Goal: Task Accomplishment & Management: Manage account settings

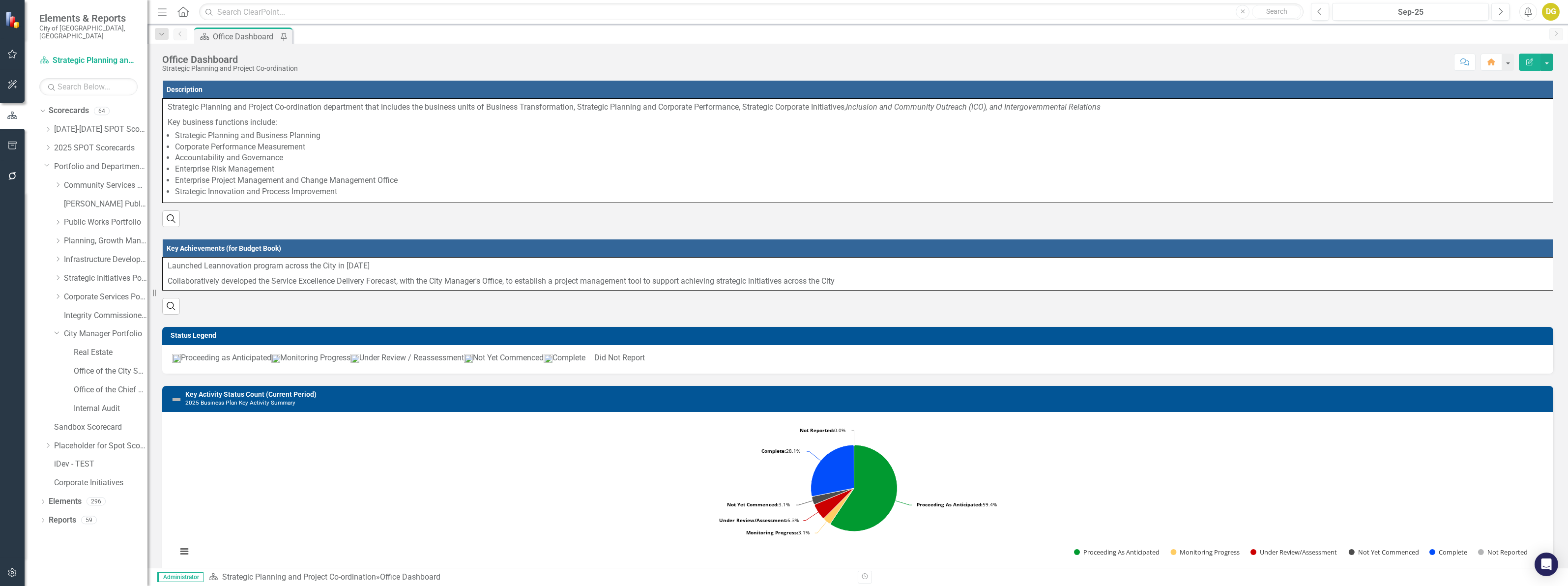
scroll to position [430, 0]
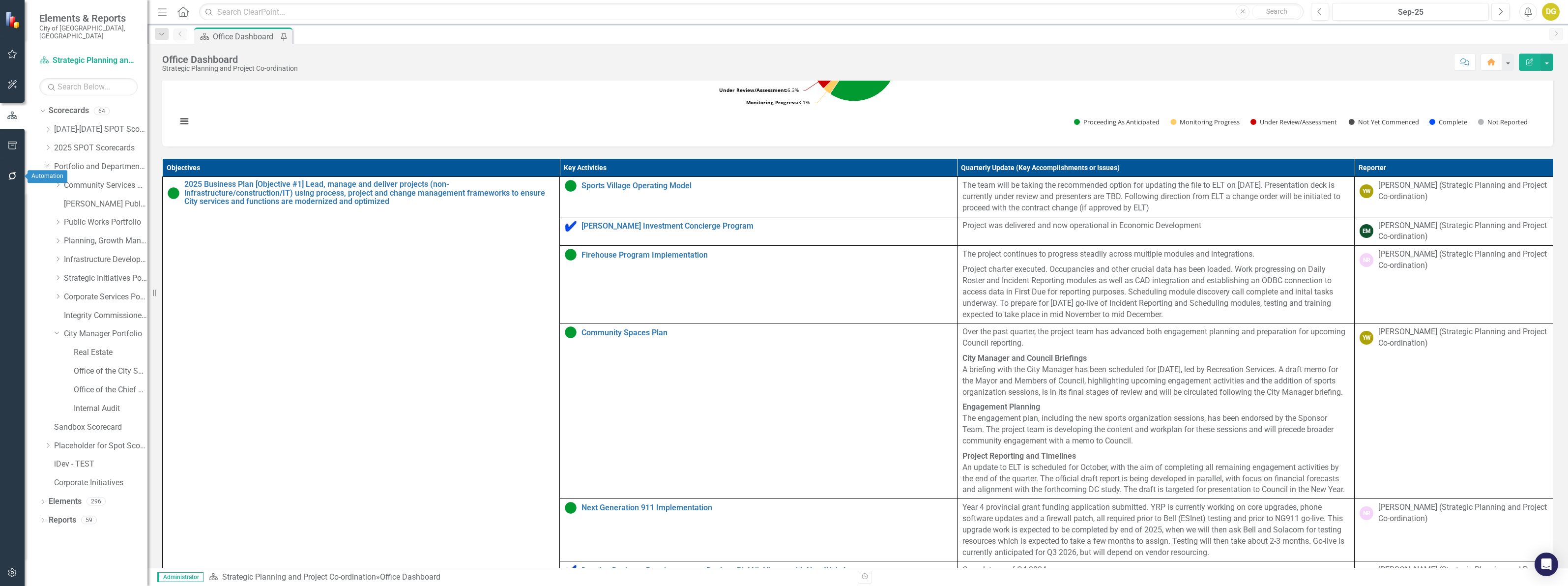
click at [10, 180] on button "button" at bounding box center [12, 176] width 22 height 21
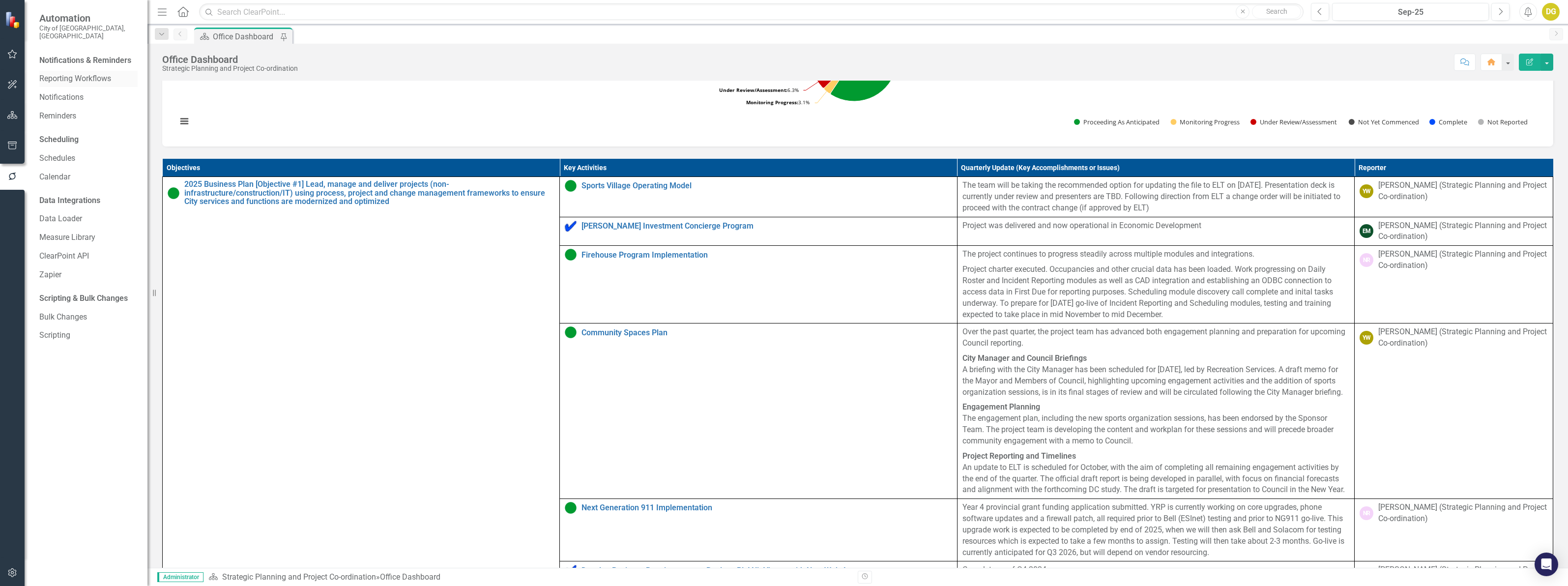
click at [74, 73] on link "Reporting Workflows" at bounding box center [88, 79] width 98 height 11
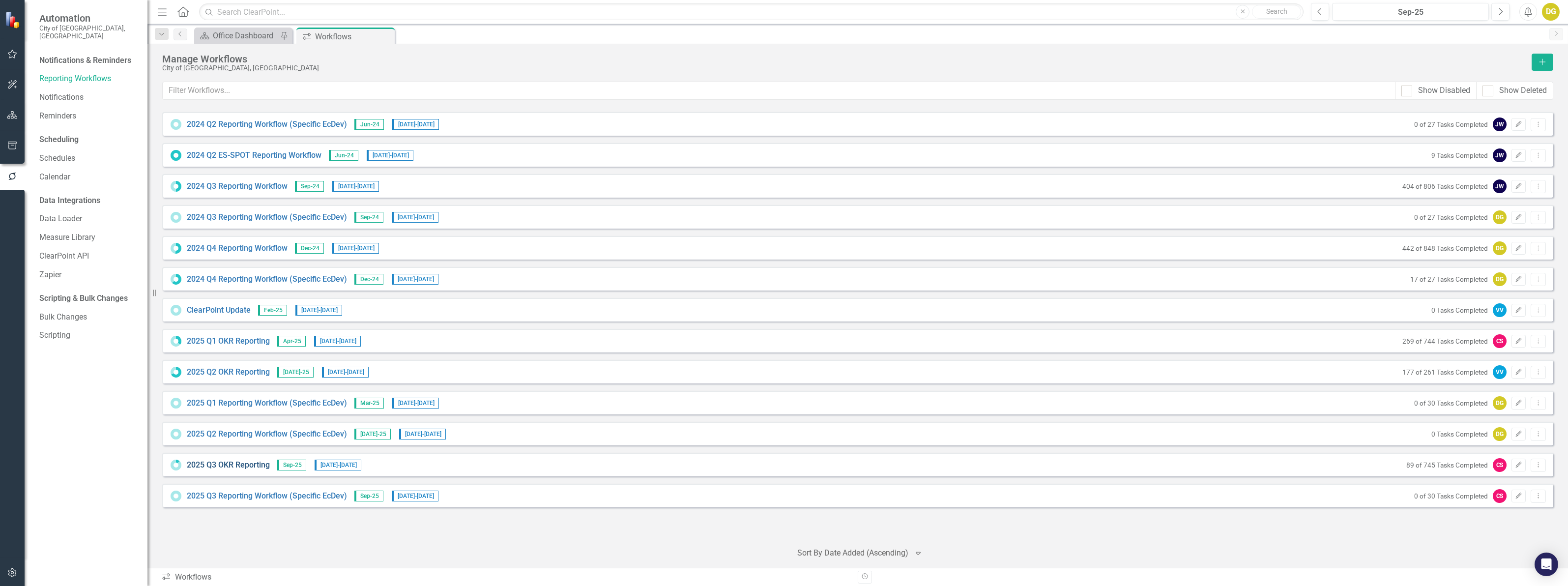
click at [220, 469] on link "2025 Q3 OKR Reporting" at bounding box center [228, 466] width 83 height 11
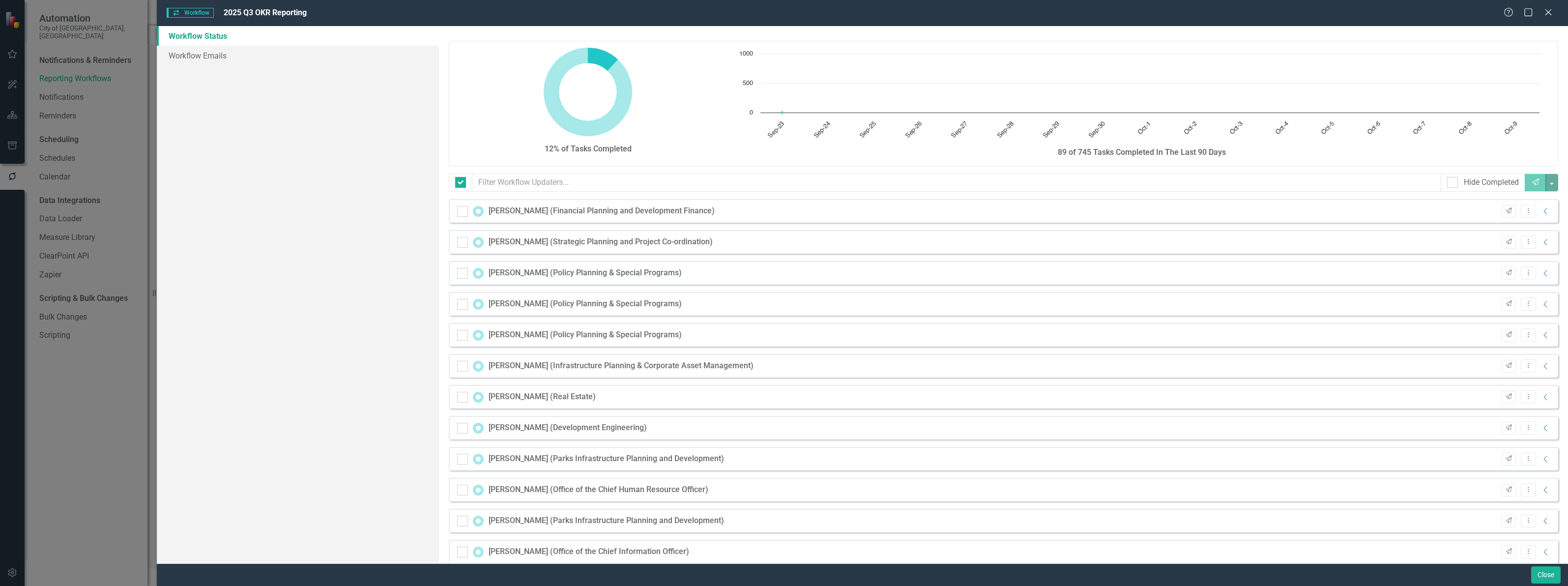
checkbox input "false"
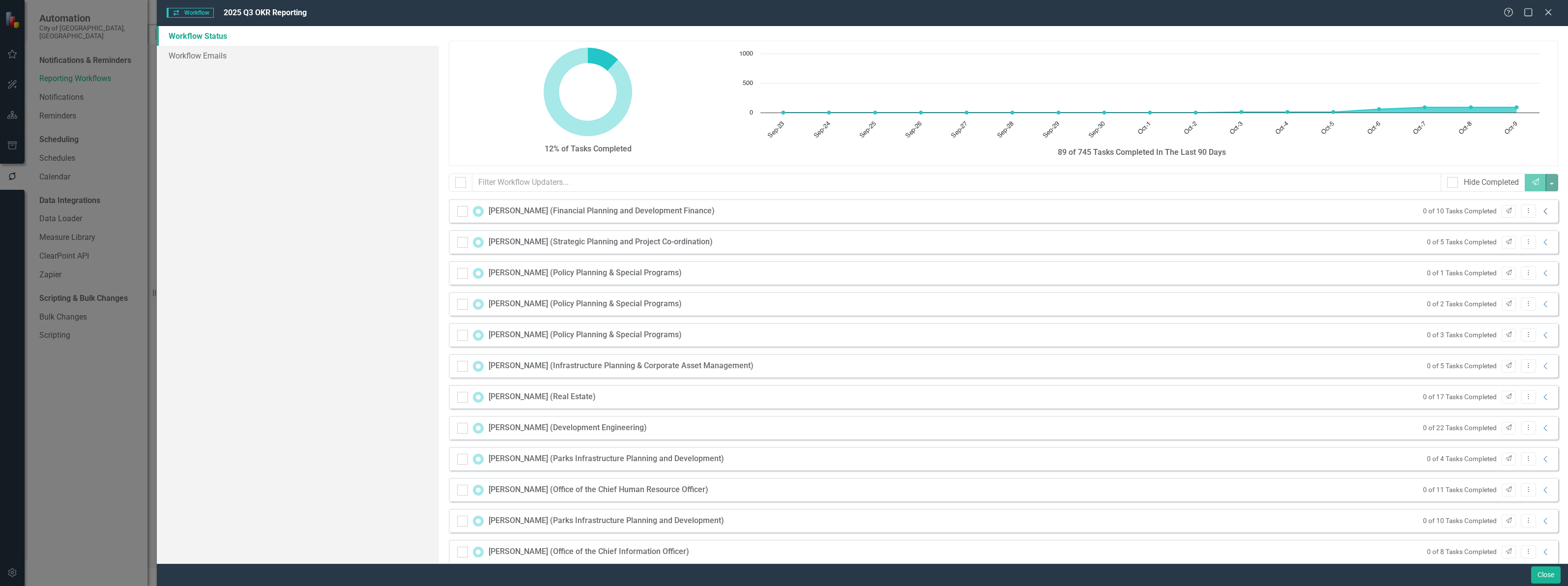
click at [1541, 213] on icon "Collapse" at bounding box center [1546, 211] width 10 height 8
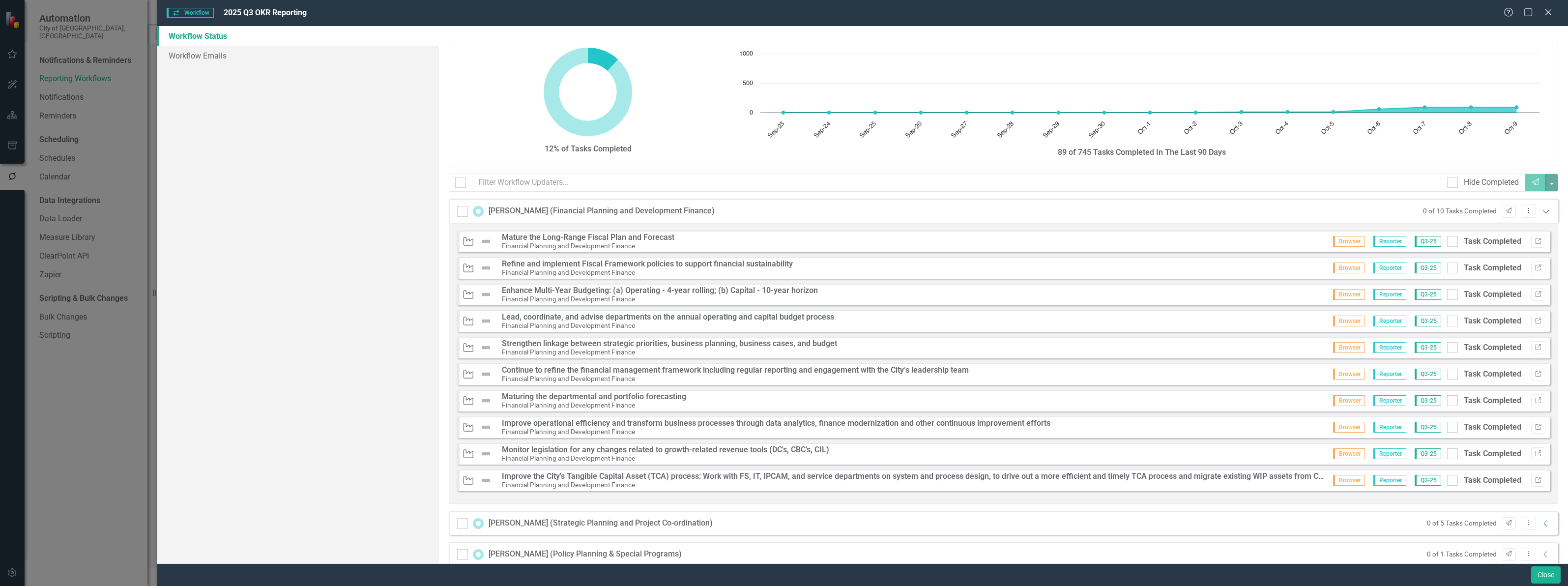
click at [1541, 213] on icon "Expanded" at bounding box center [1546, 211] width 10 height 8
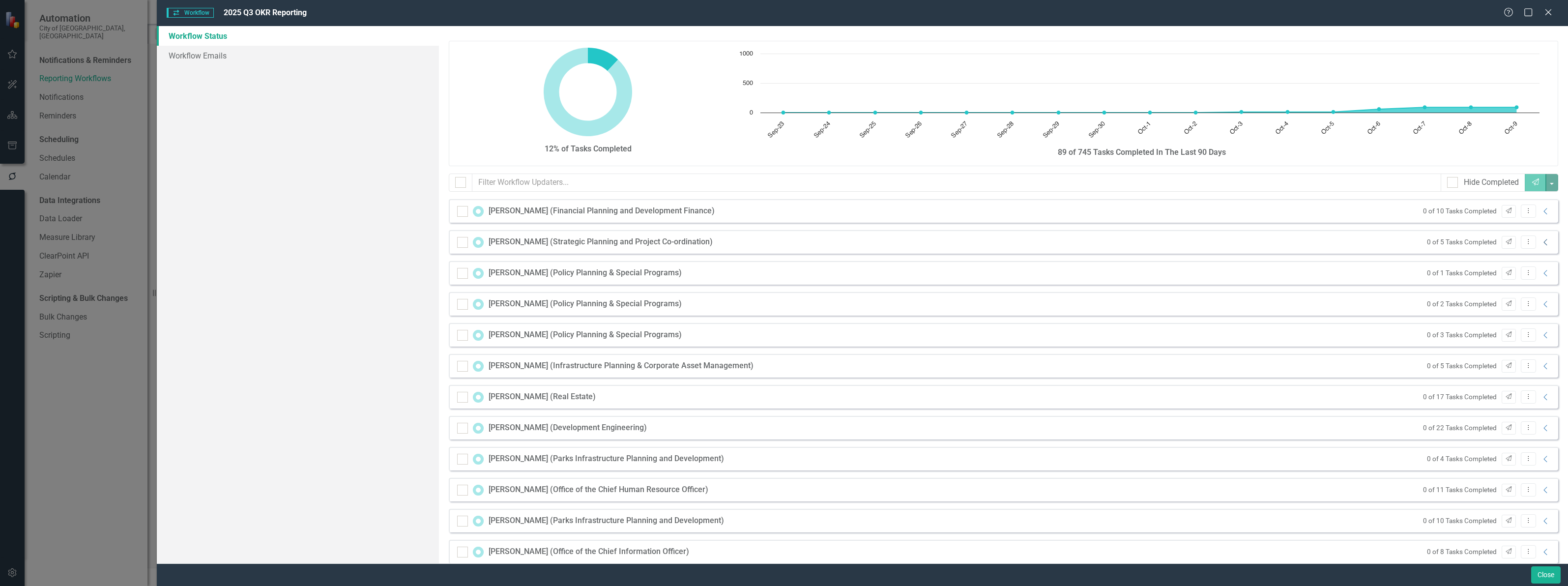
click at [1541, 245] on icon "Collapse" at bounding box center [1546, 242] width 10 height 8
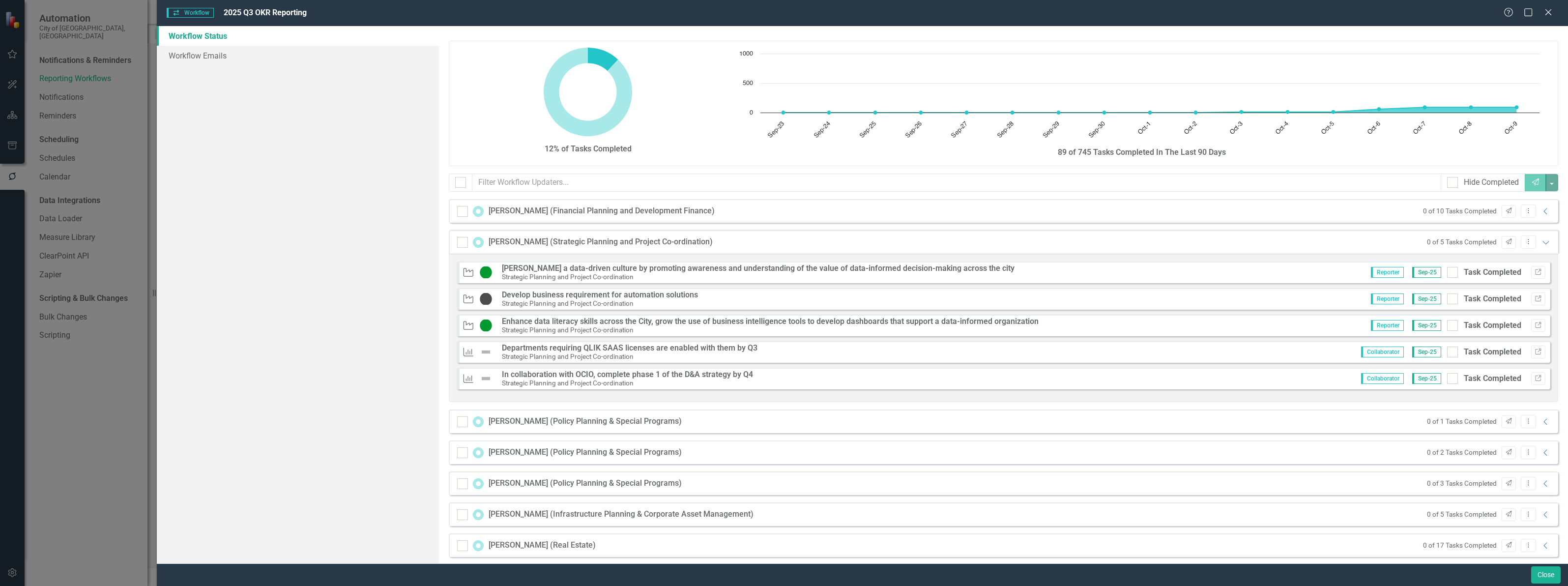
drag, startPoint x: 1443, startPoint y: 271, endPoint x: 1443, endPoint y: 293, distance: 22.0
click at [1447, 274] on input "Task Completed" at bounding box center [1450, 270] width 6 height 6
checkbox input "true"
click at [1447, 294] on input "Task Completed" at bounding box center [1450, 297] width 6 height 6
checkbox input "true"
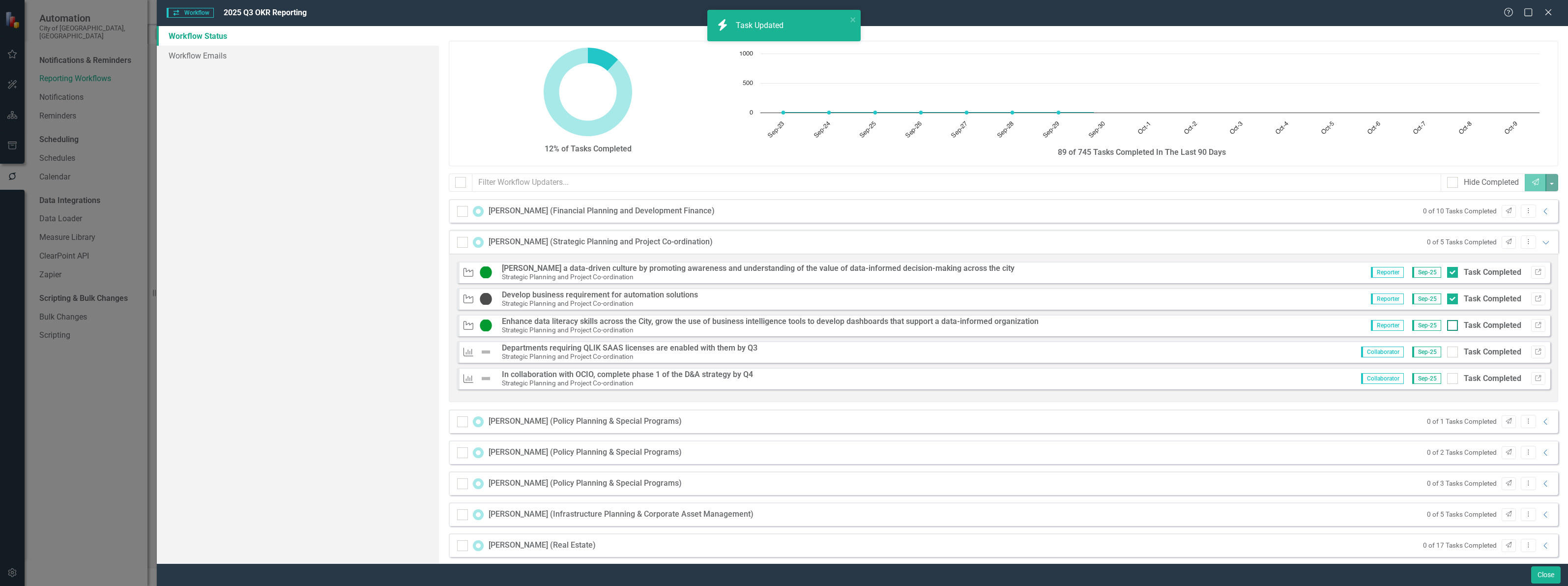
click at [1448, 322] on div at bounding box center [1452, 325] width 11 height 11
click at [1448, 322] on input "Task Completed" at bounding box center [1450, 323] width 6 height 6
checkbox input "true"
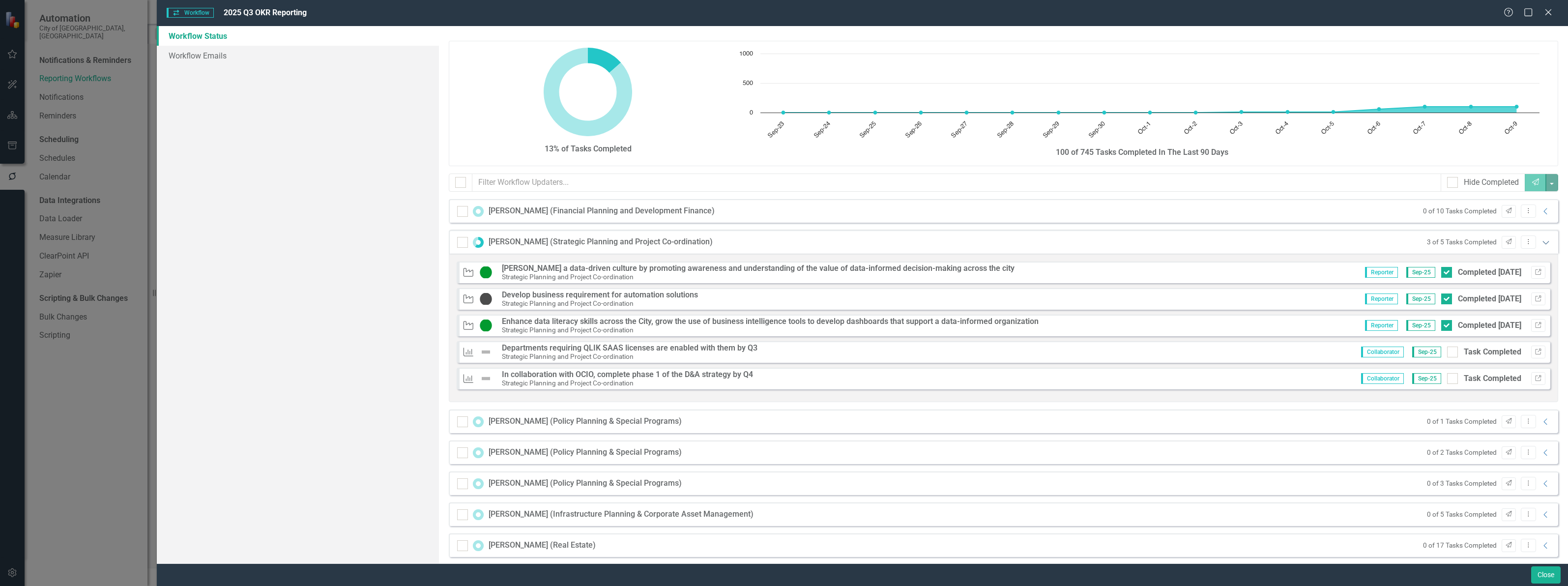
click at [1541, 244] on icon "Expanded" at bounding box center [1546, 242] width 10 height 8
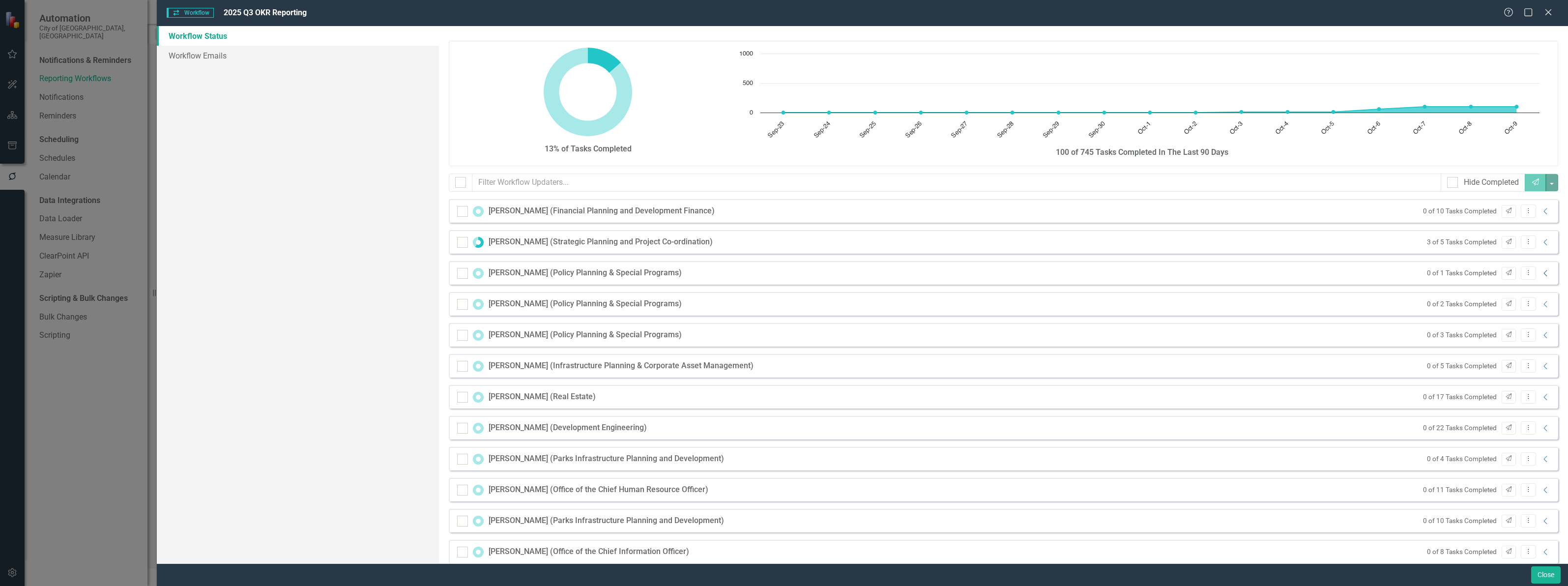
click at [1541, 274] on icon "Collapse" at bounding box center [1546, 273] width 10 height 8
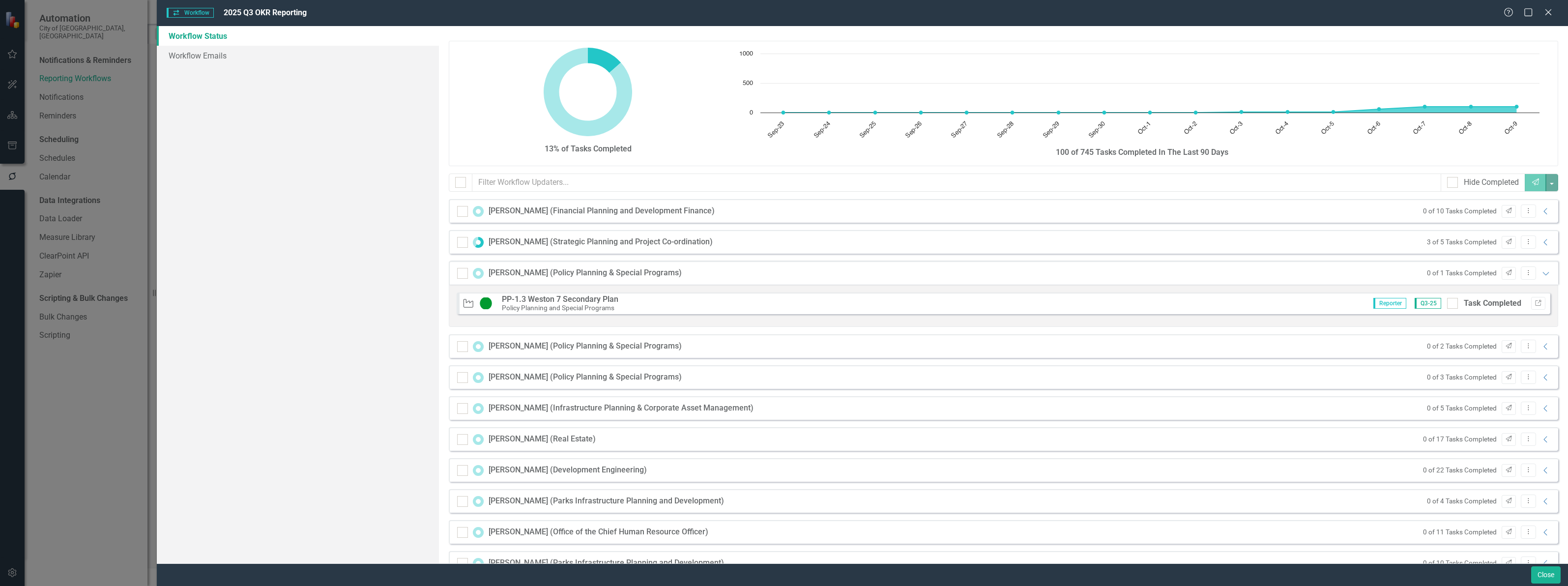
drag, startPoint x: 1446, startPoint y: 306, endPoint x: 1532, endPoint y: 281, distance: 89.6
click at [1448, 306] on div at bounding box center [1452, 303] width 11 height 11
click at [1448, 304] on input "Task Completed" at bounding box center [1450, 301] width 6 height 6
checkbox input "true"
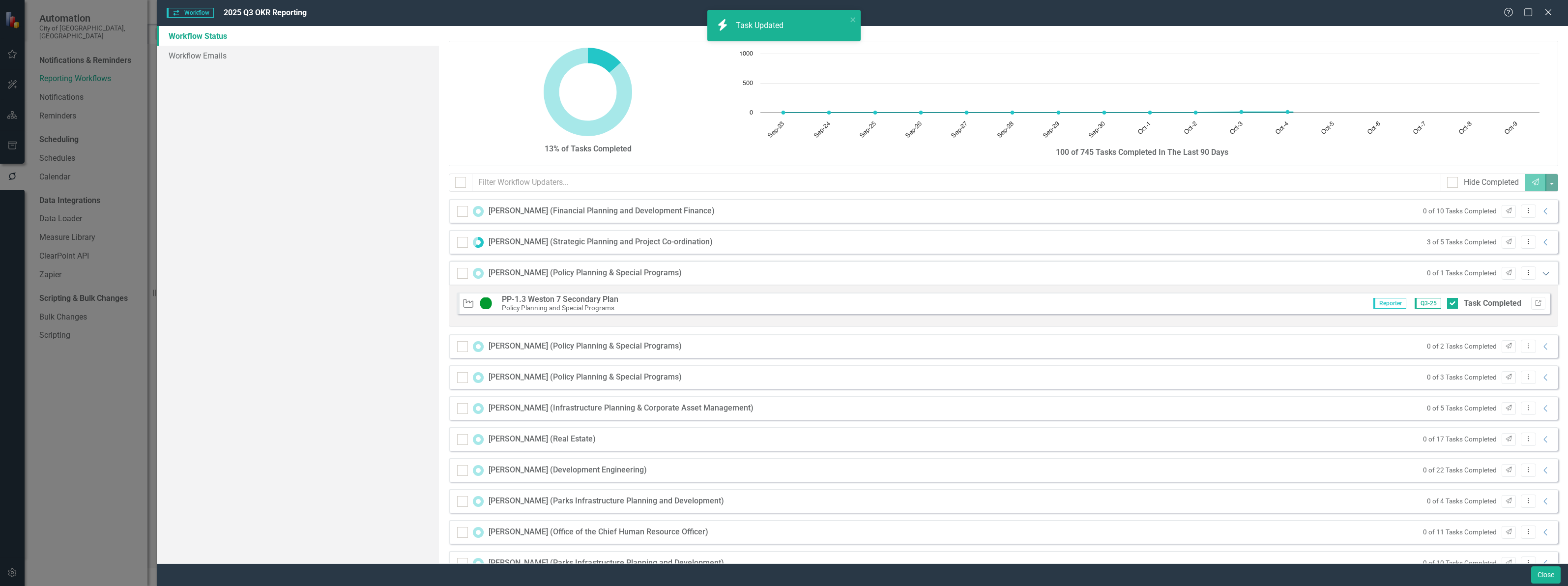
click at [1542, 274] on icon "Expanded" at bounding box center [1546, 273] width 10 height 8
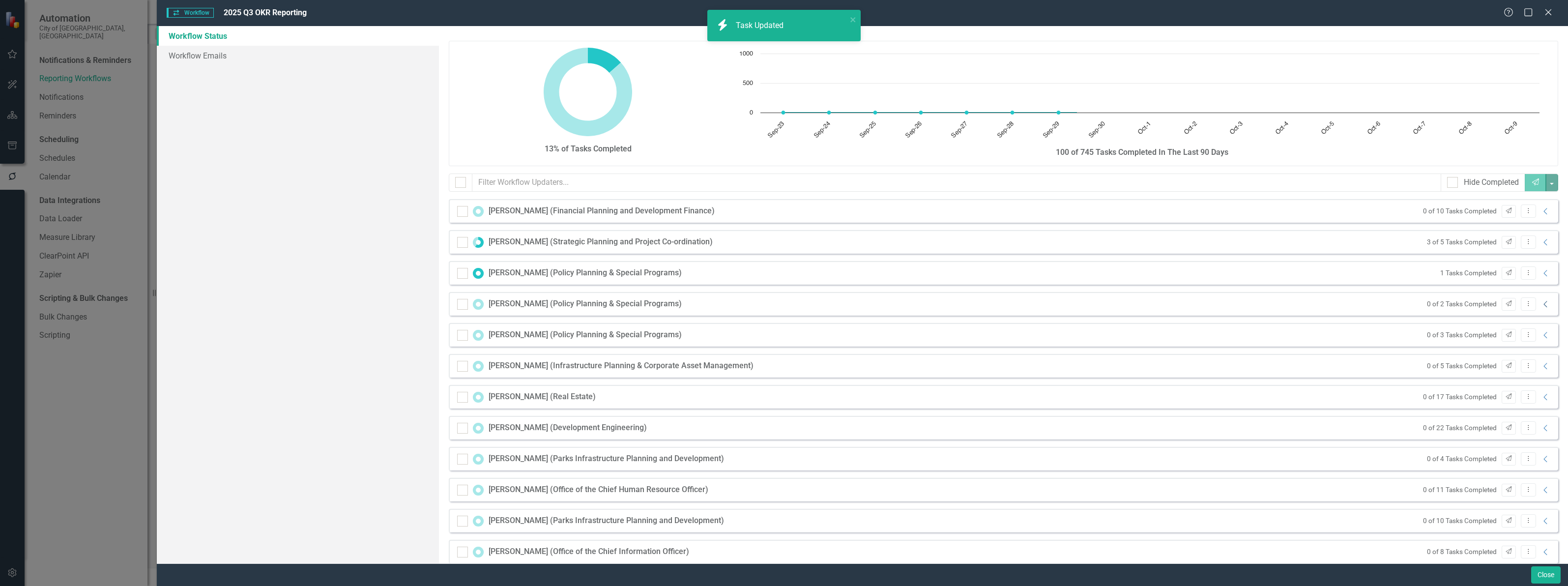
click at [1543, 301] on icon at bounding box center [1544, 304] width 3 height 6
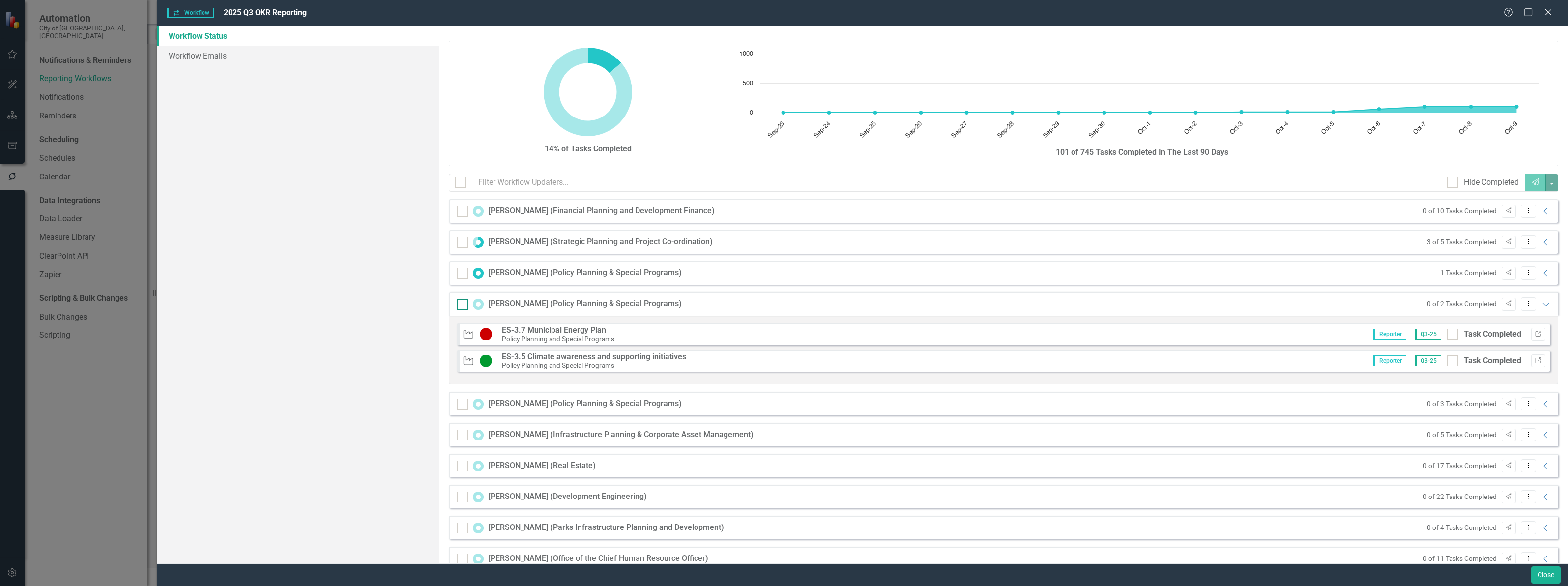
click at [465, 305] on div at bounding box center [462, 304] width 11 height 11
click at [464, 305] on input "checkbox" at bounding box center [460, 302] width 6 height 6
click at [462, 306] on input "checkbox" at bounding box center [460, 302] width 6 height 6
checkbox input "false"
click at [1524, 304] on icon "Dropdown Menu" at bounding box center [1528, 304] width 8 height 6
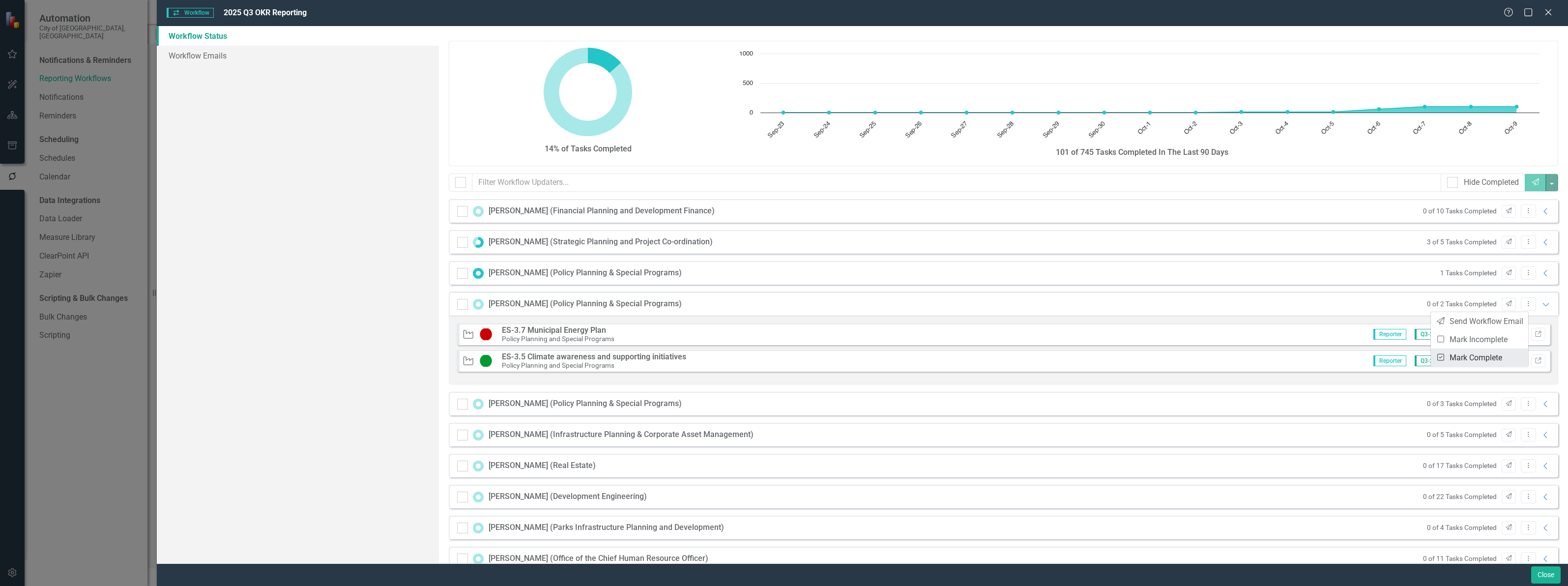
click at [1500, 355] on link "Mark Complete Mark Complete" at bounding box center [1479, 358] width 97 height 18
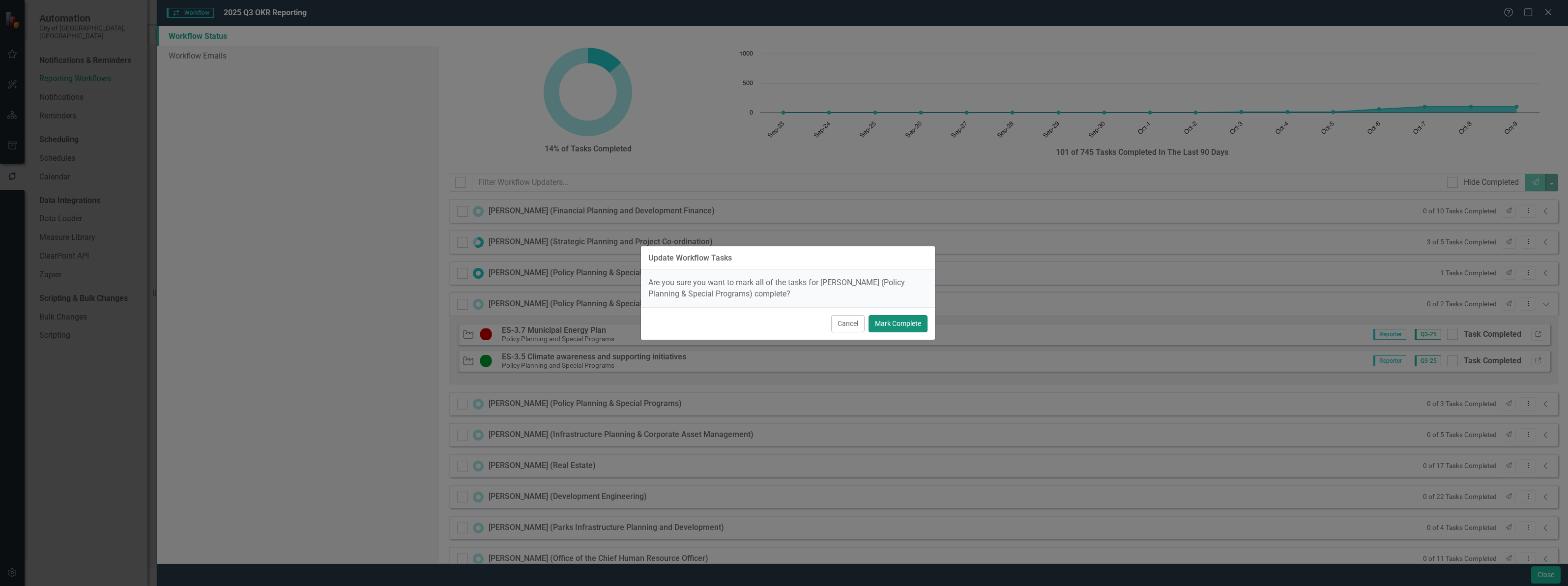
click at [889, 324] on button "Mark Complete" at bounding box center [898, 323] width 59 height 17
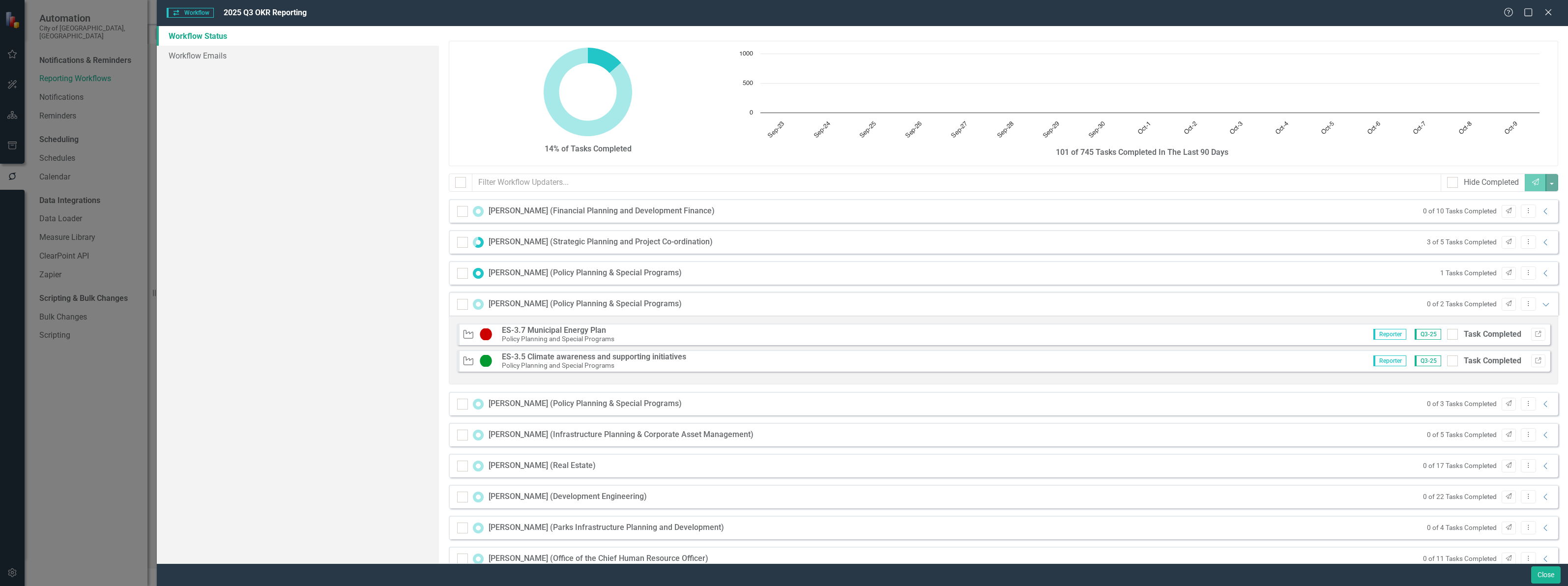
checkbox input "true"
click at [1541, 305] on icon "Expanded" at bounding box center [1546, 304] width 10 height 8
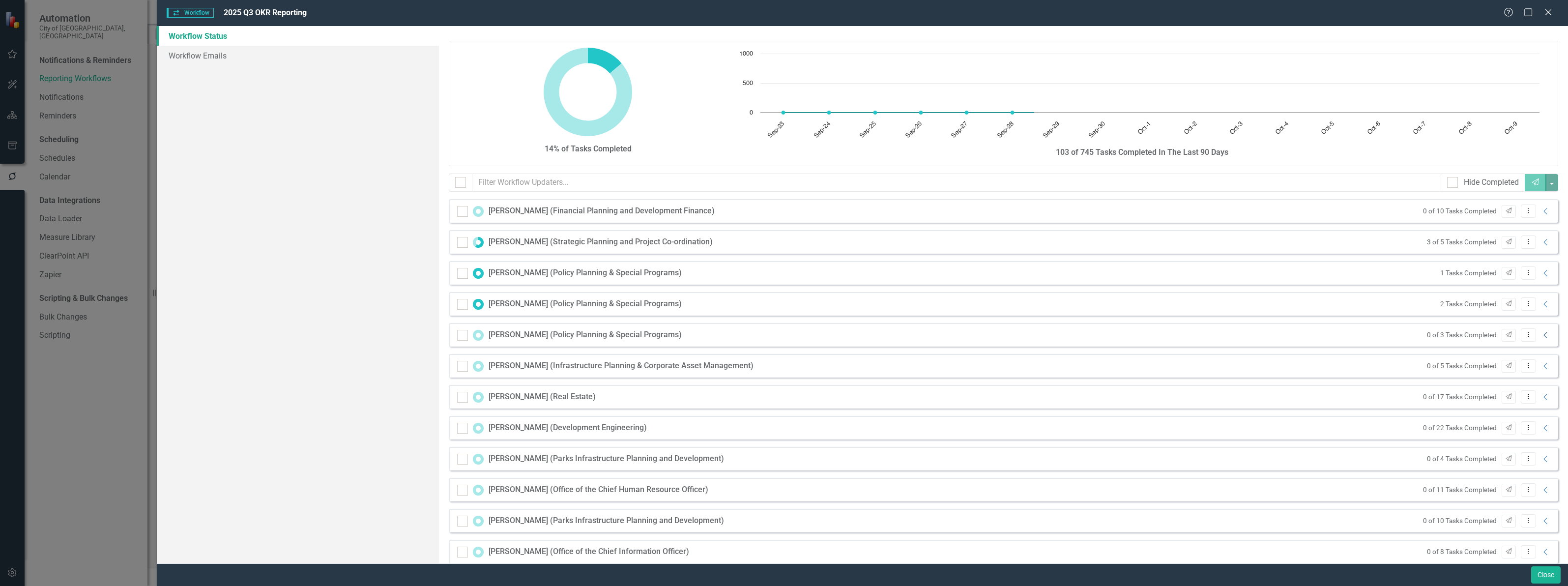
click at [1541, 336] on icon "Collapse" at bounding box center [1546, 335] width 10 height 8
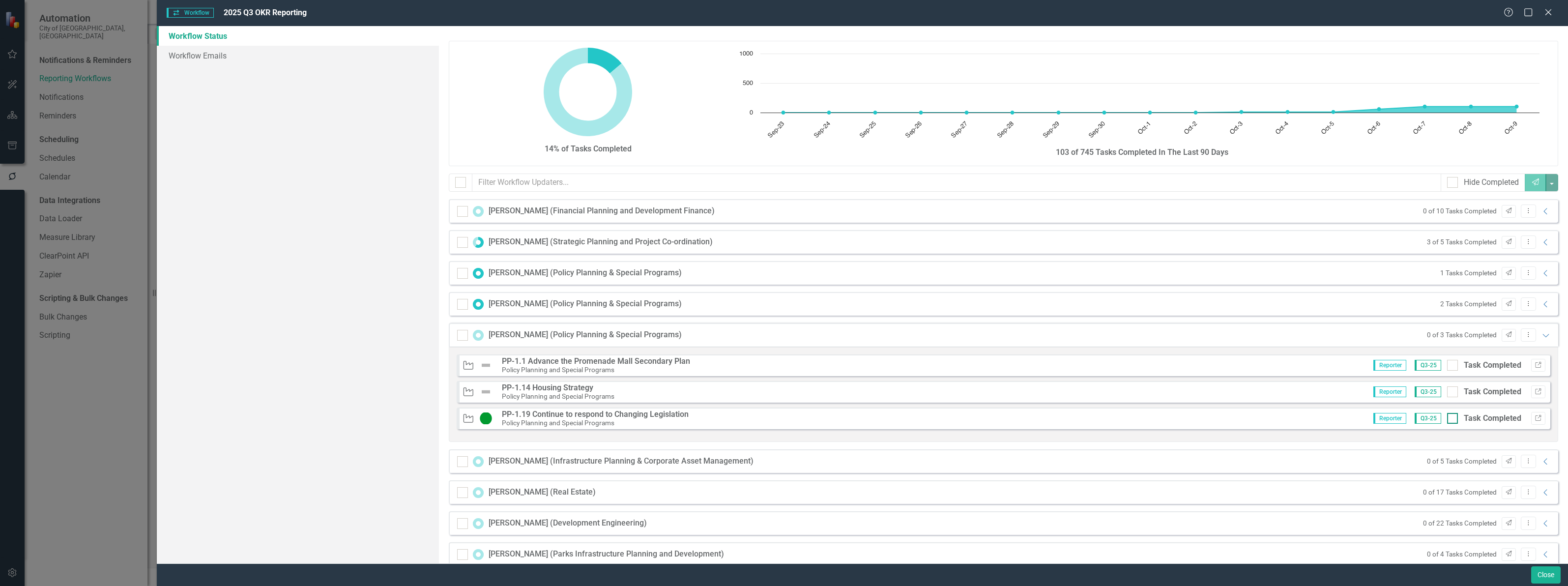
click at [1449, 416] on div at bounding box center [1452, 418] width 11 height 11
click at [1449, 416] on input "Task Completed" at bounding box center [1450, 416] width 6 height 6
checkbox input "true"
click at [1544, 335] on div "[PERSON_NAME] (Policy Planning & Special Programs) 1 of 3 Tasks Completed Send …" at bounding box center [1003, 335] width 1110 height 24
click at [1541, 339] on icon "Expanded" at bounding box center [1546, 335] width 10 height 8
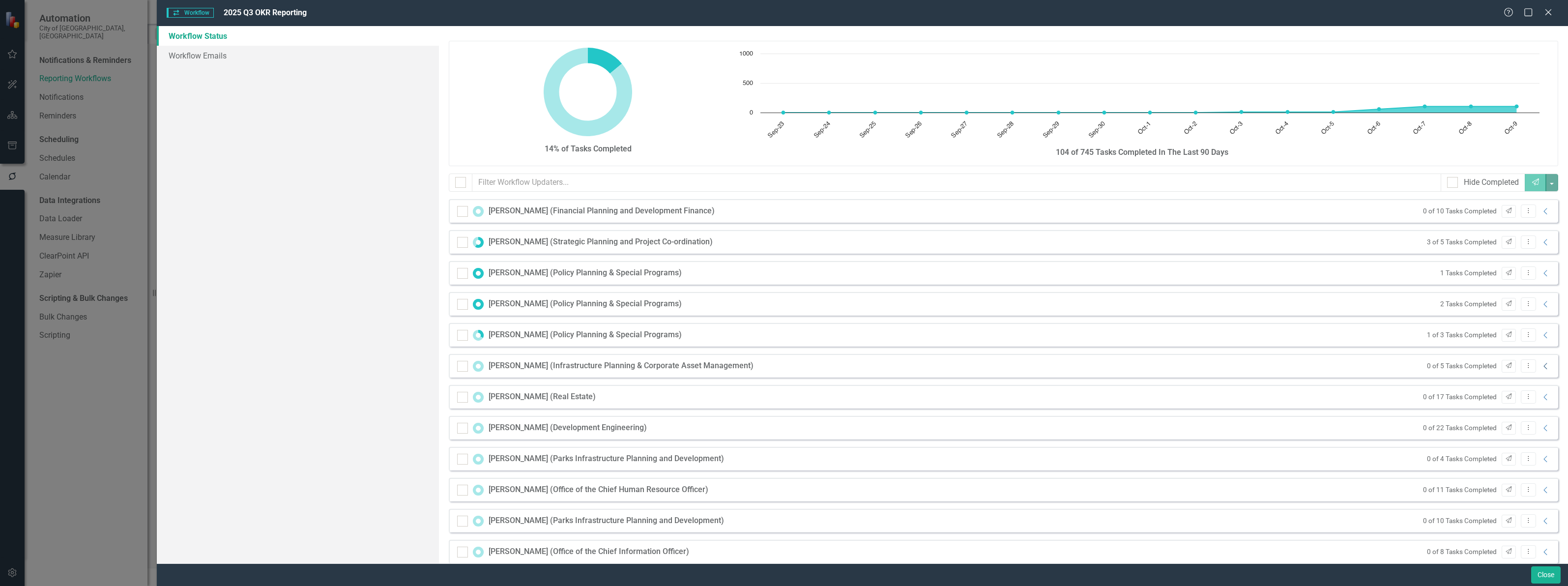
click at [1541, 367] on icon "Collapse" at bounding box center [1546, 366] width 10 height 8
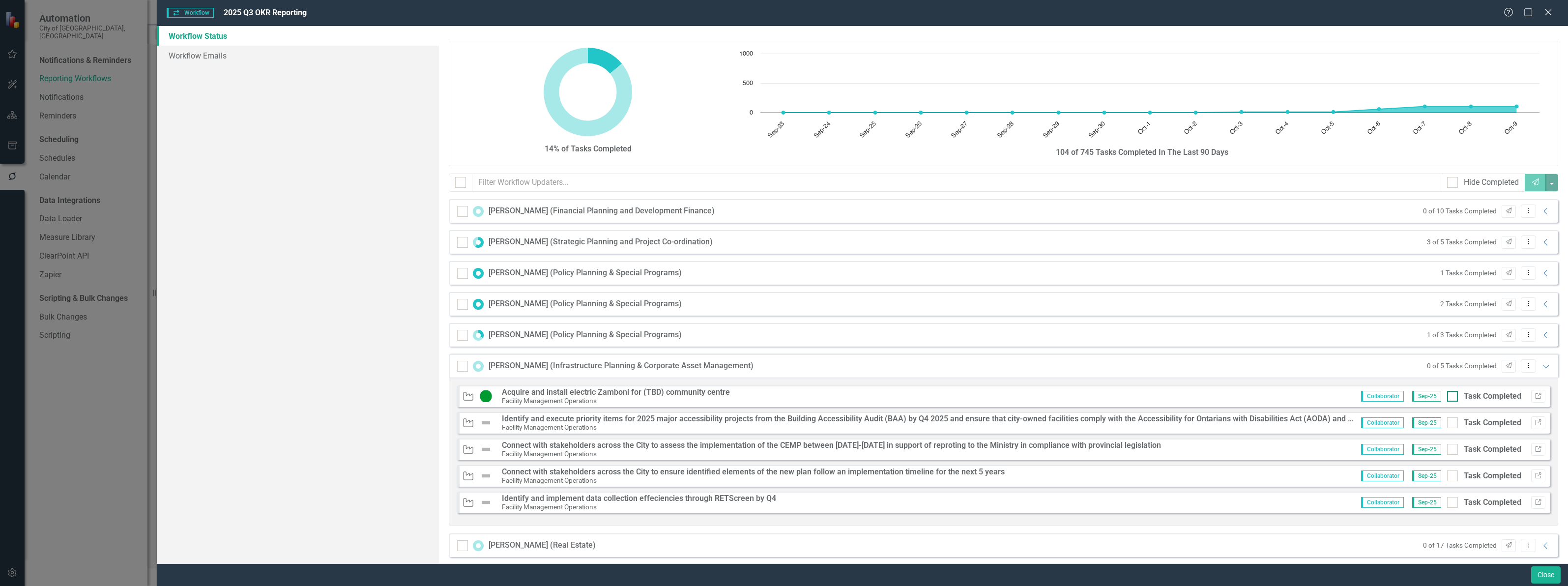
click at [1447, 394] on input "Task Completed" at bounding box center [1450, 394] width 6 height 6
checkbox input "true"
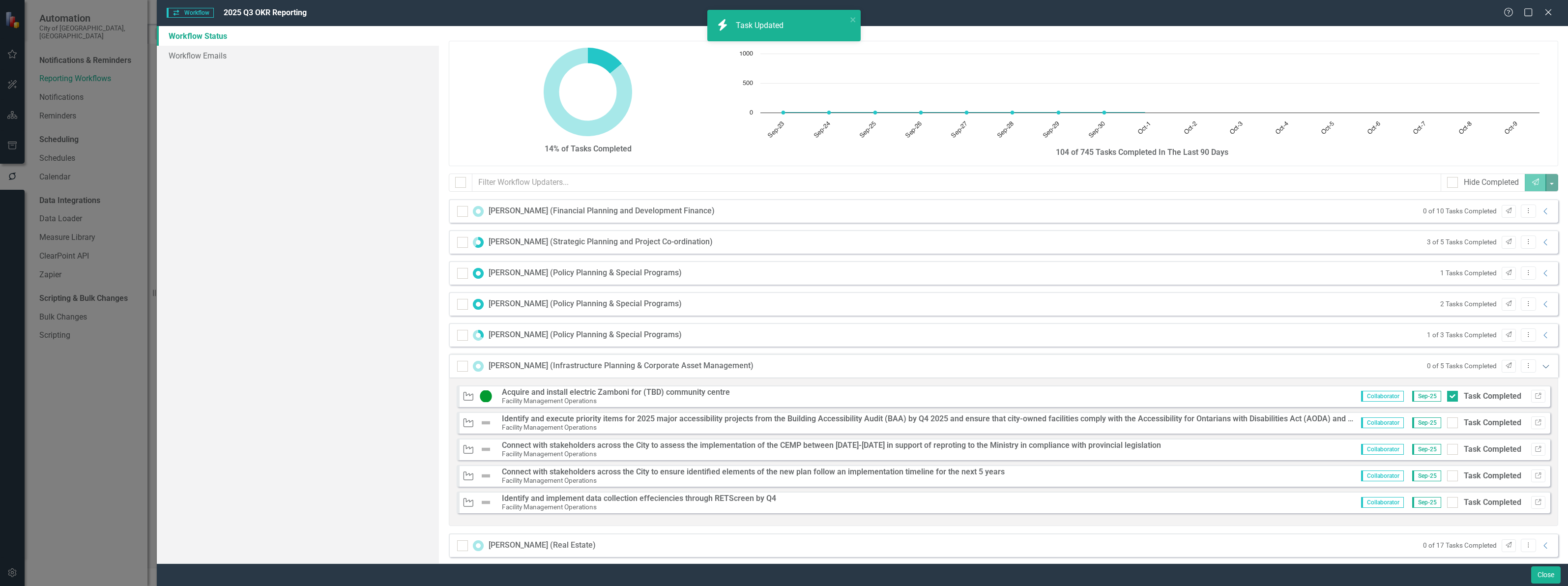
click at [1541, 365] on icon "Expanded" at bounding box center [1546, 366] width 10 height 8
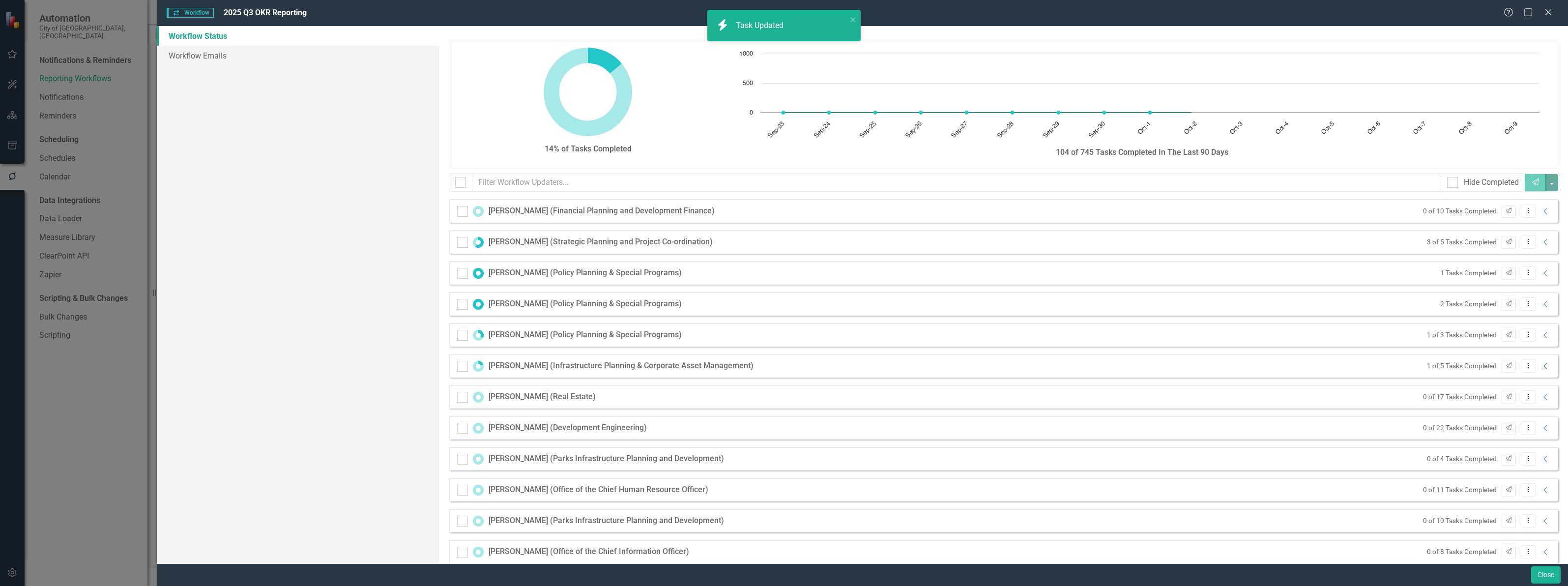
scroll to position [61, 0]
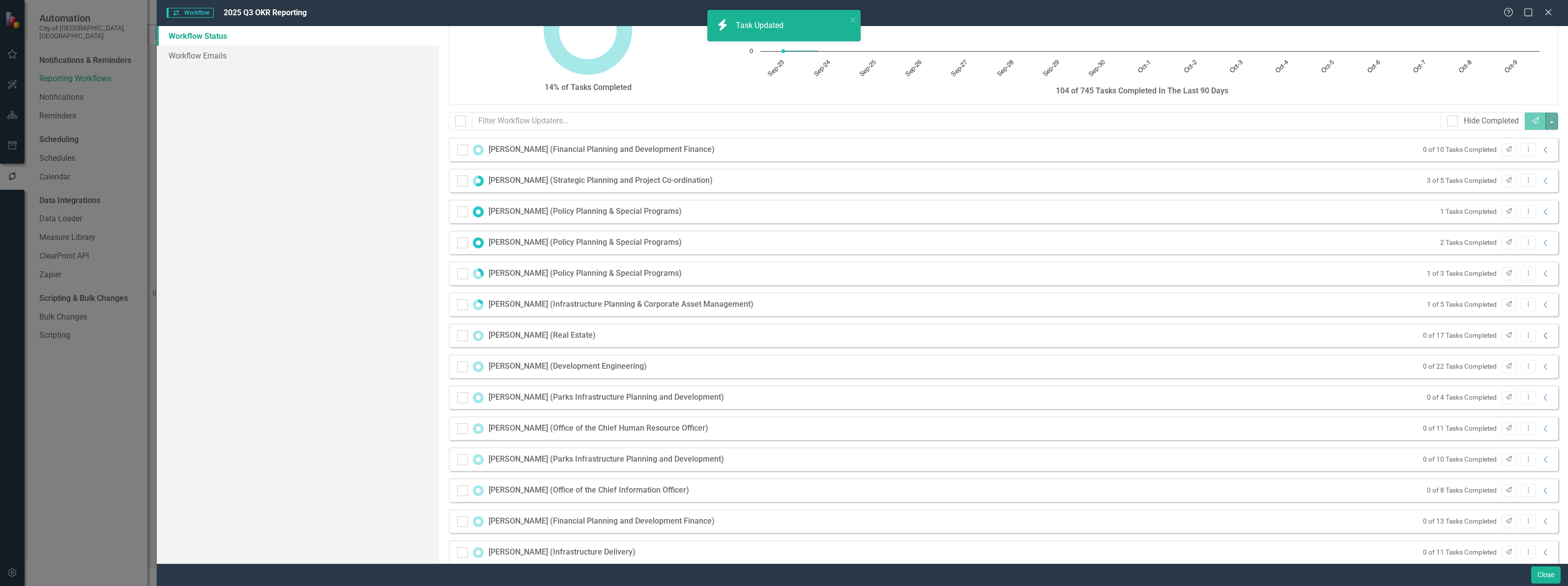
click at [1541, 338] on icon "Collapse" at bounding box center [1546, 336] width 10 height 8
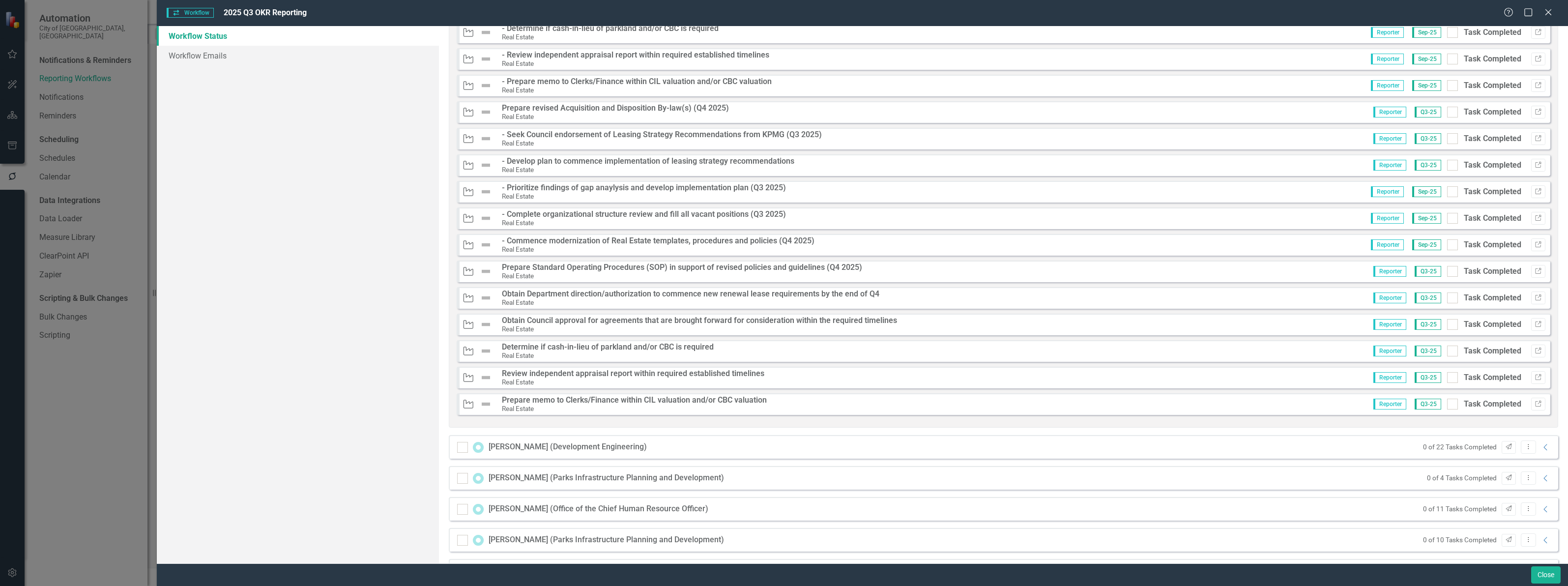
scroll to position [492, 0]
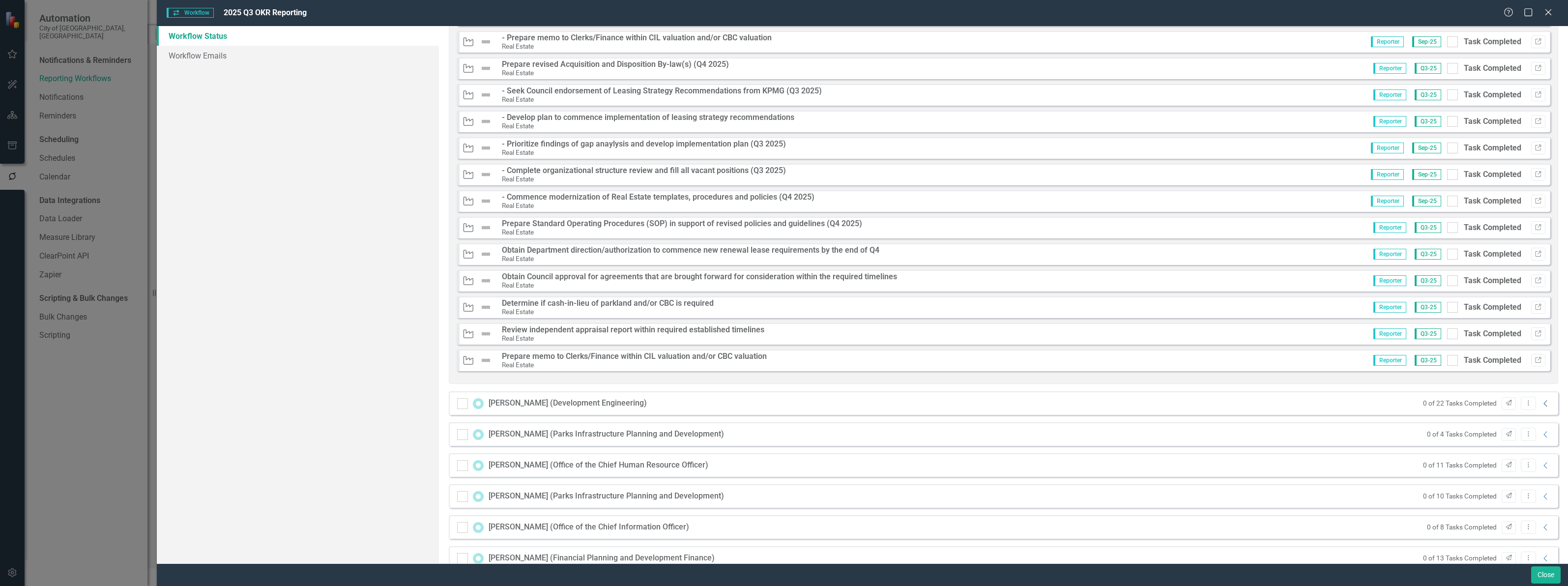
click at [1541, 403] on icon "Collapse" at bounding box center [1546, 403] width 10 height 8
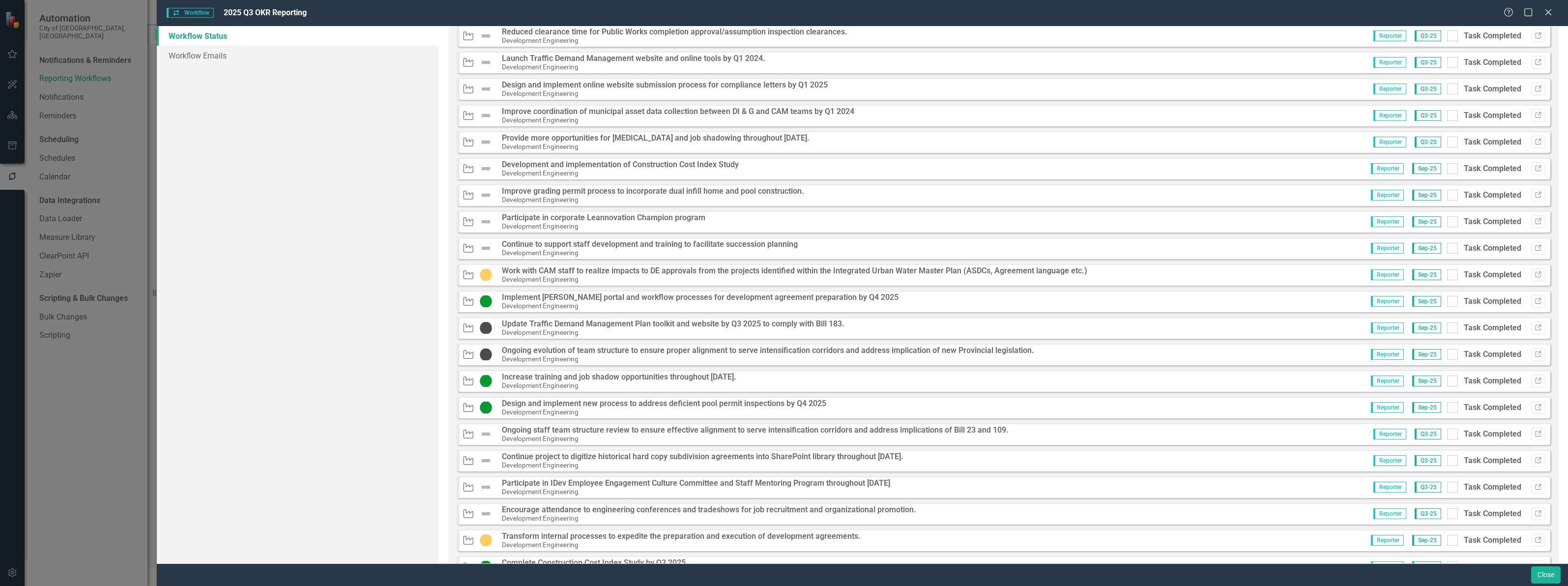
scroll to position [983, 0]
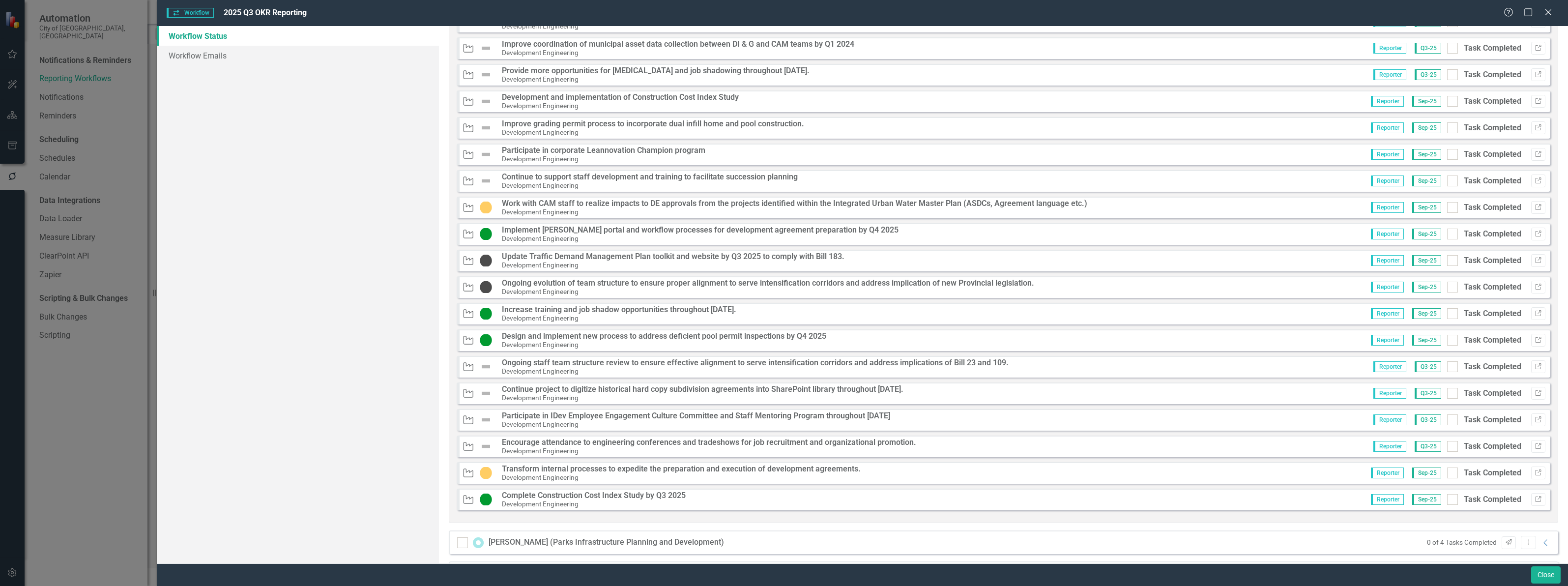
drag, startPoint x: 1448, startPoint y: 207, endPoint x: 1451, endPoint y: 220, distance: 13.3
click at [1449, 209] on div at bounding box center [1452, 207] width 11 height 11
click at [1449, 208] on input "Task Completed" at bounding box center [1450, 205] width 6 height 6
checkbox input "true"
click at [1448, 233] on div at bounding box center [1452, 233] width 11 height 11
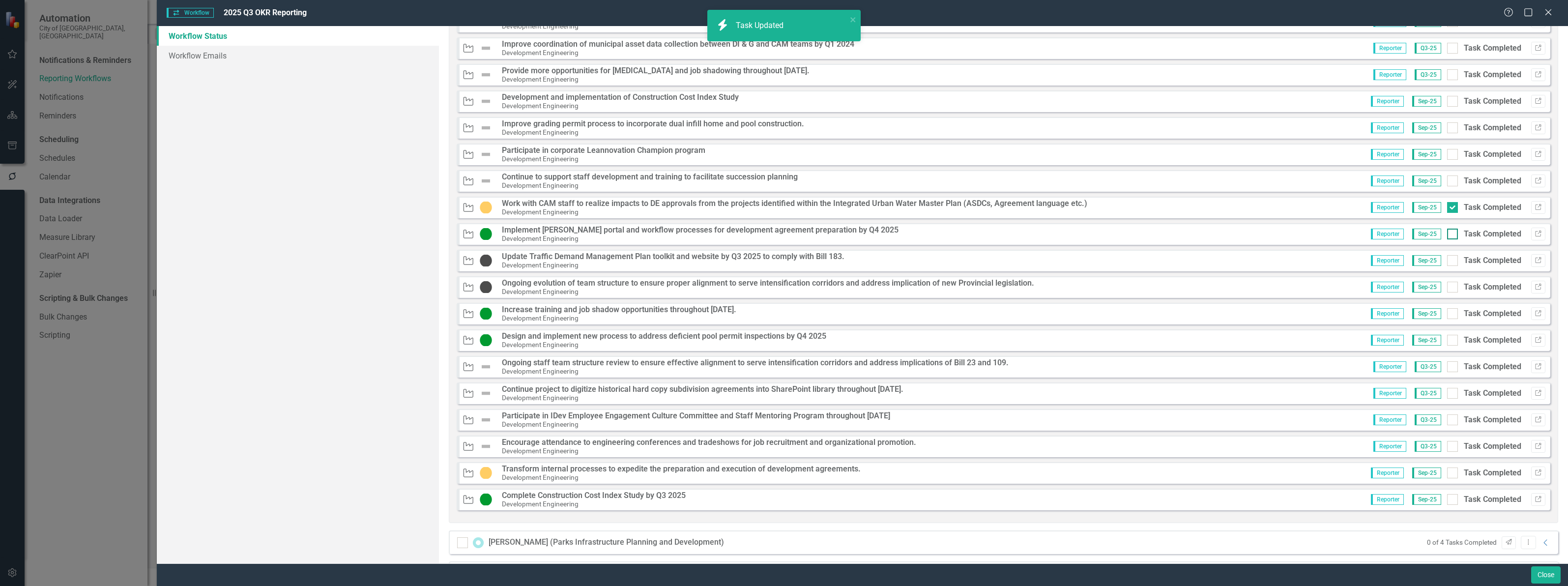
click at [1448, 233] on input "Task Completed" at bounding box center [1450, 232] width 6 height 6
checkbox input "true"
drag, startPoint x: 1445, startPoint y: 260, endPoint x: 1446, endPoint y: 283, distance: 23.0
click at [1447, 260] on input "Task Completed" at bounding box center [1450, 258] width 6 height 6
checkbox input "true"
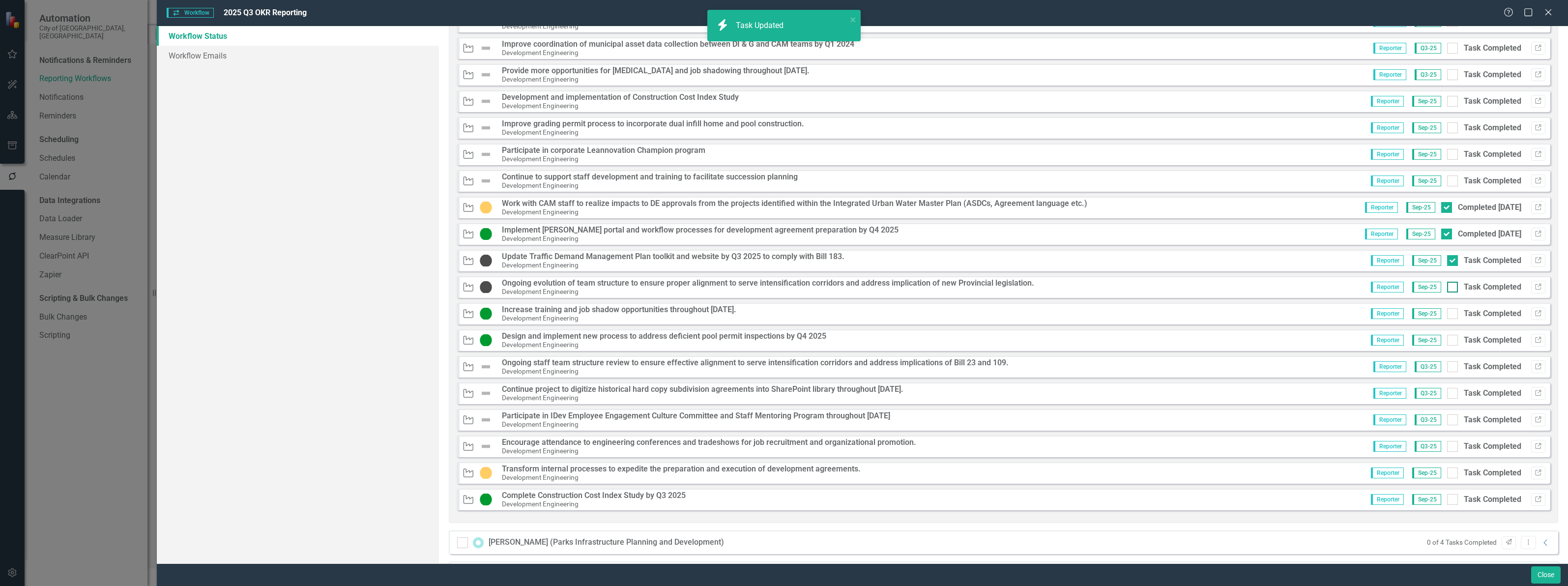
click at [1447, 287] on input "Task Completed" at bounding box center [1450, 285] width 6 height 6
checkbox input "true"
click at [1447, 316] on div at bounding box center [1452, 313] width 11 height 11
click at [1447, 314] on input "Task Completed" at bounding box center [1450, 311] width 6 height 6
checkbox input "true"
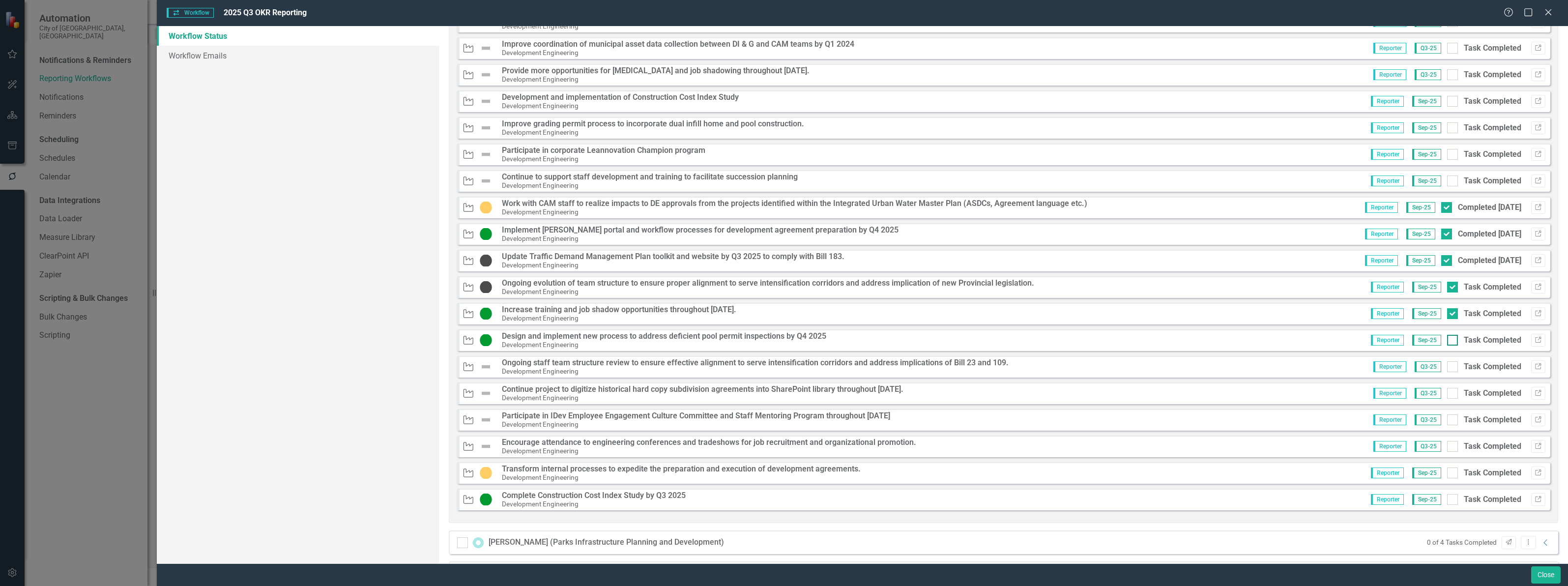
click at [1447, 341] on input "Task Completed" at bounding box center [1450, 338] width 6 height 6
checkbox input "true"
click at [1447, 474] on input "Task Completed" at bounding box center [1450, 471] width 6 height 6
checkbox input "true"
click at [1443, 497] on div "Key Activity Complete Construction Cost Index Study by Q3 2025 Development Engi…" at bounding box center [1003, 499] width 1093 height 21
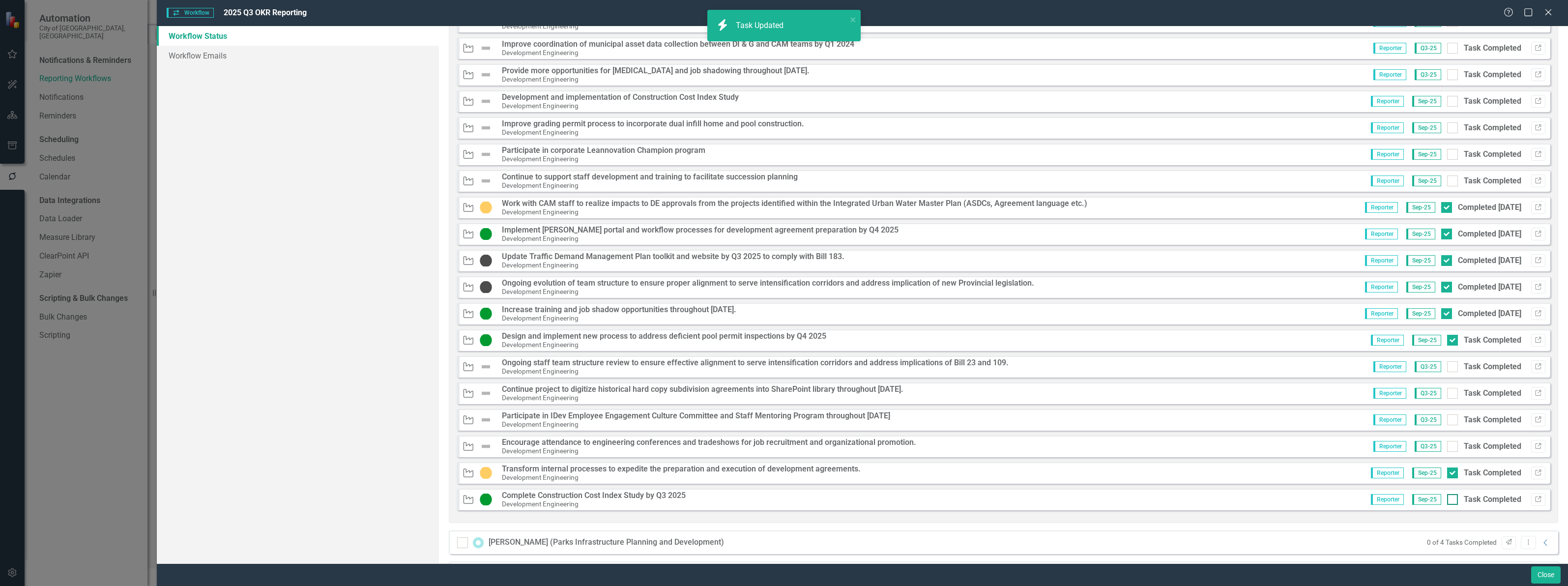
click at [1447, 501] on div at bounding box center [1452, 499] width 11 height 11
click at [1447, 501] on input "Task Completed" at bounding box center [1450, 497] width 6 height 6
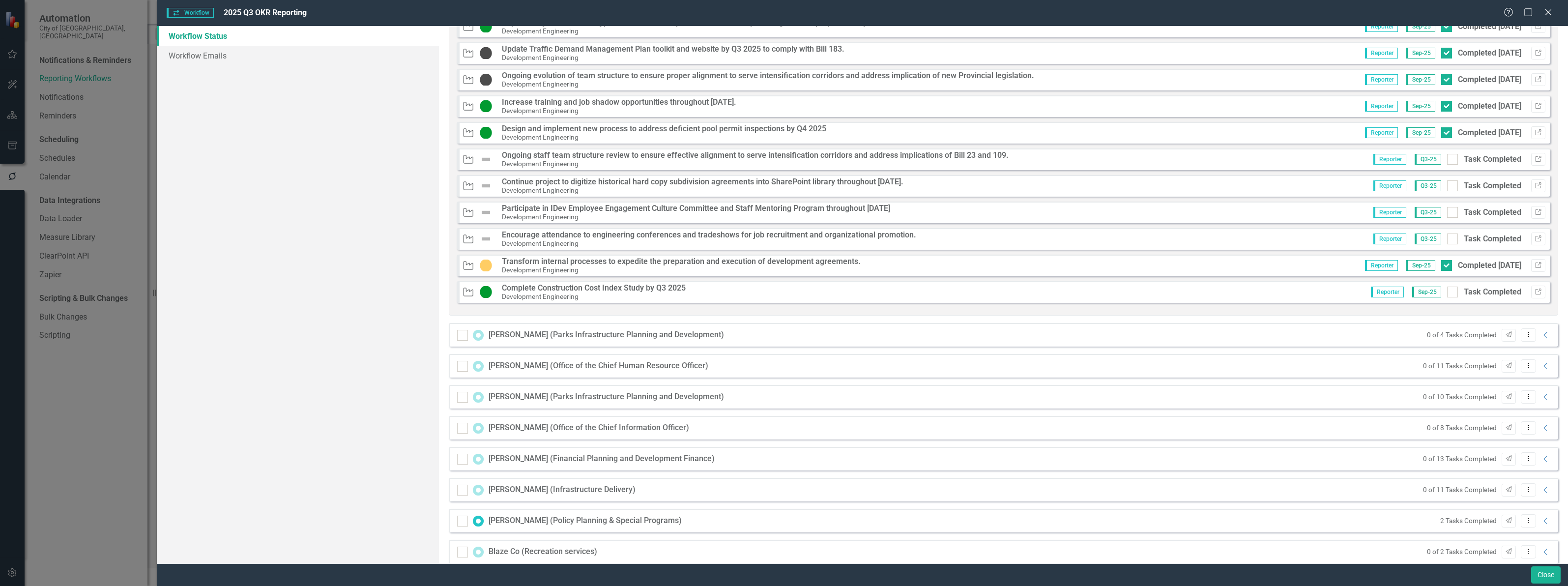
scroll to position [1229, 0]
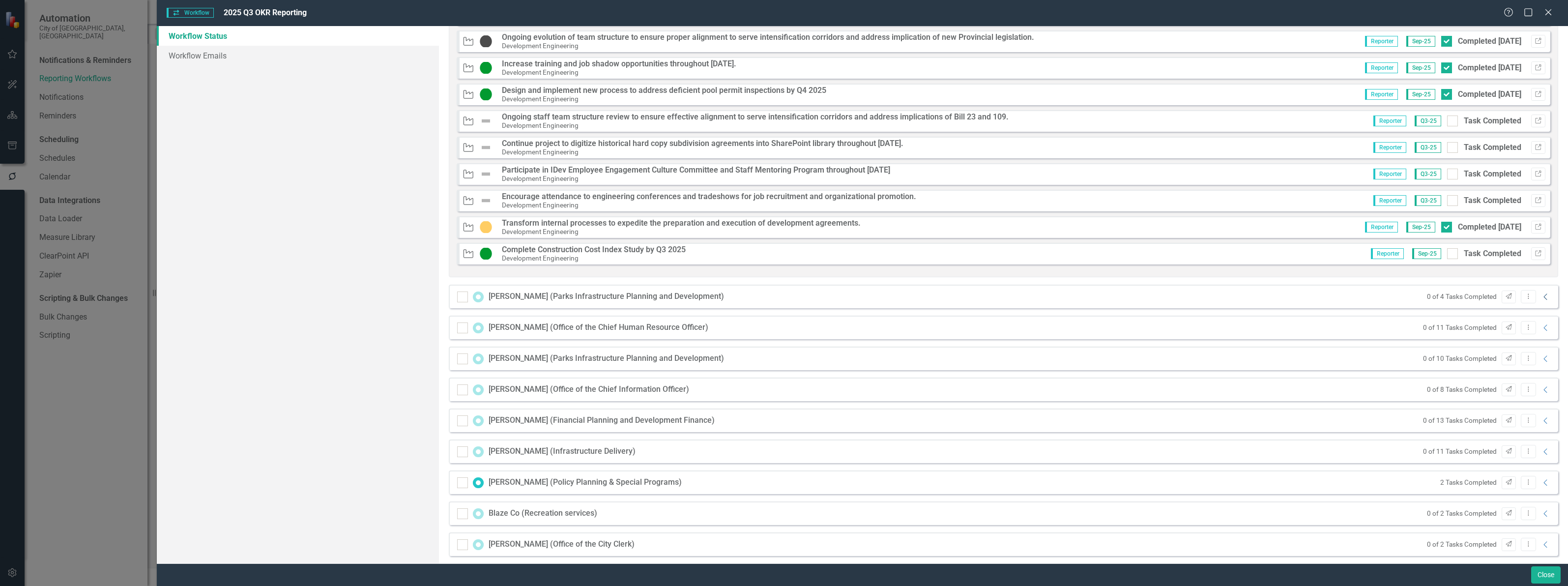
click at [1541, 296] on icon "Collapse" at bounding box center [1546, 297] width 10 height 8
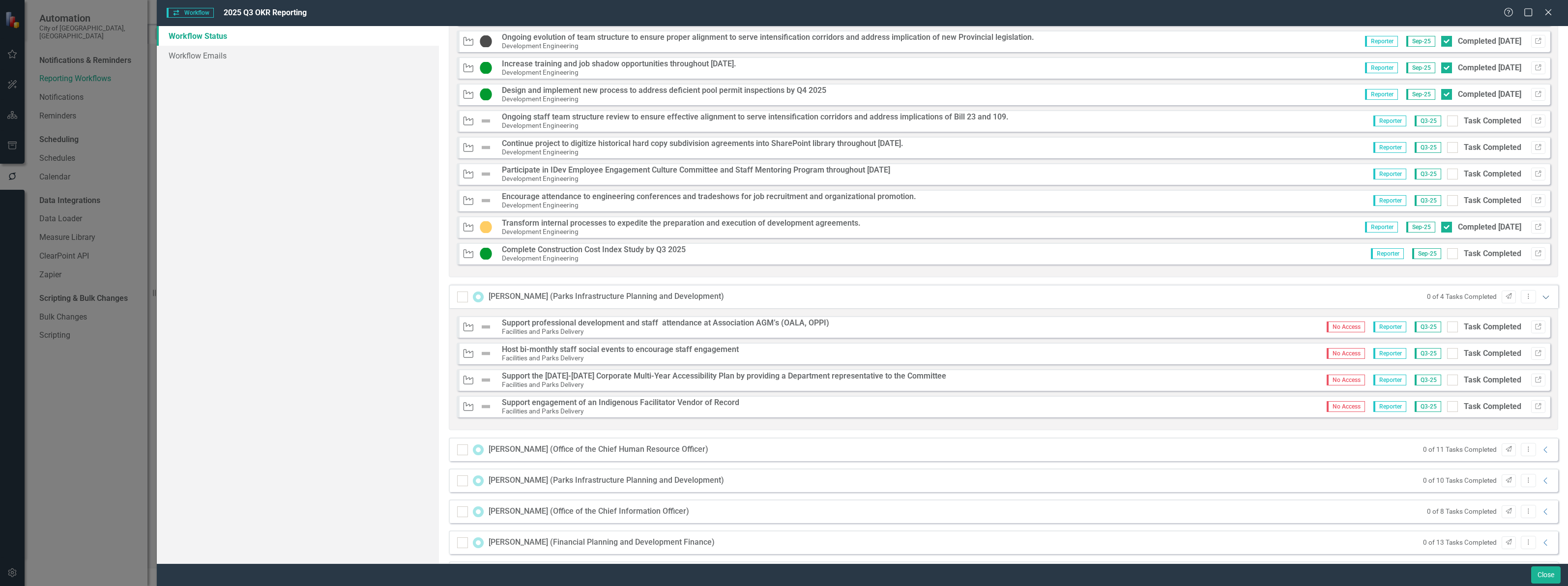
click at [1541, 296] on icon "Expanded" at bounding box center [1546, 297] width 10 height 8
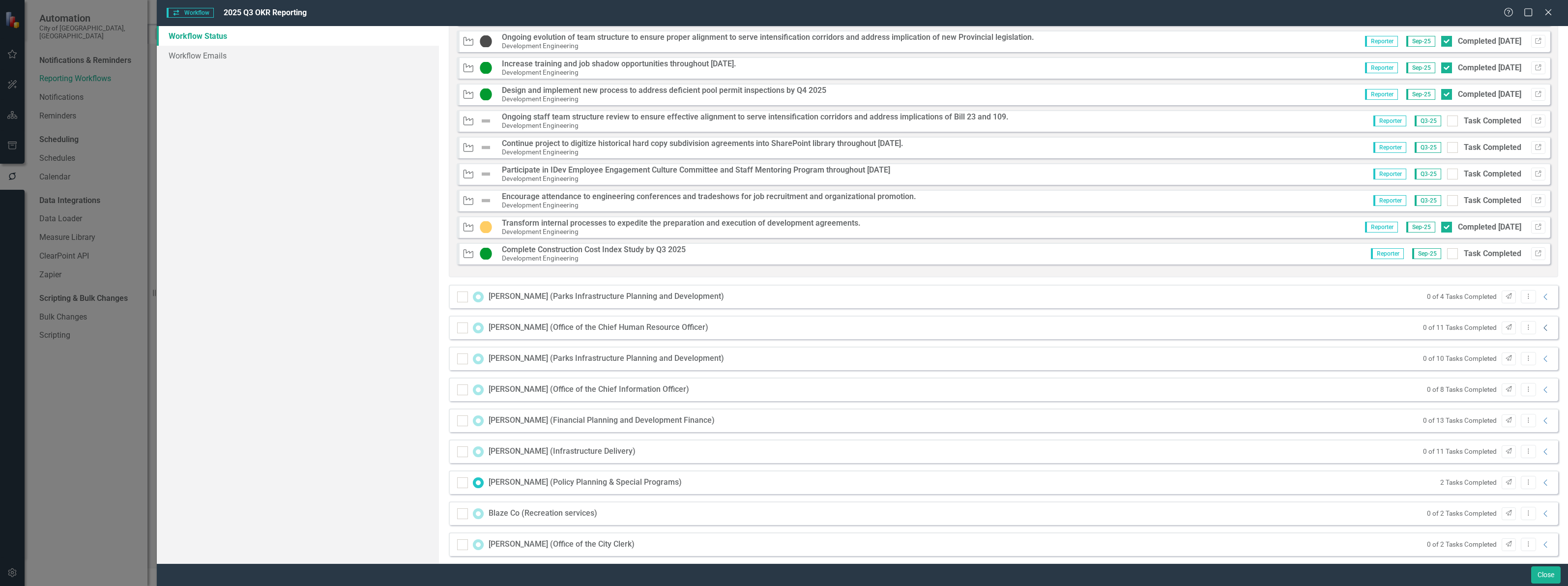
click at [1541, 328] on icon "Collapse" at bounding box center [1546, 328] width 10 height 8
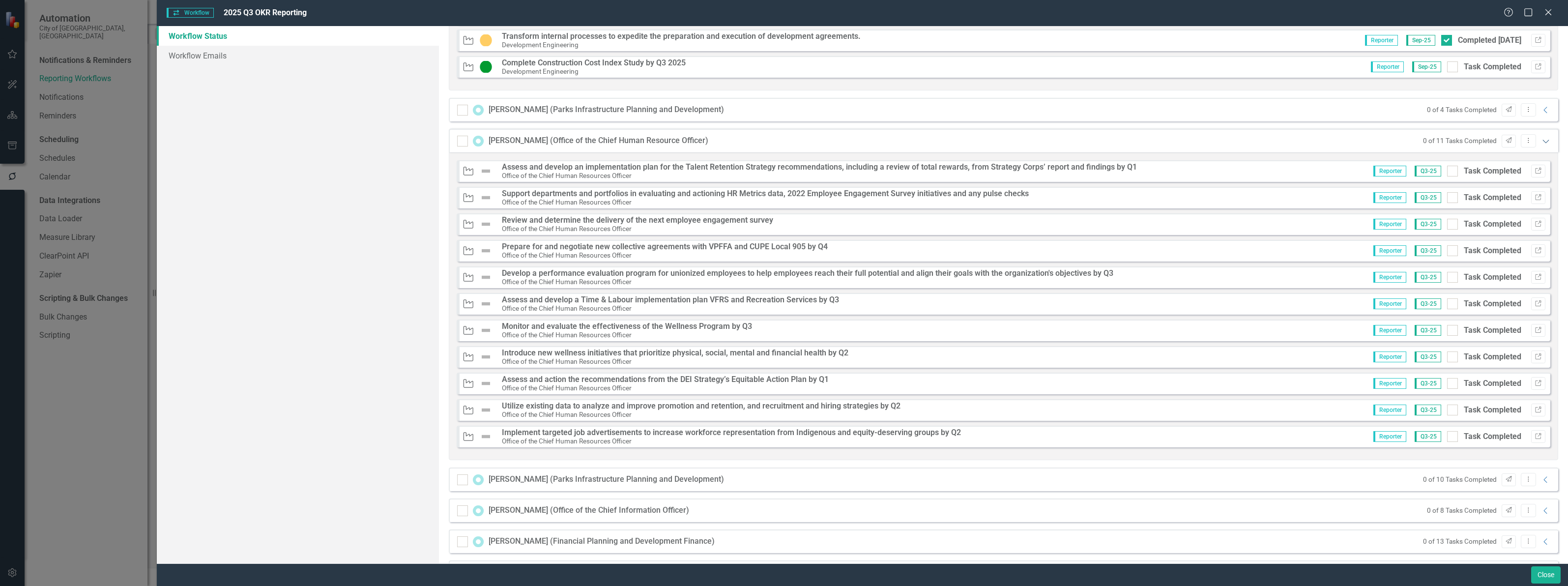
scroll to position [1414, 0]
click at [1541, 146] on icon "Expanded" at bounding box center [1546, 144] width 10 height 8
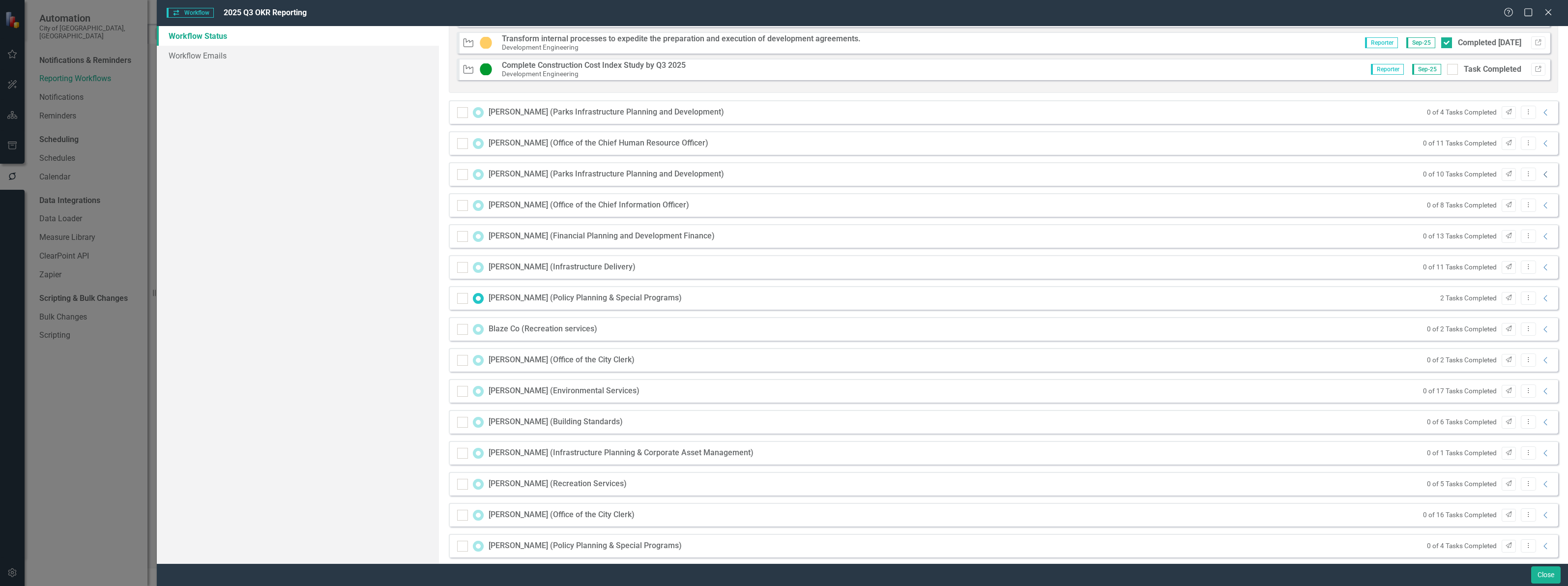
click at [1541, 172] on icon "Collapse" at bounding box center [1546, 174] width 10 height 8
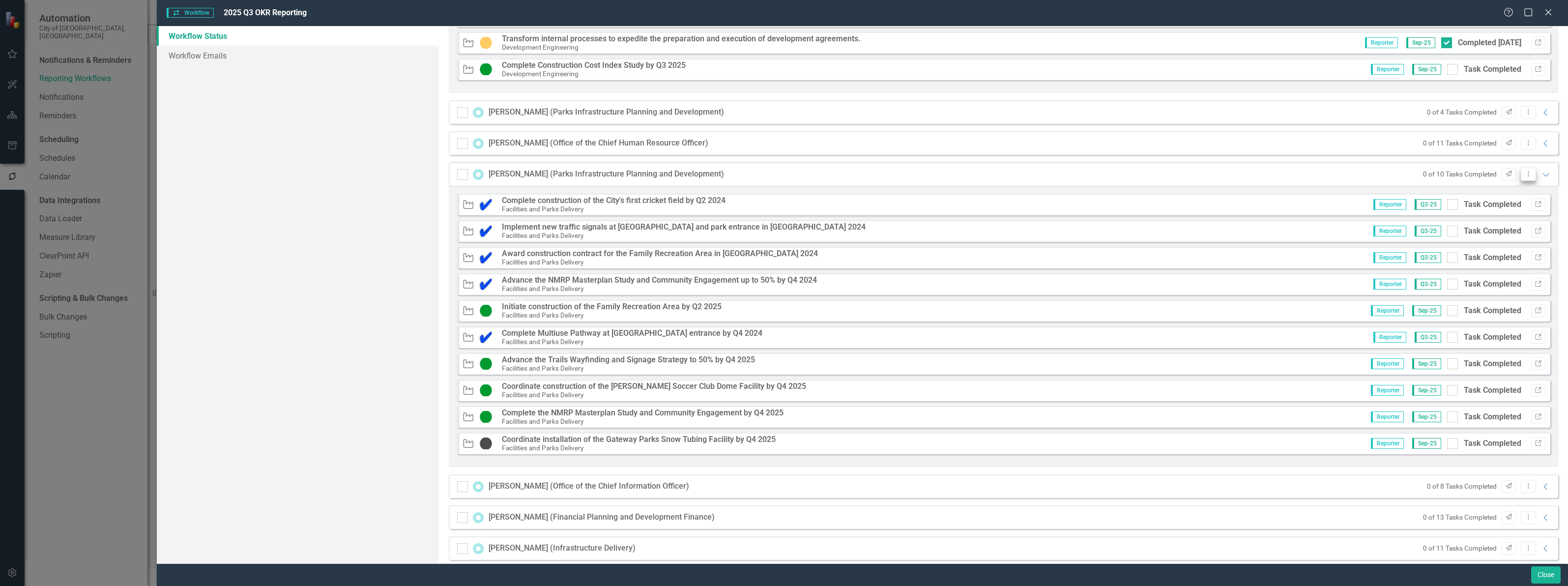
click at [1524, 176] on icon "Dropdown Menu" at bounding box center [1528, 174] width 8 height 6
click at [1480, 228] on link "Mark Complete Mark Complete" at bounding box center [1479, 228] width 97 height 18
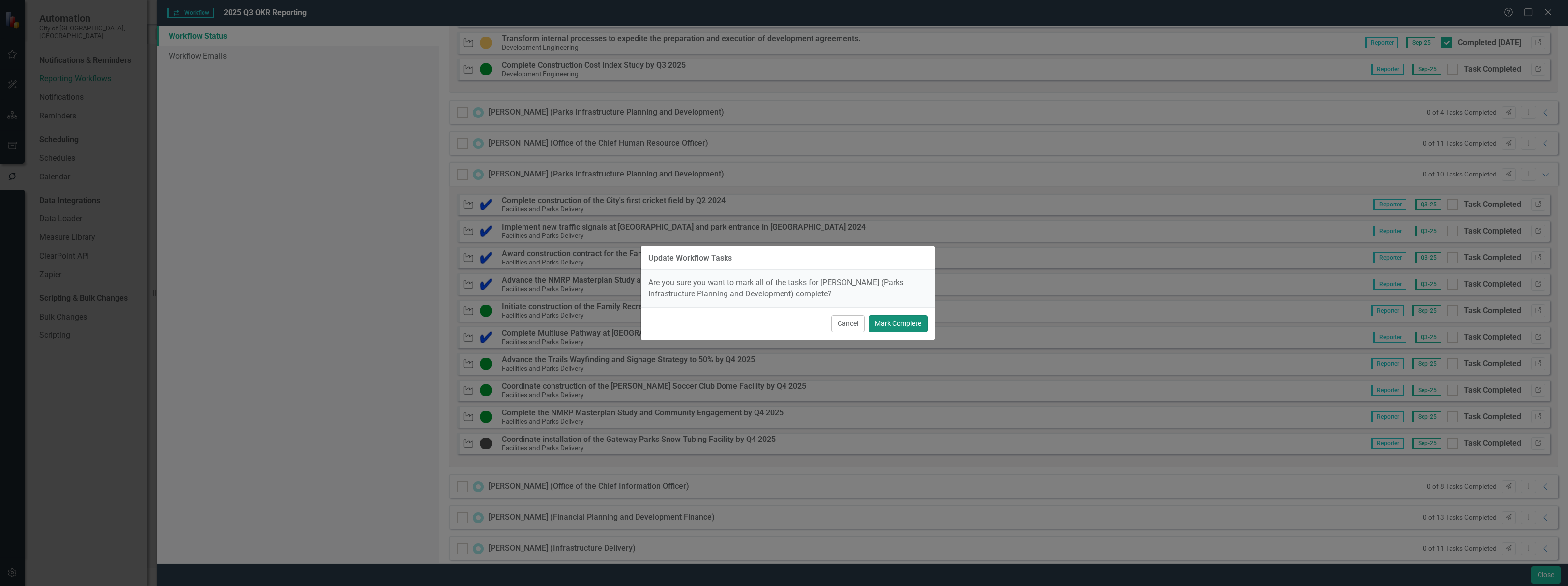
click at [889, 322] on button "Mark Complete" at bounding box center [898, 323] width 59 height 17
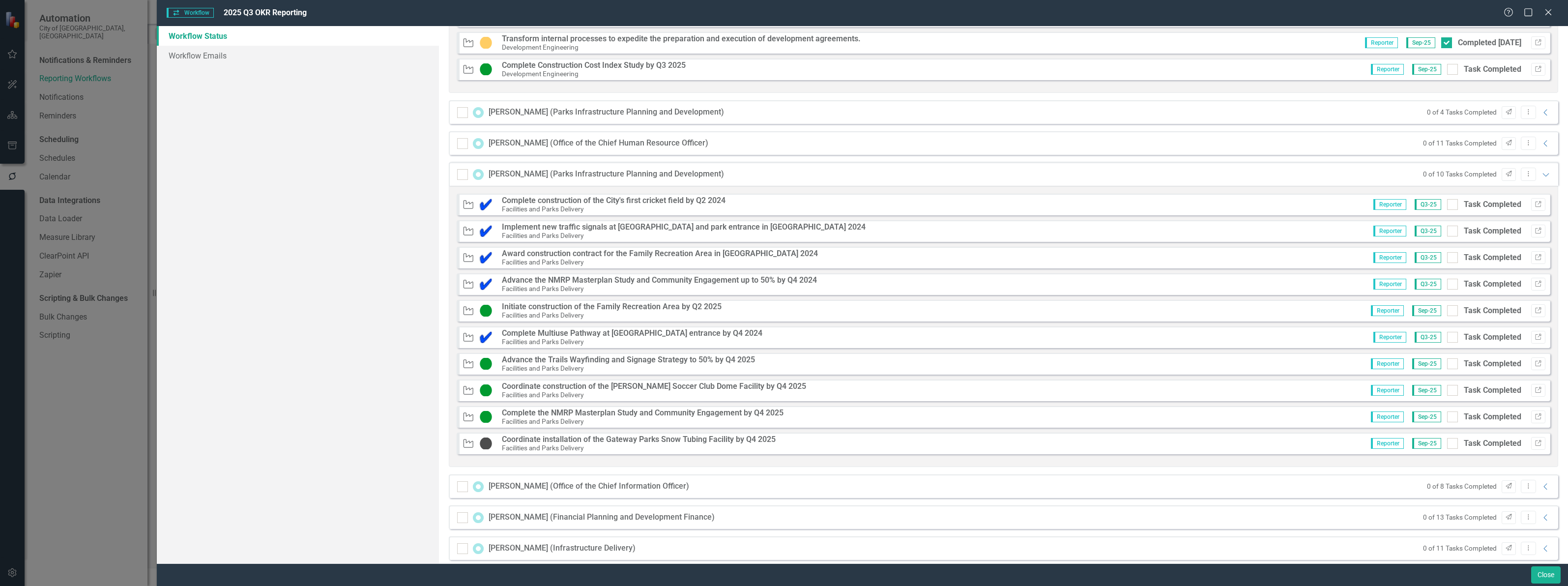
checkbox input "true"
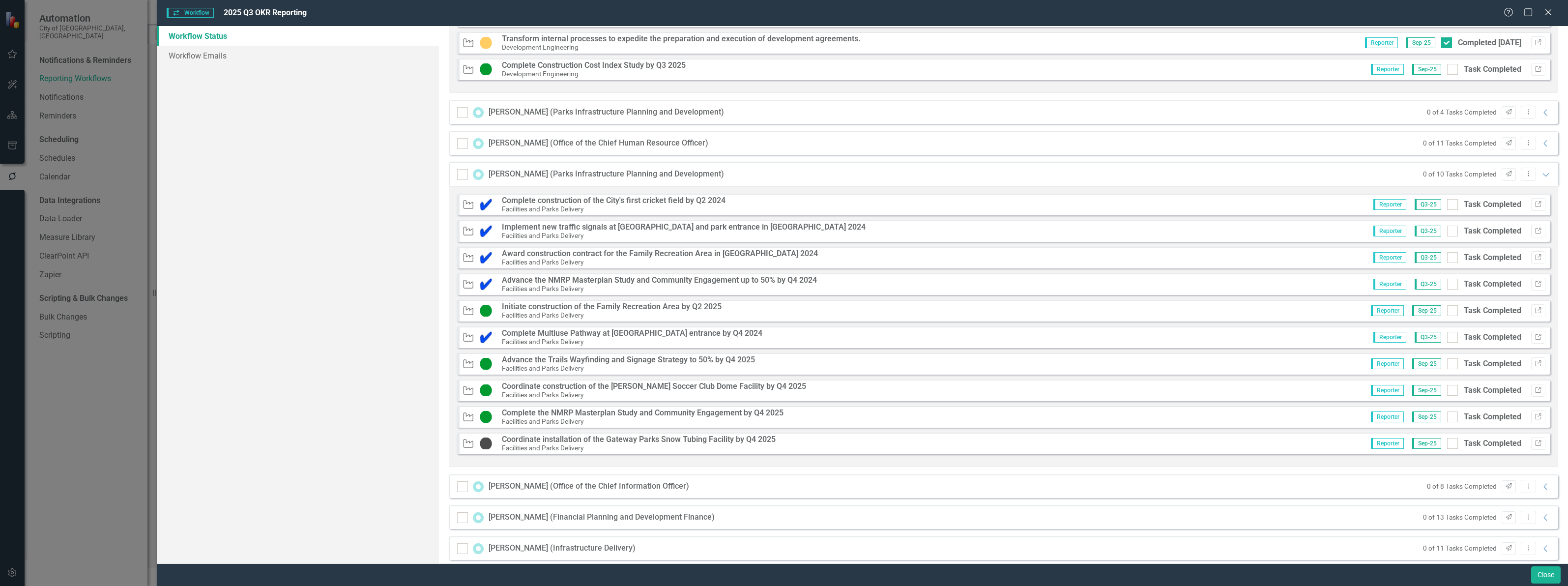
checkbox input "true"
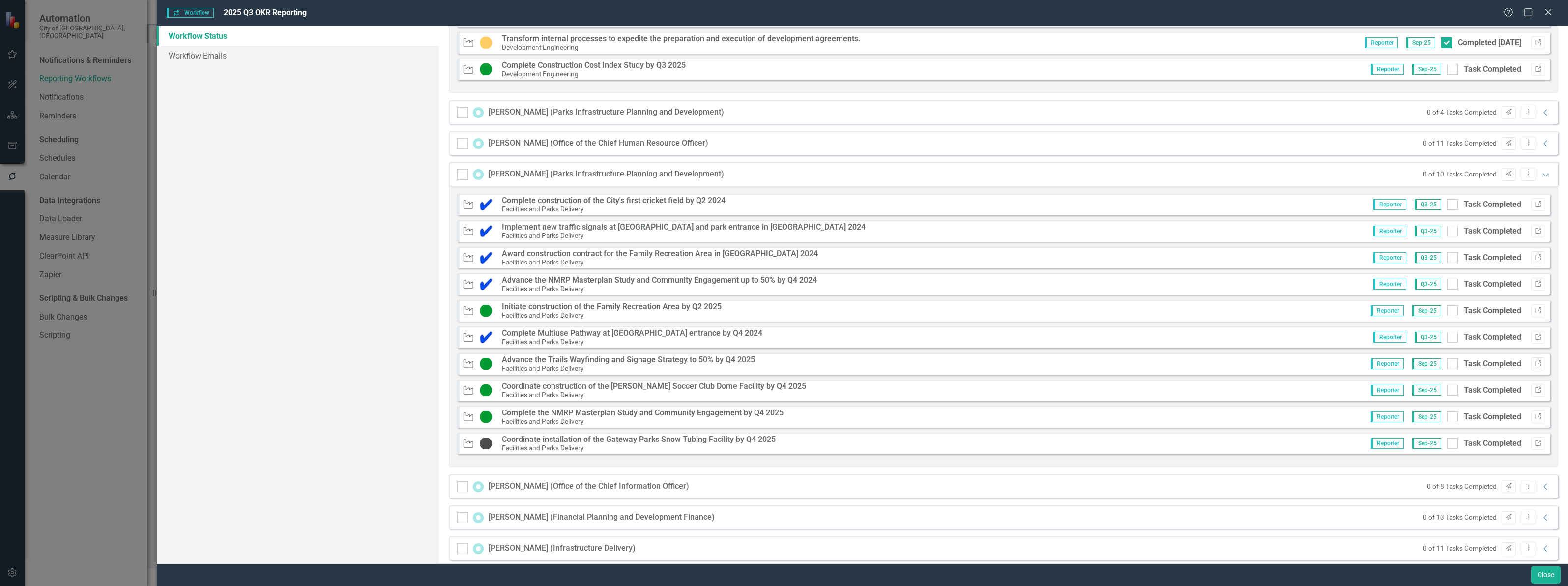
checkbox input "true"
click at [1543, 176] on div "[PERSON_NAME] (Parks Infrastructure Planning and Development) 10 Tasks Complete…" at bounding box center [1003, 174] width 1110 height 24
click at [1541, 178] on icon "Expanded" at bounding box center [1546, 174] width 10 height 8
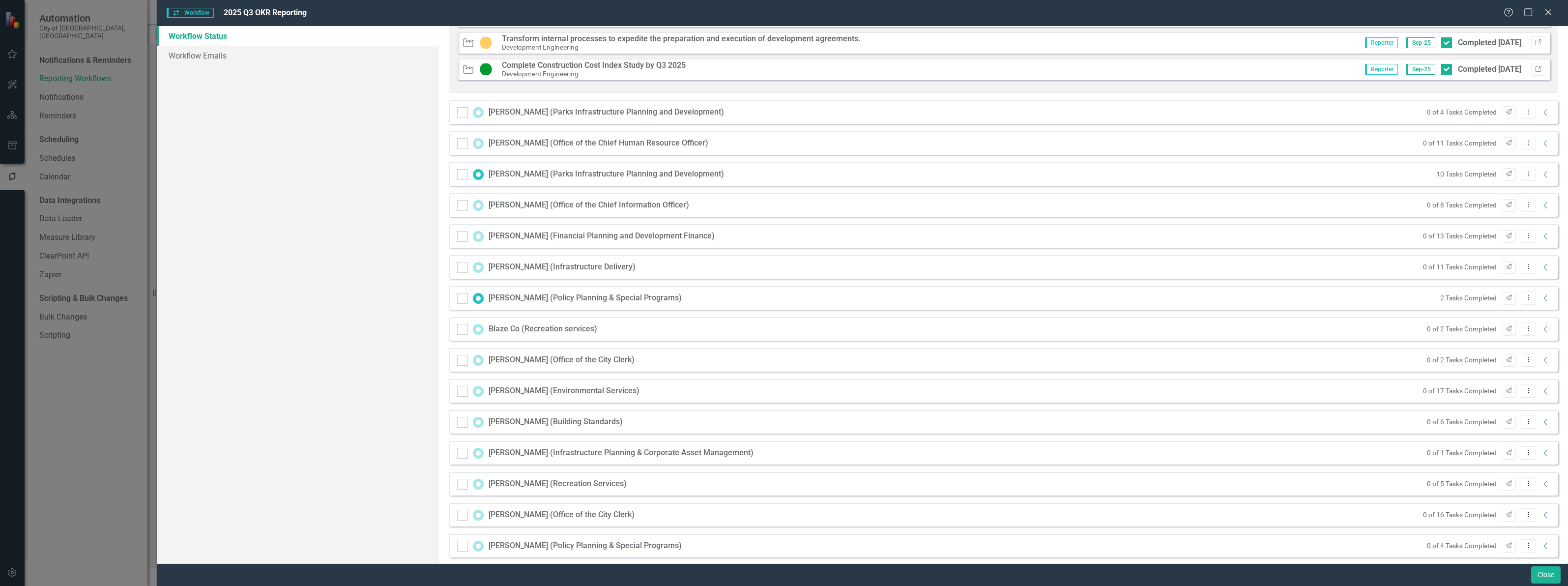
click at [1534, 210] on div "0 of 8 Tasks Completed Send Dropdown Menu Collapse" at bounding box center [1486, 205] width 129 height 13
click at [1541, 207] on icon "Collapse" at bounding box center [1546, 205] width 10 height 8
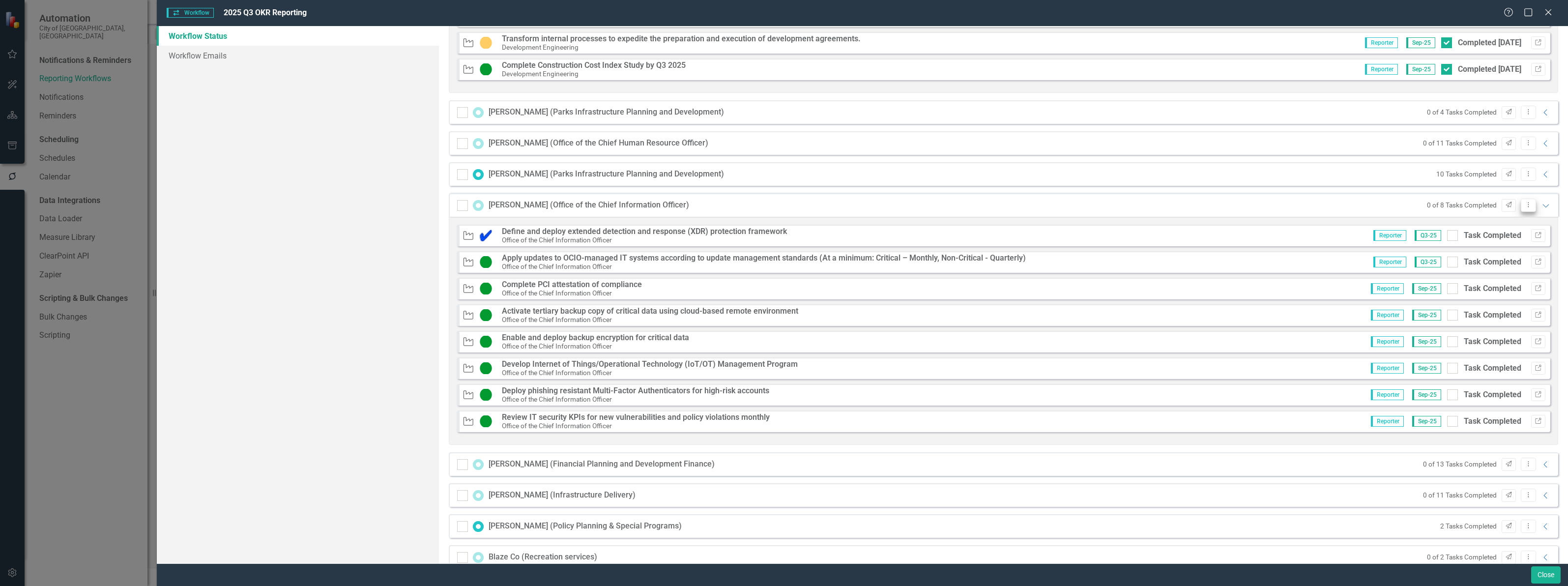
click at [1524, 206] on icon "Dropdown Menu" at bounding box center [1528, 205] width 8 height 6
click at [1495, 258] on link "Mark Complete Mark Complete" at bounding box center [1479, 258] width 97 height 18
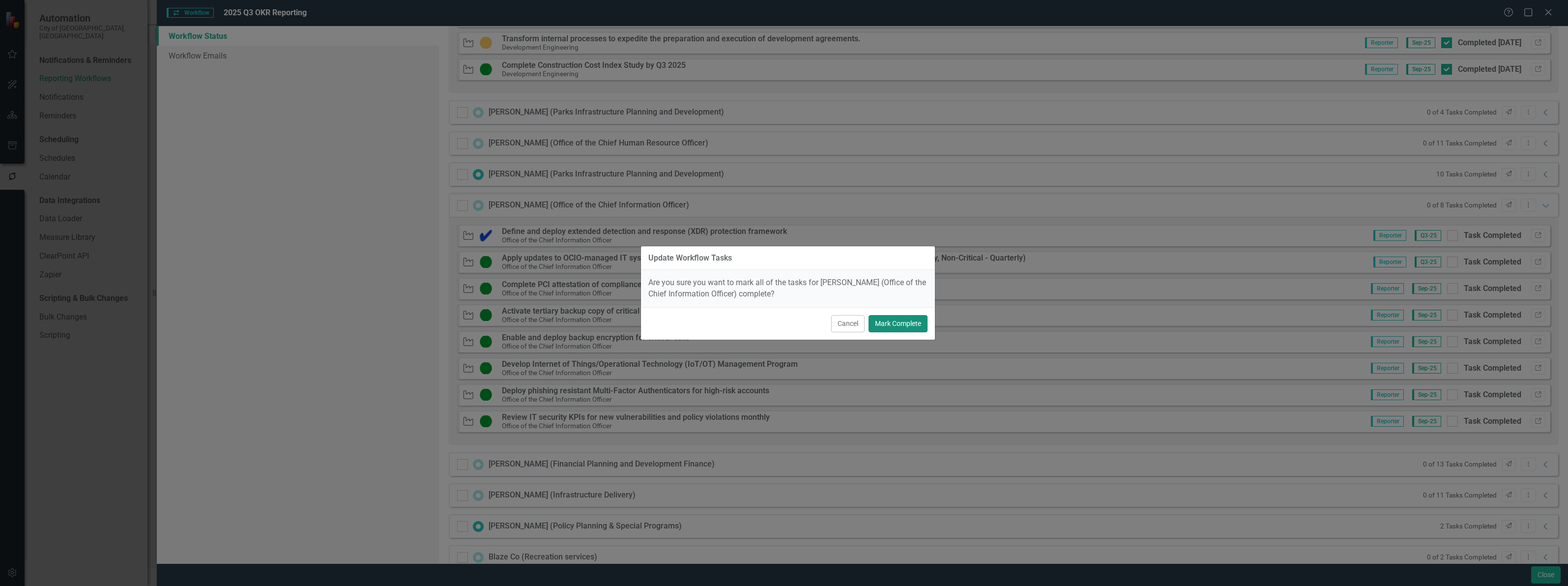
drag, startPoint x: 907, startPoint y: 328, endPoint x: 1082, endPoint y: 306, distance: 176.4
click at [908, 327] on button "Mark Complete" at bounding box center [898, 323] width 59 height 17
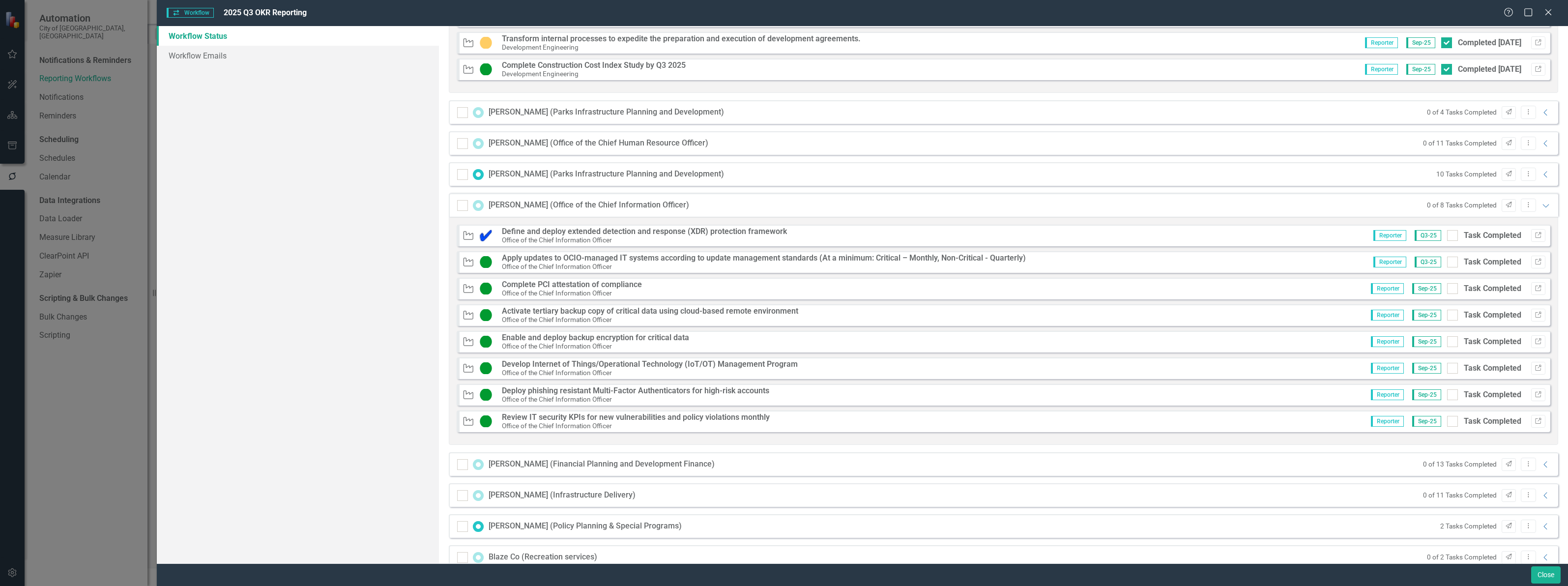
checkbox input "true"
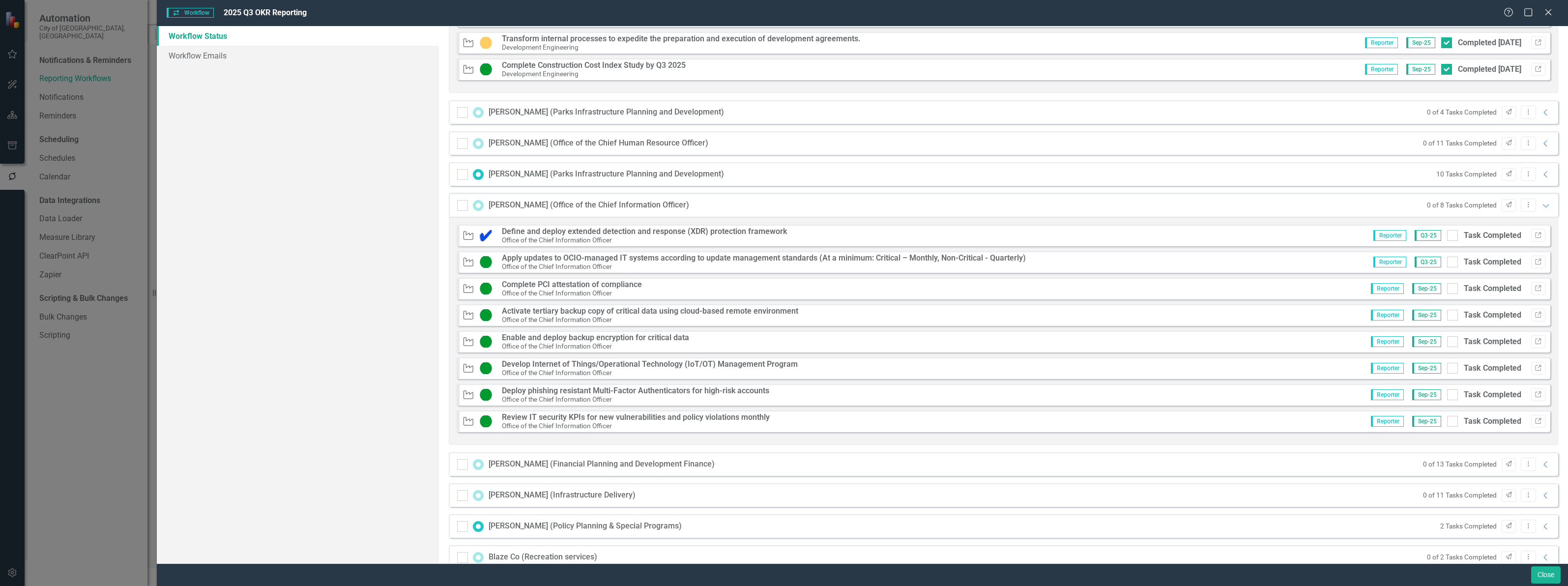
checkbox input "true"
click at [1541, 205] on icon "Expanded" at bounding box center [1546, 205] width 10 height 8
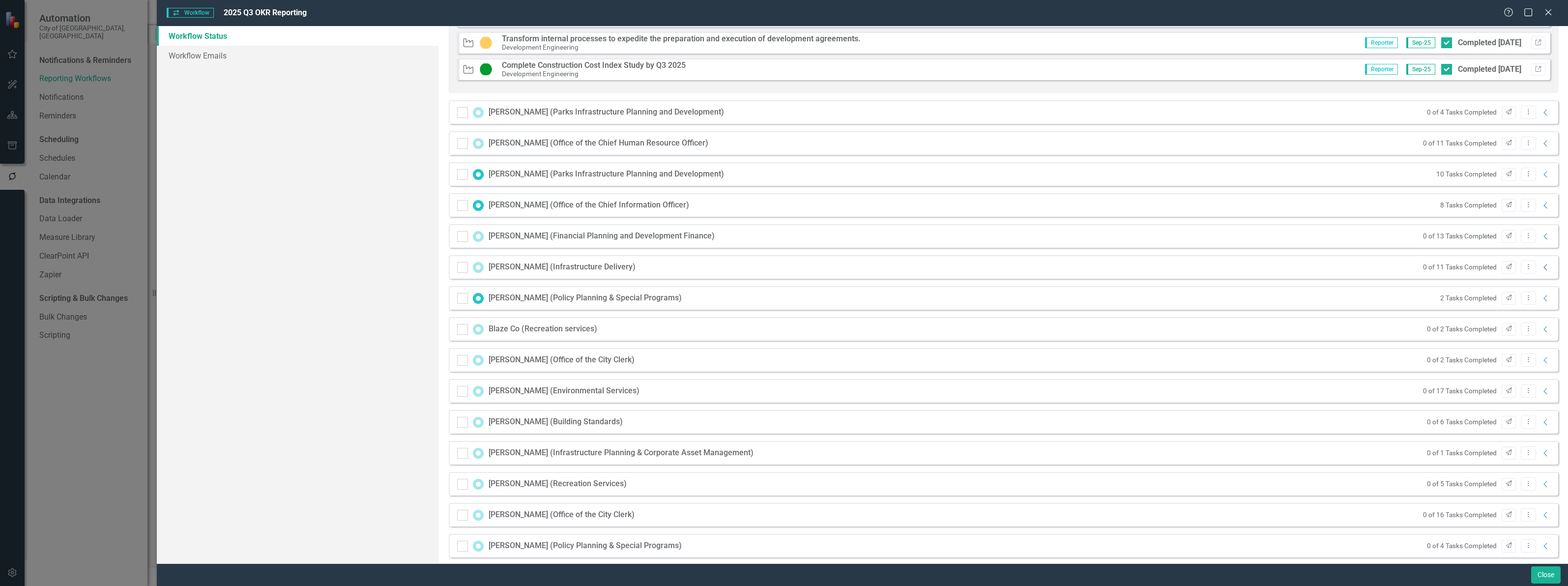
click at [1541, 270] on icon "Collapse" at bounding box center [1546, 267] width 10 height 8
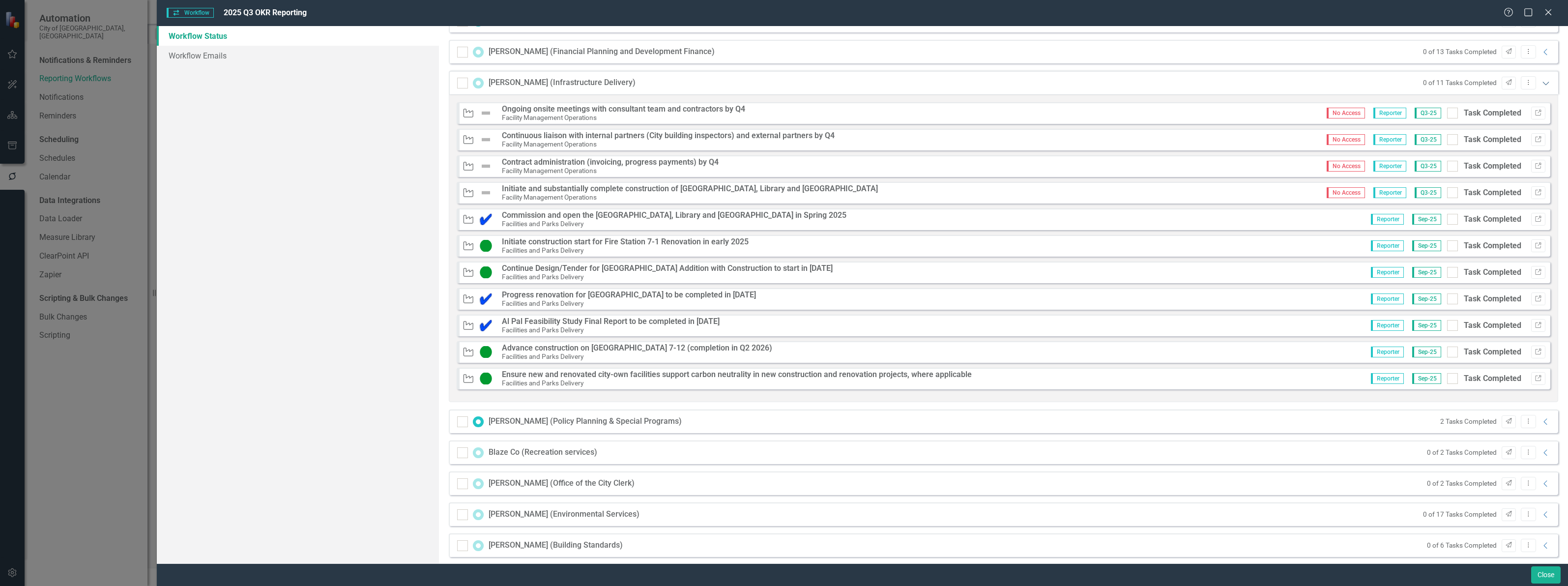
scroll to position [1537, 0]
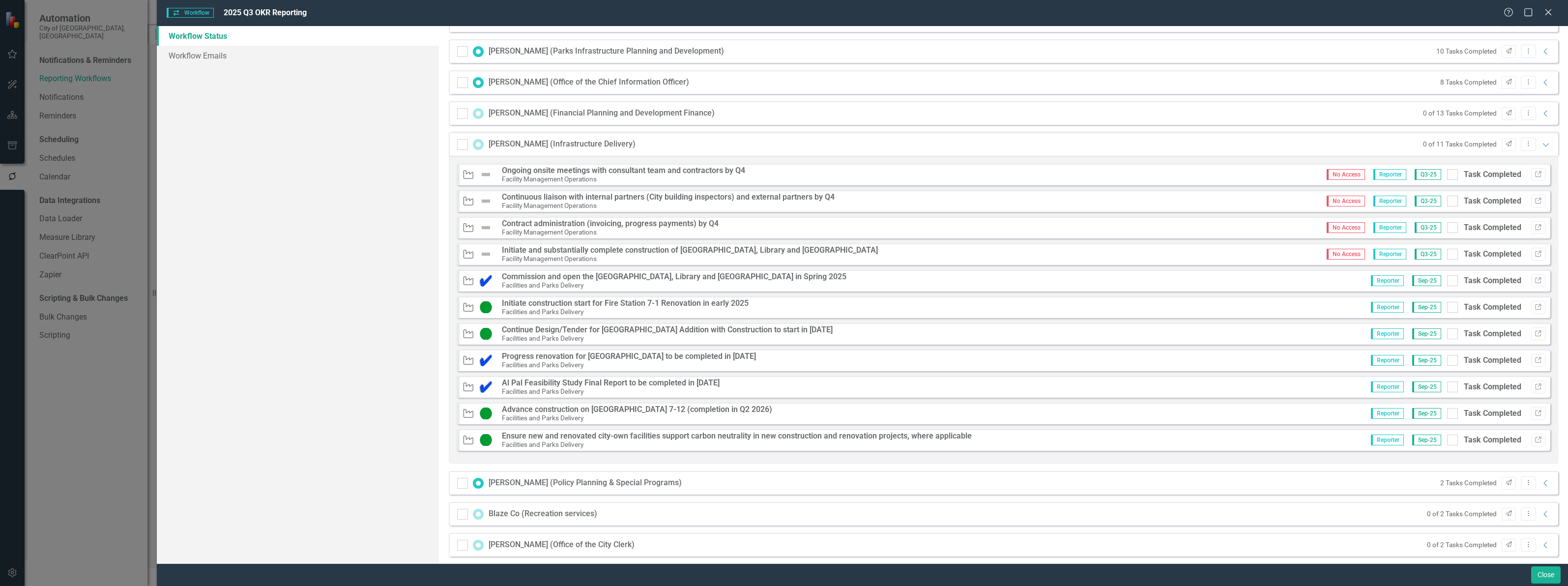
drag, startPoint x: 1445, startPoint y: 280, endPoint x: 1445, endPoint y: 287, distance: 7.0
click at [1447, 281] on input "Task Completed" at bounding box center [1450, 279] width 6 height 6
checkbox input "true"
click at [1447, 308] on input "Task Completed" at bounding box center [1450, 305] width 6 height 6
checkbox input "true"
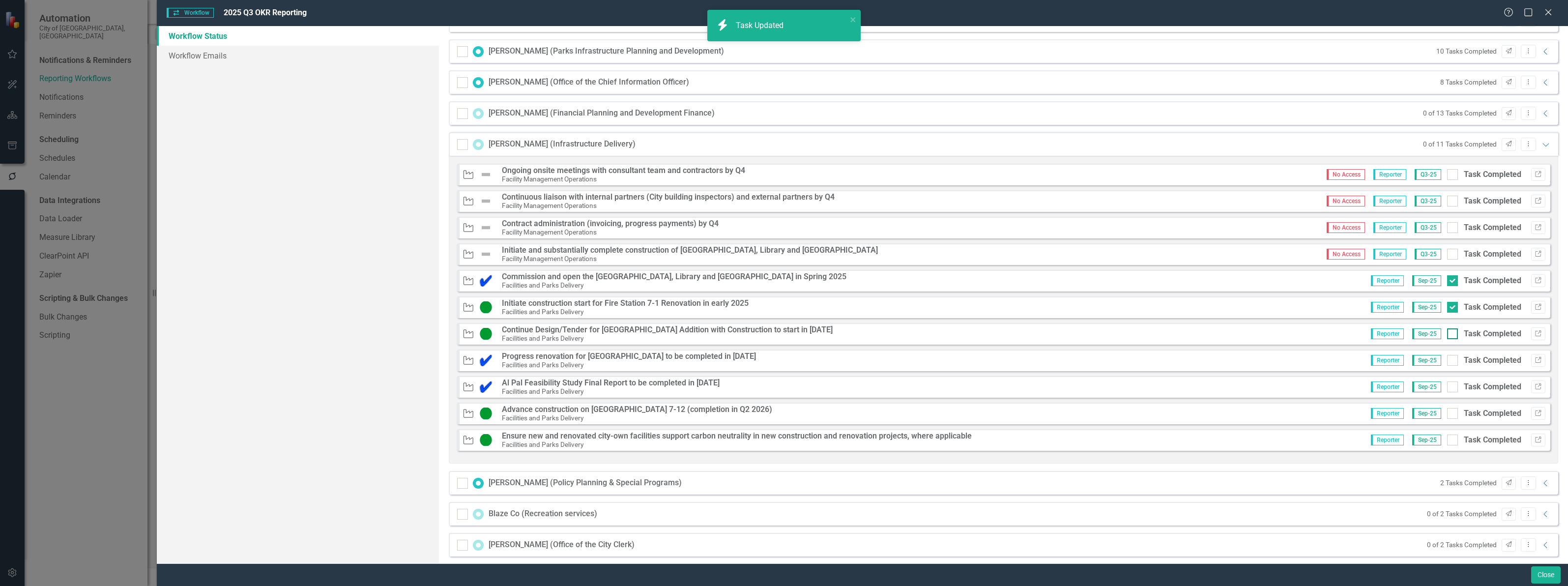
click at [1447, 333] on div at bounding box center [1452, 333] width 11 height 11
click at [1447, 333] on input "Task Completed" at bounding box center [1450, 331] width 6 height 6
checkbox input "true"
click at [1441, 367] on div "Reporter Sep-25 Task Completed Link" at bounding box center [1454, 360] width 182 height 13
drag, startPoint x: 1441, startPoint y: 361, endPoint x: 1443, endPoint y: 376, distance: 15.1
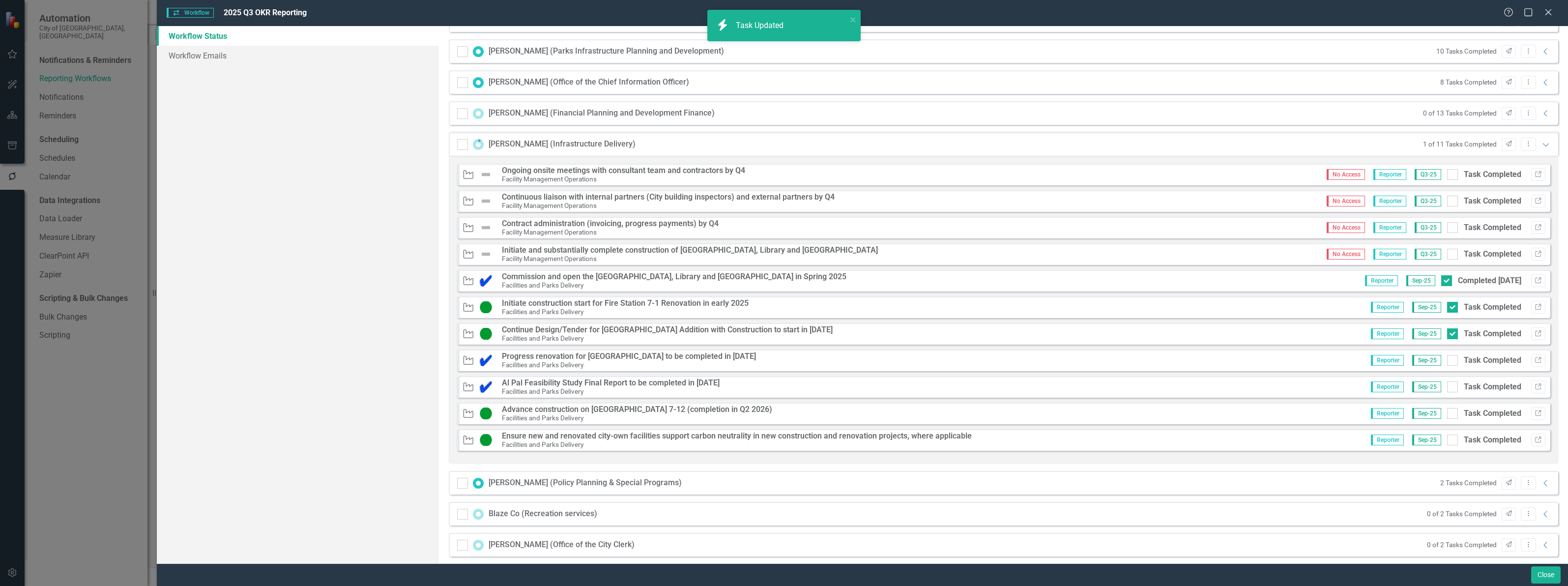
click at [1447, 364] on div at bounding box center [1452, 360] width 11 height 11
click at [1447, 361] on input "Task Completed" at bounding box center [1450, 358] width 6 height 6
checkbox input "true"
drag, startPoint x: 1443, startPoint y: 386, endPoint x: 1443, endPoint y: 409, distance: 23.0
click at [1447, 386] on input "Task Completed" at bounding box center [1450, 385] width 6 height 6
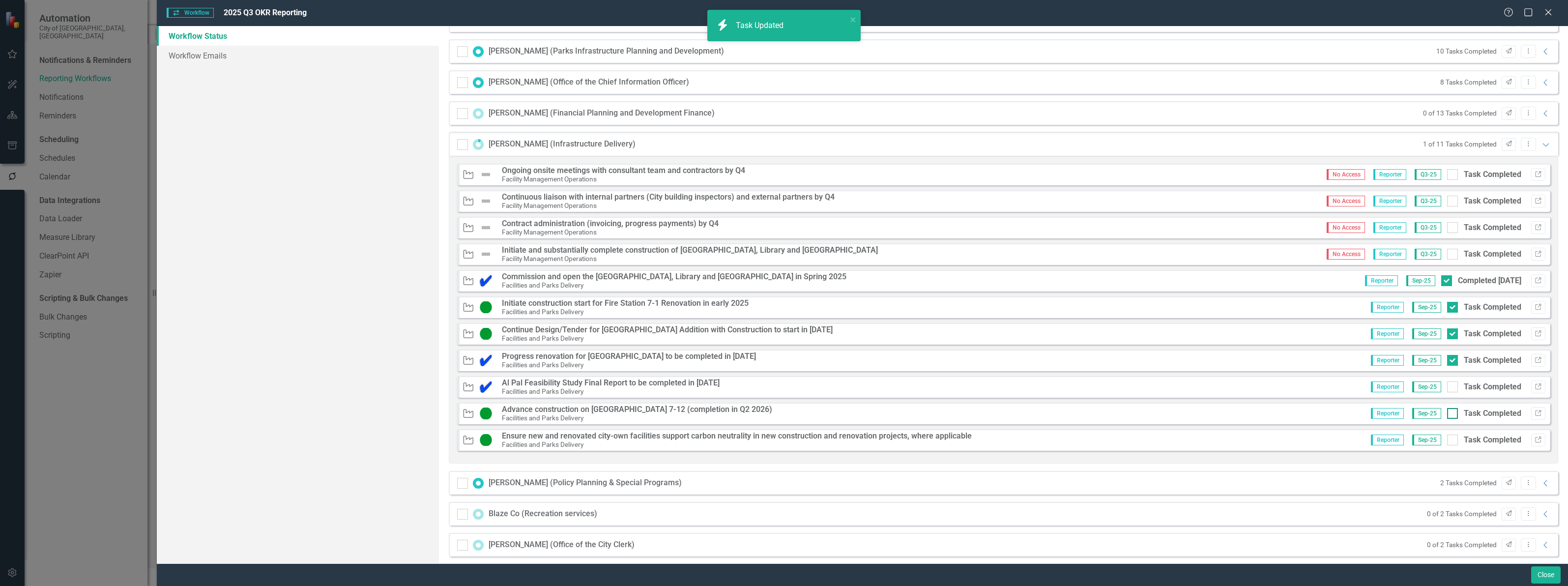
checkbox input "true"
click at [1447, 409] on input "Task Completed" at bounding box center [1450, 411] width 6 height 6
checkbox input "true"
click at [1447, 438] on input "Task Completed" at bounding box center [1450, 438] width 6 height 6
checkbox input "true"
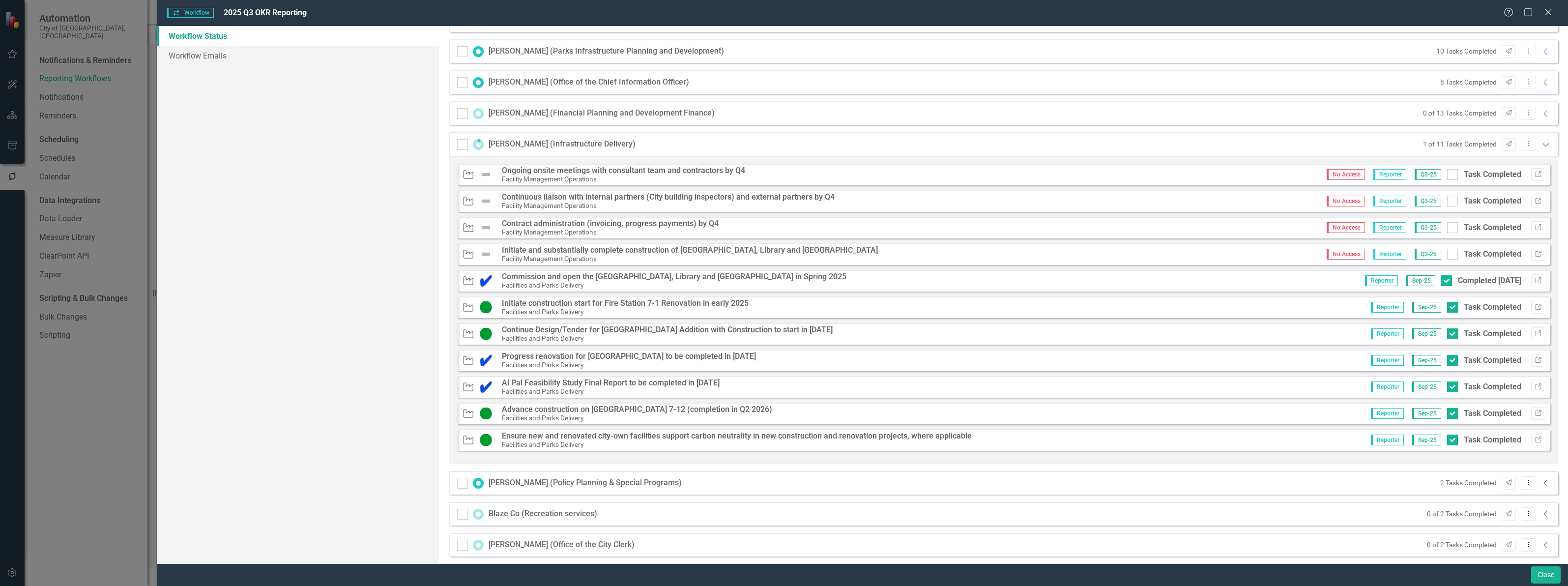
click at [1541, 144] on icon "Expanded" at bounding box center [1546, 144] width 10 height 8
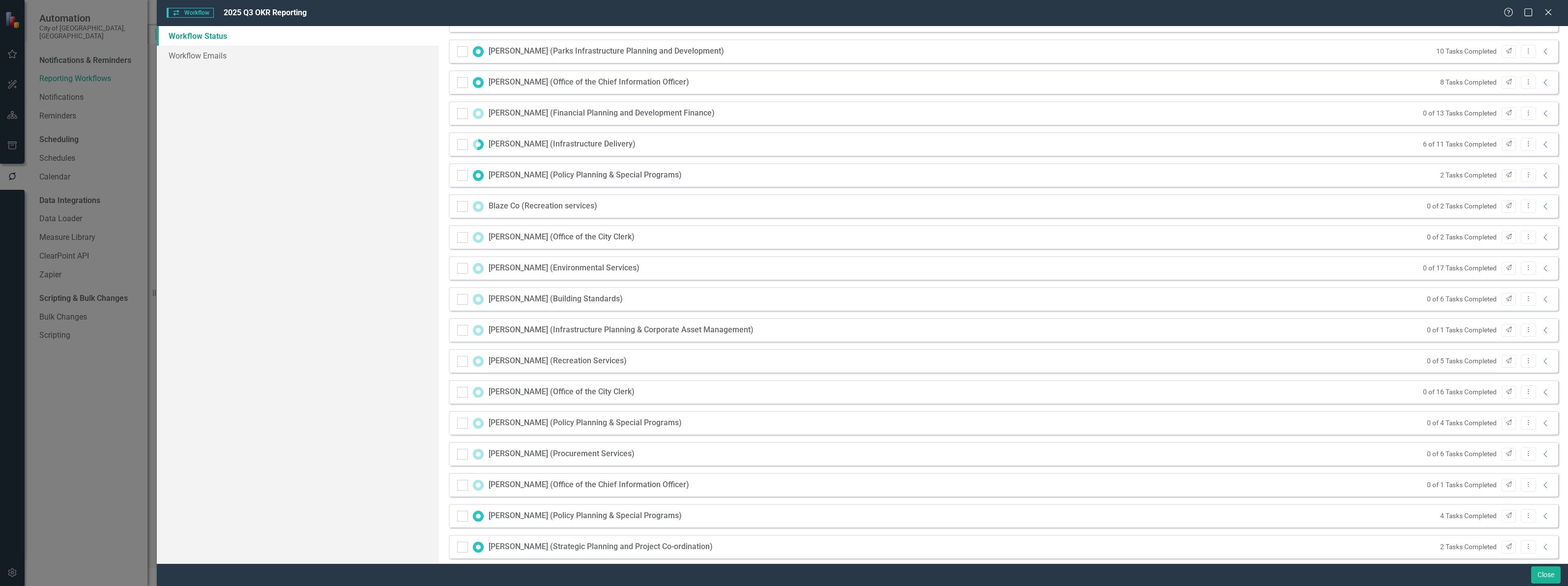
click at [1539, 171] on div "2 Tasks Completed Send Dropdown Menu Collapse" at bounding box center [1493, 175] width 116 height 13
click at [1541, 177] on icon "Collapse" at bounding box center [1546, 175] width 10 height 8
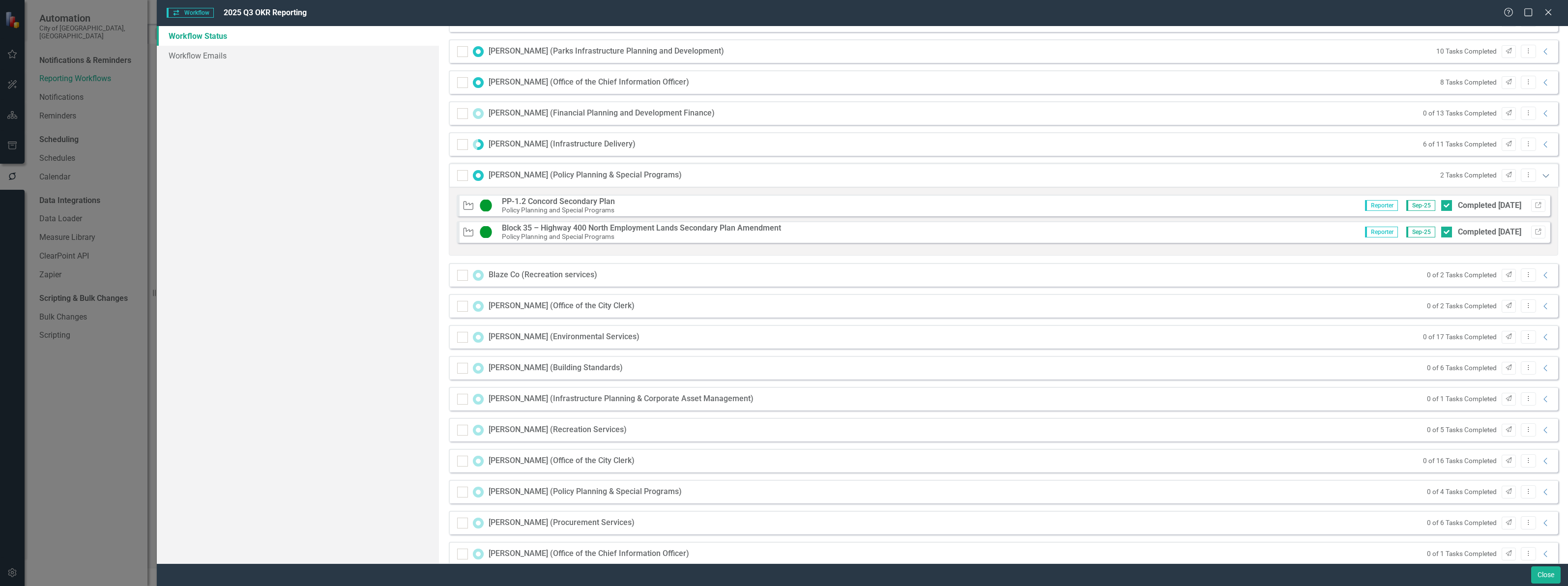
click at [1541, 177] on icon "Expanded" at bounding box center [1546, 175] width 10 height 8
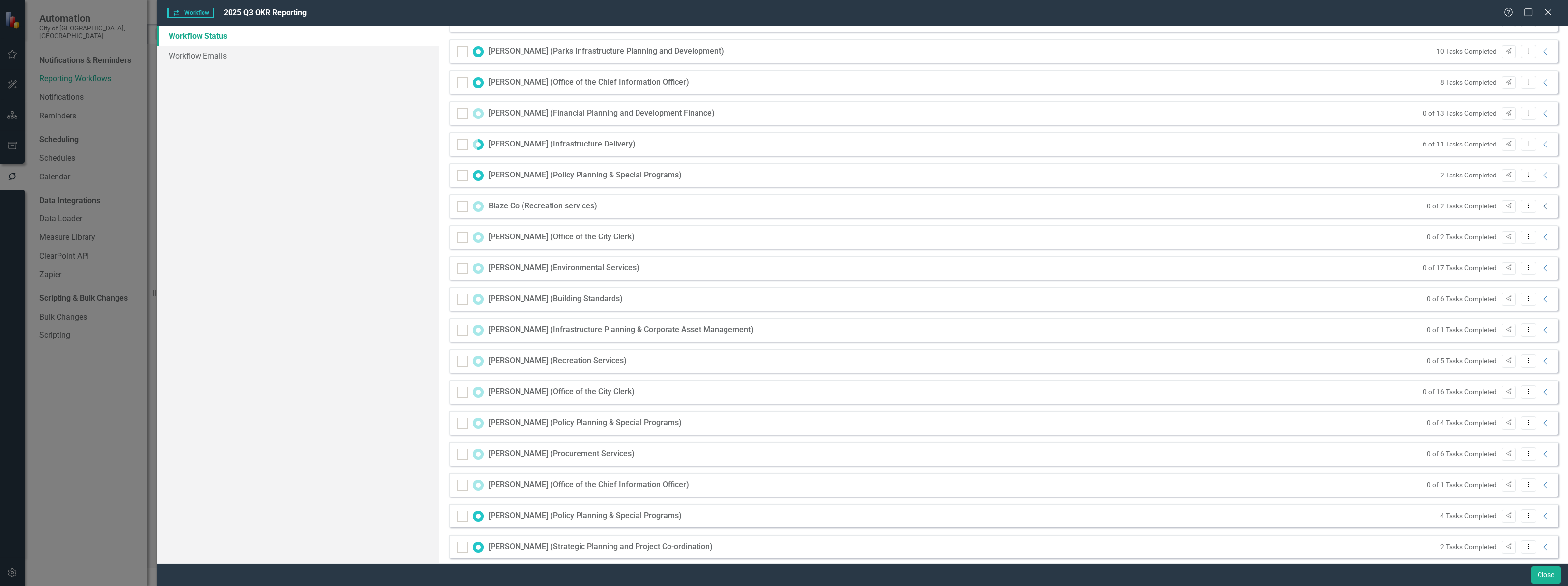
click at [1541, 208] on icon "Collapse" at bounding box center [1546, 206] width 10 height 8
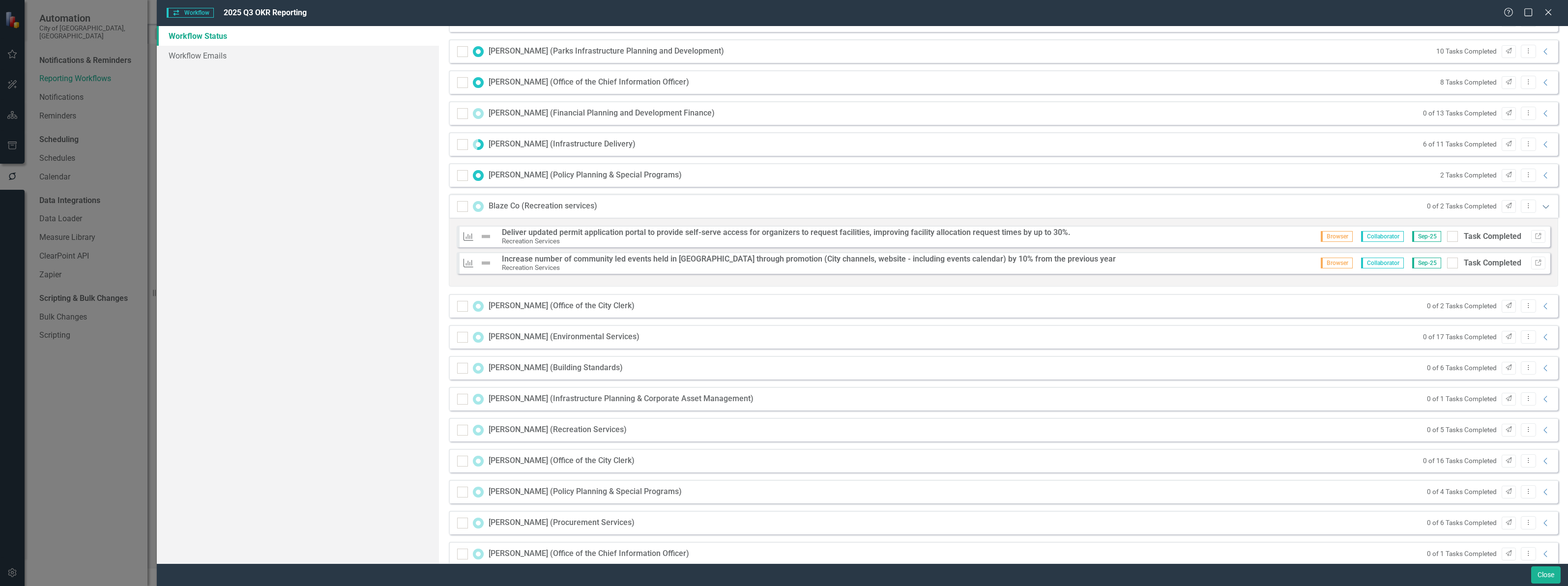
click at [1541, 208] on icon "Expanded" at bounding box center [1546, 206] width 10 height 8
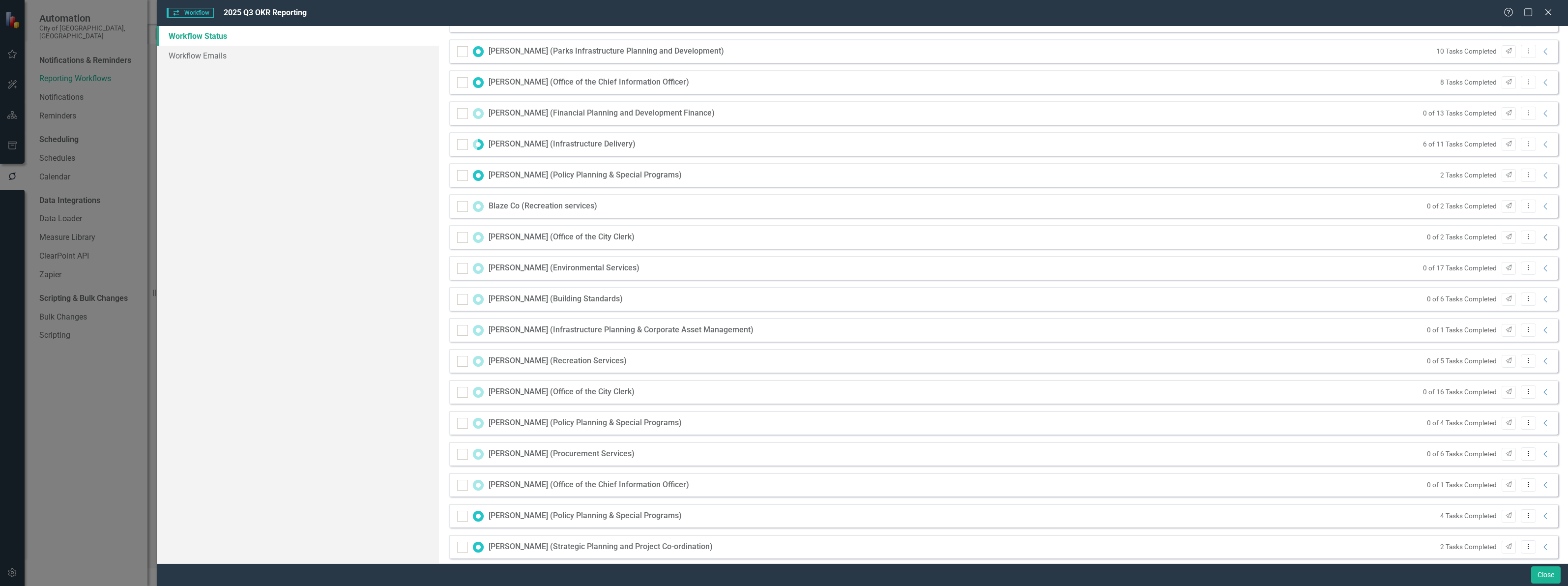
click at [1541, 237] on icon "Collapse" at bounding box center [1546, 237] width 10 height 8
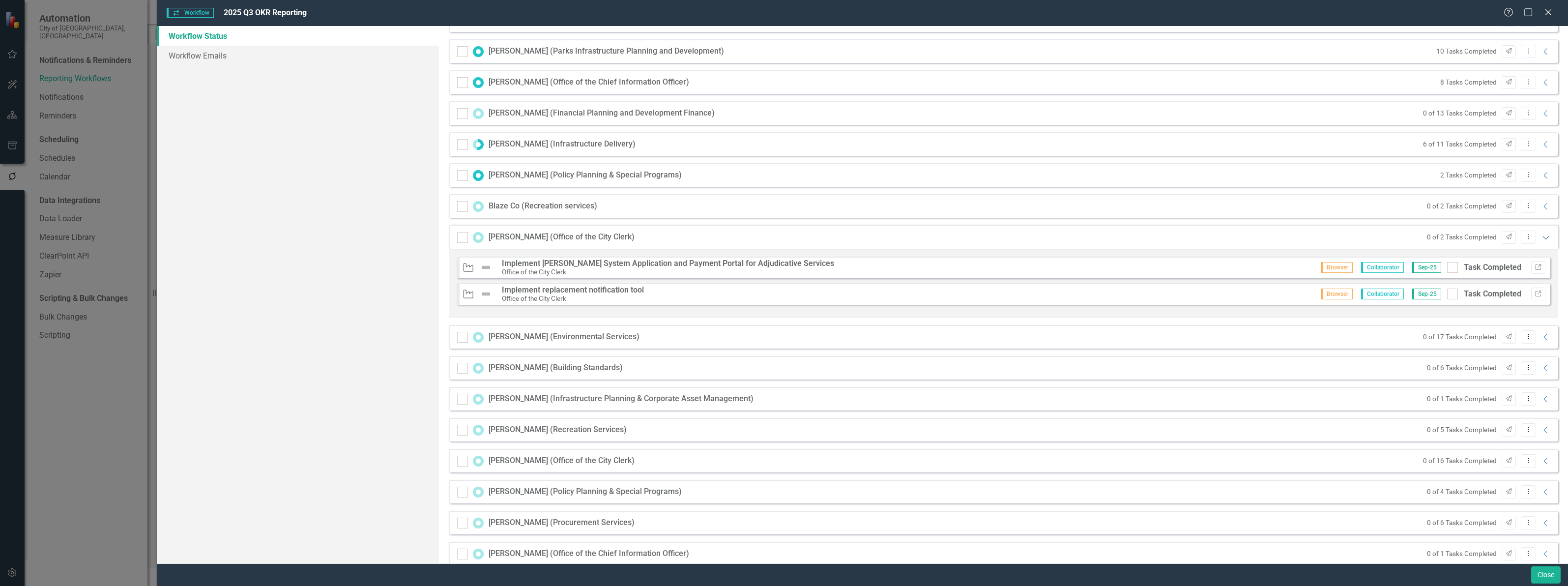
click at [1541, 237] on icon "Expanded" at bounding box center [1546, 237] width 10 height 8
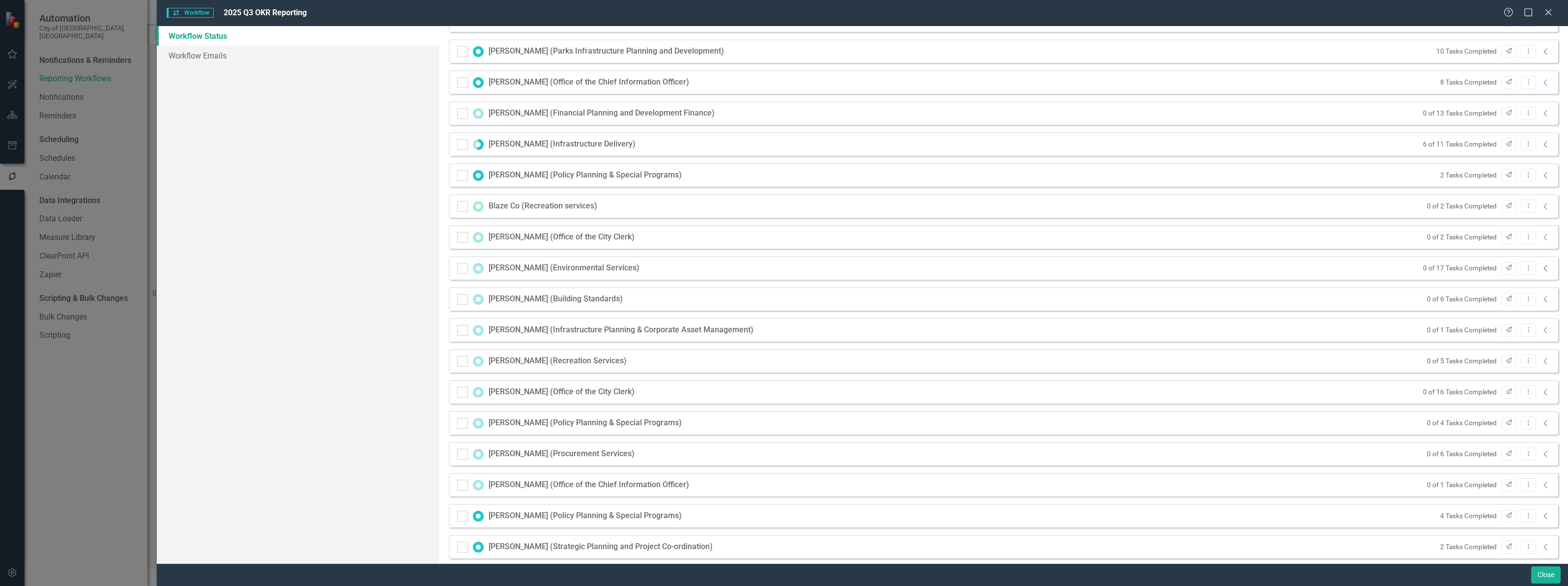
click at [1541, 267] on icon "Collapse" at bounding box center [1546, 269] width 10 height 8
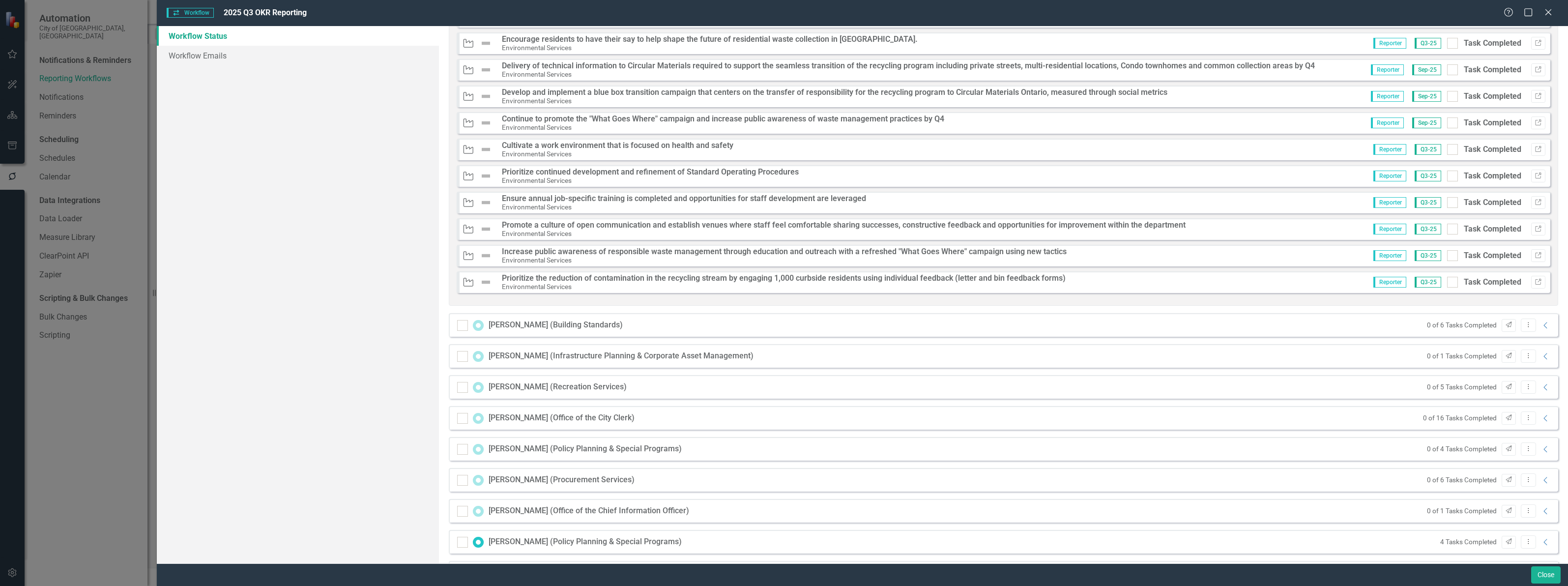
scroll to position [2028, 0]
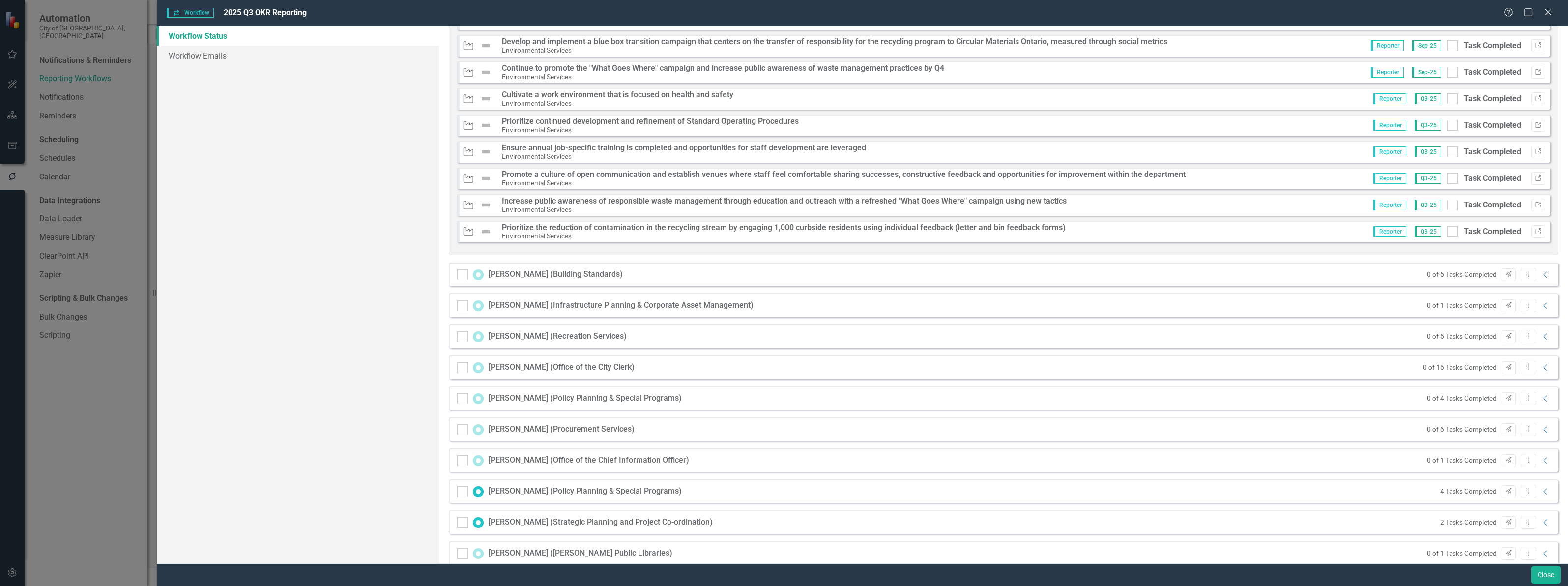
click at [1542, 274] on icon "Collapse" at bounding box center [1546, 275] width 10 height 8
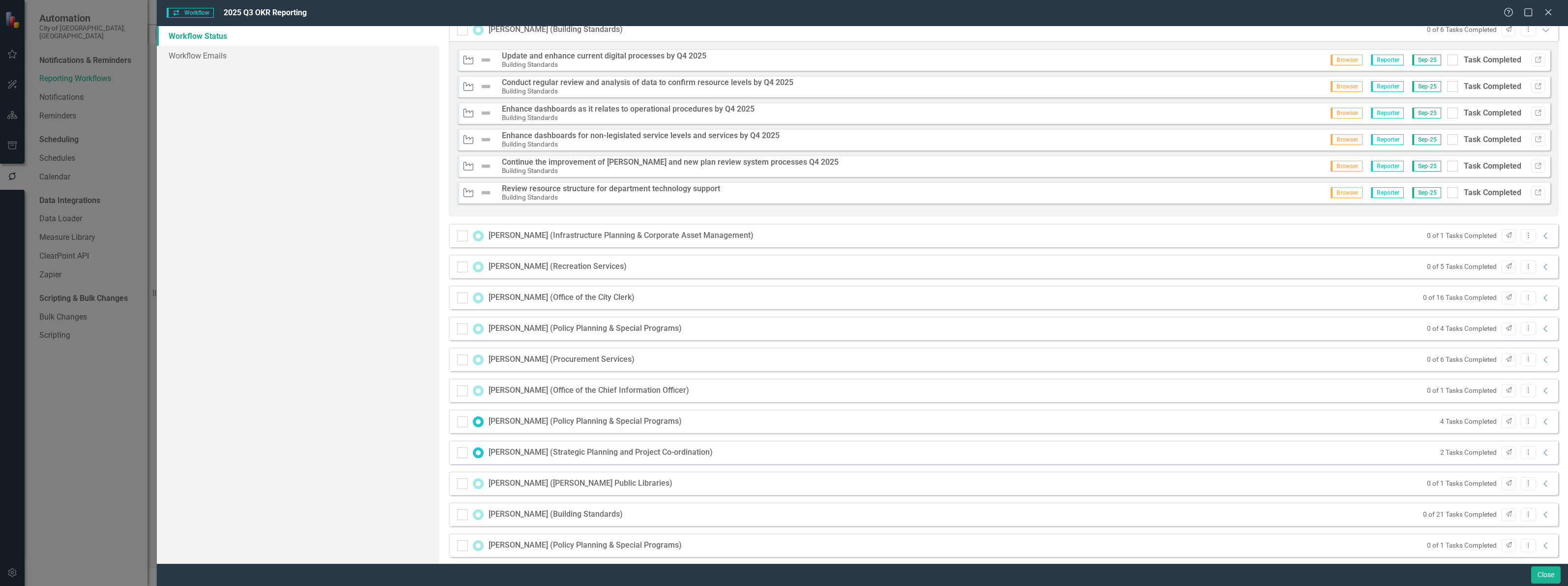
scroll to position [2274, 0]
click at [1542, 237] on icon "Collapse" at bounding box center [1546, 235] width 10 height 8
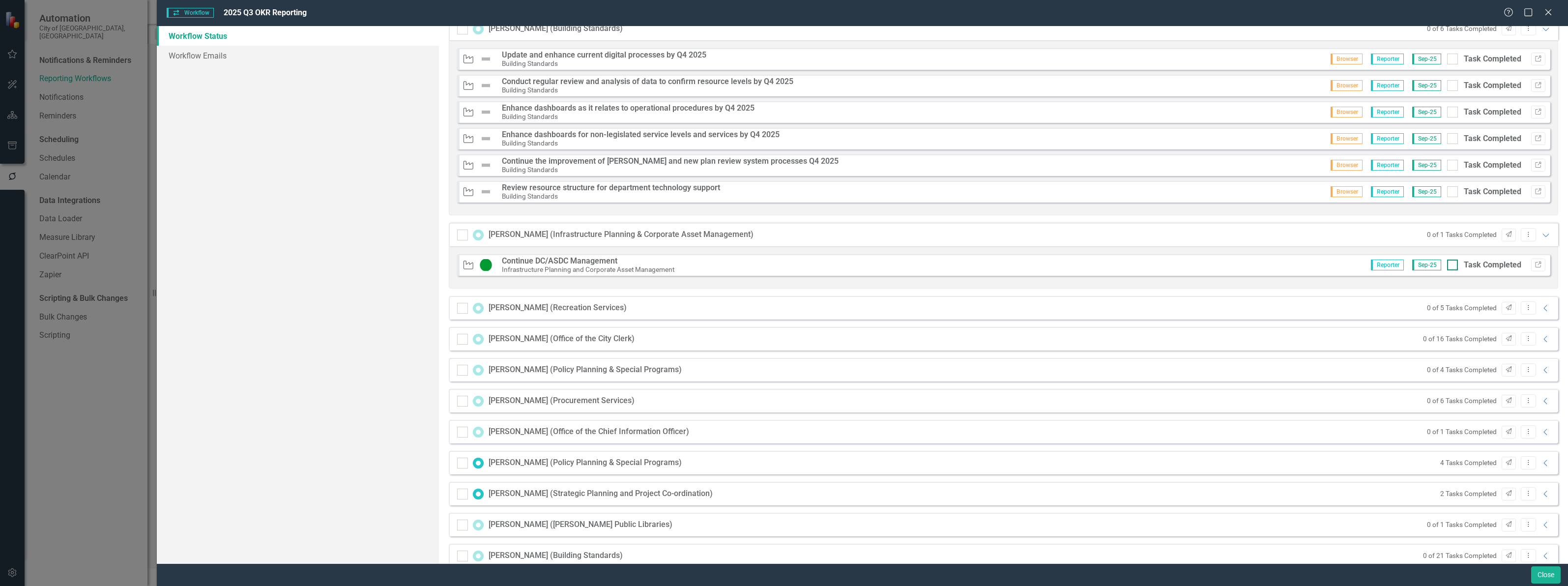
drag, startPoint x: 1448, startPoint y: 267, endPoint x: 1453, endPoint y: 269, distance: 5.4
click at [1449, 268] on div at bounding box center [1452, 265] width 11 height 11
click at [1449, 266] on input "Task Completed" at bounding box center [1450, 263] width 6 height 6
checkbox input "true"
click at [1541, 310] on icon "Collapse" at bounding box center [1546, 308] width 10 height 8
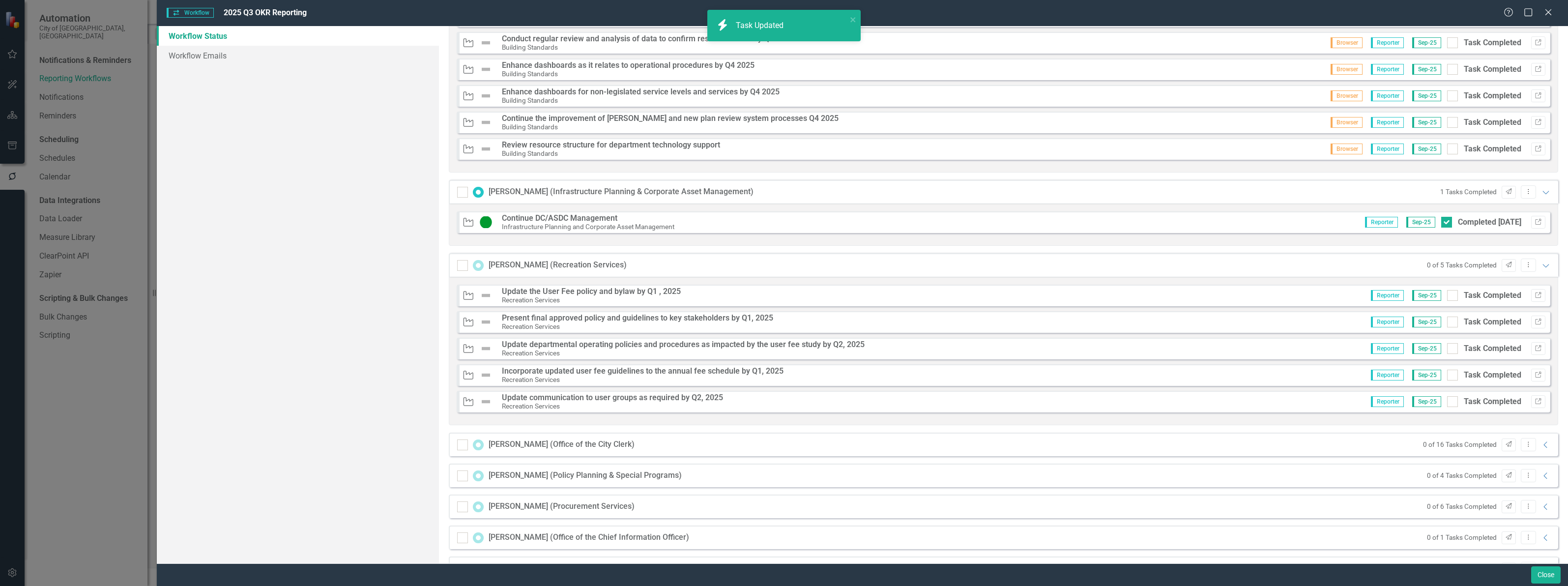
scroll to position [2458, 0]
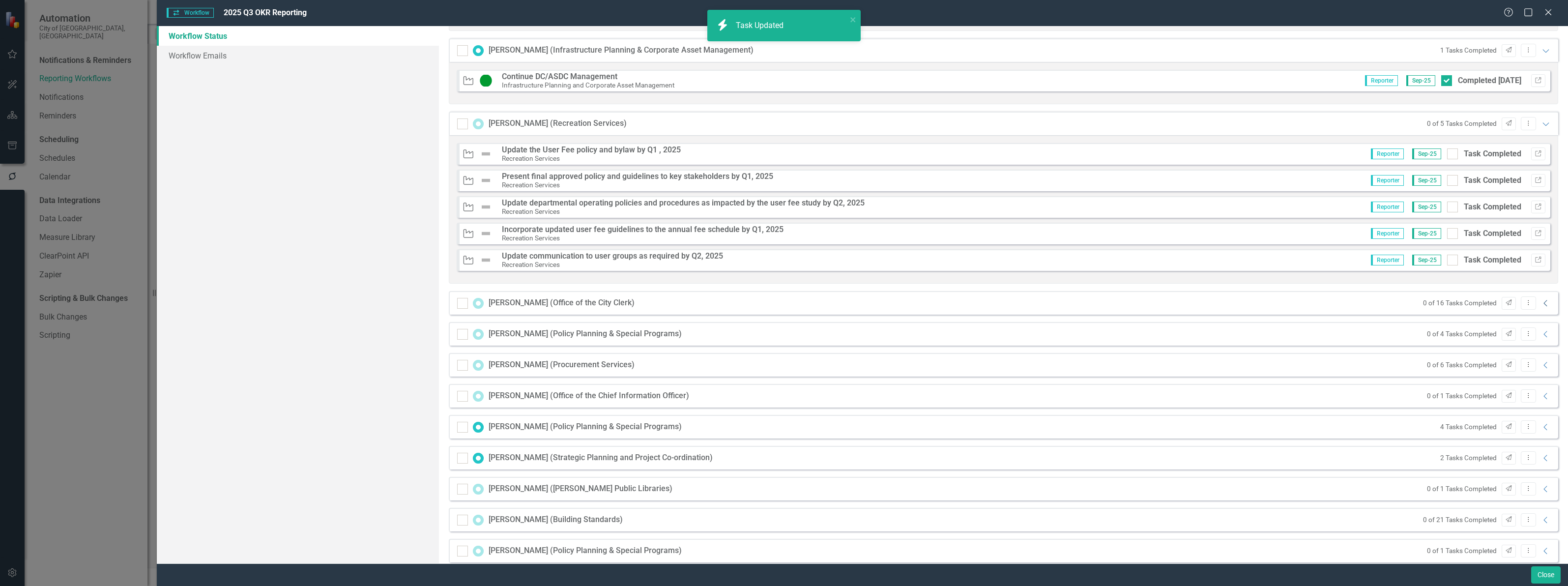
click at [1541, 301] on icon "Collapse" at bounding box center [1546, 303] width 10 height 8
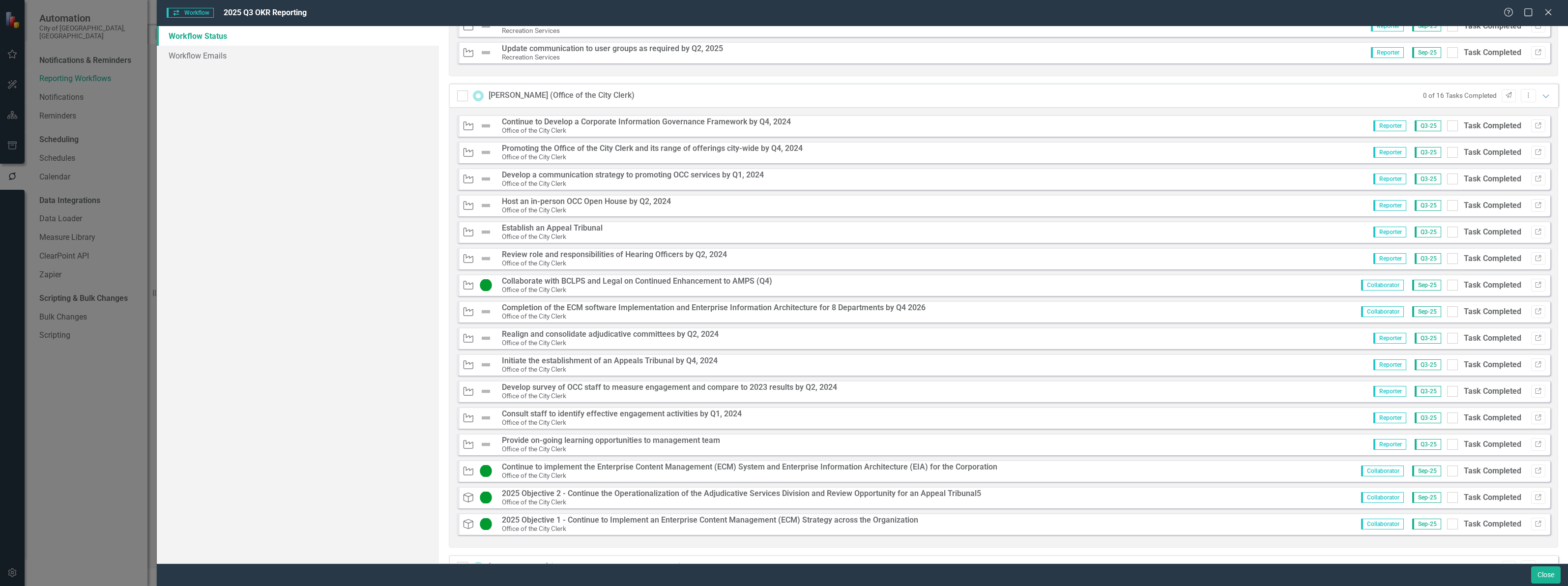
scroll to position [2704, 0]
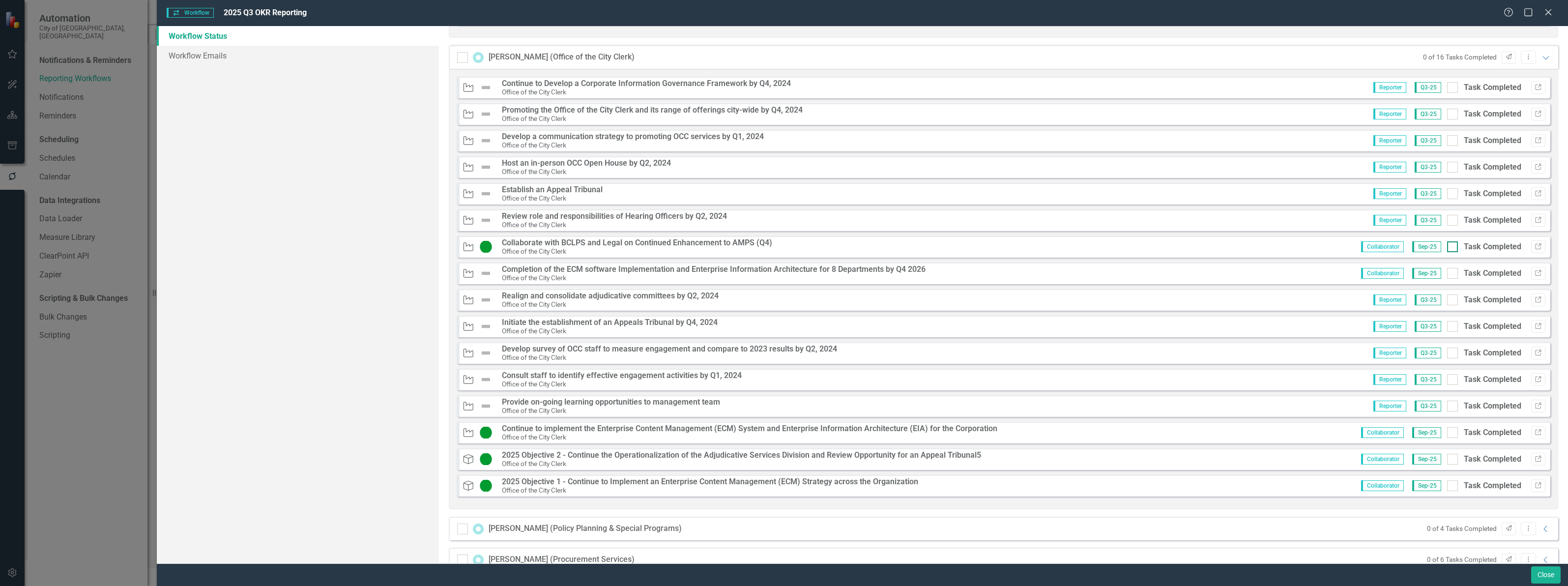
click at [1447, 253] on div "Task Completed" at bounding box center [1484, 247] width 74 height 11
click at [1447, 248] on input "Task Completed" at bounding box center [1450, 245] width 6 height 6
checkbox input "true"
drag, startPoint x: 1443, startPoint y: 435, endPoint x: 1444, endPoint y: 455, distance: 20.0
click at [1447, 437] on div at bounding box center [1452, 432] width 11 height 11
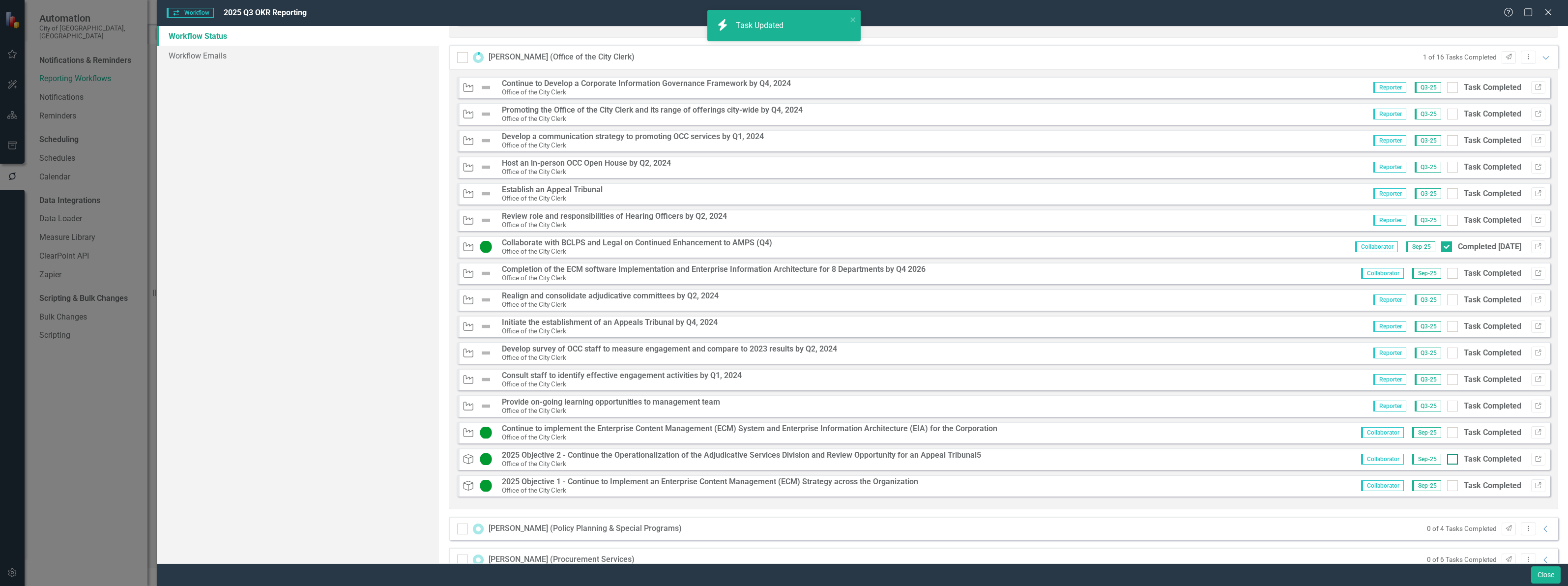
click at [1447, 434] on input "Task Completed" at bounding box center [1450, 430] width 6 height 6
checkbox input "true"
click at [1447, 462] on div at bounding box center [1452, 459] width 11 height 11
click at [1447, 460] on input "Task Completed" at bounding box center [1450, 457] width 6 height 6
checkbox input "true"
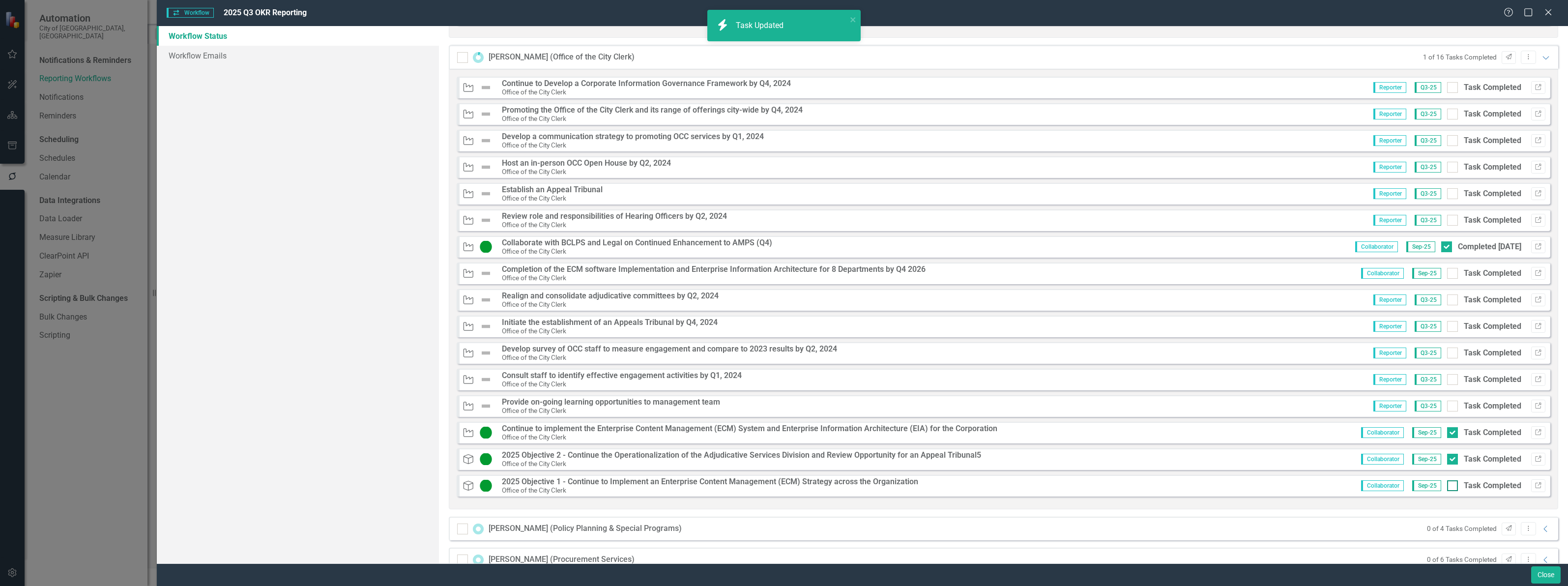
click at [1447, 484] on input "Task Completed" at bounding box center [1450, 484] width 6 height 6
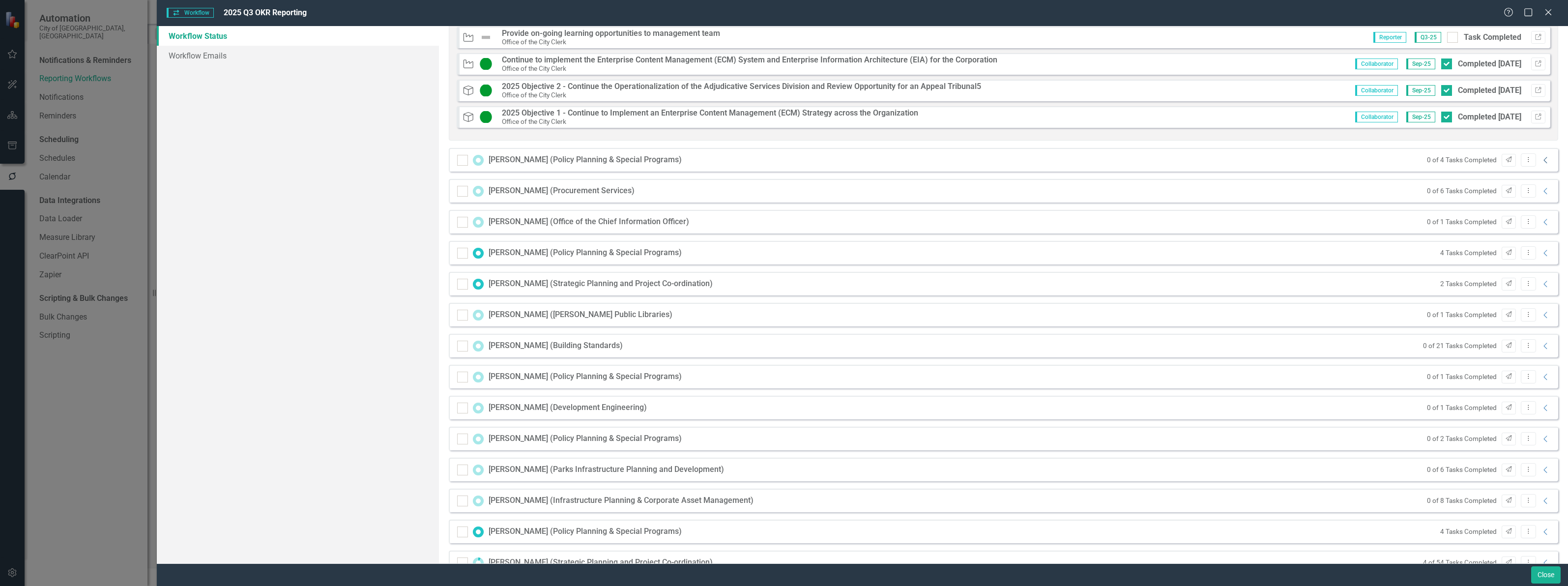
click at [1541, 161] on icon "Collapse" at bounding box center [1546, 160] width 10 height 8
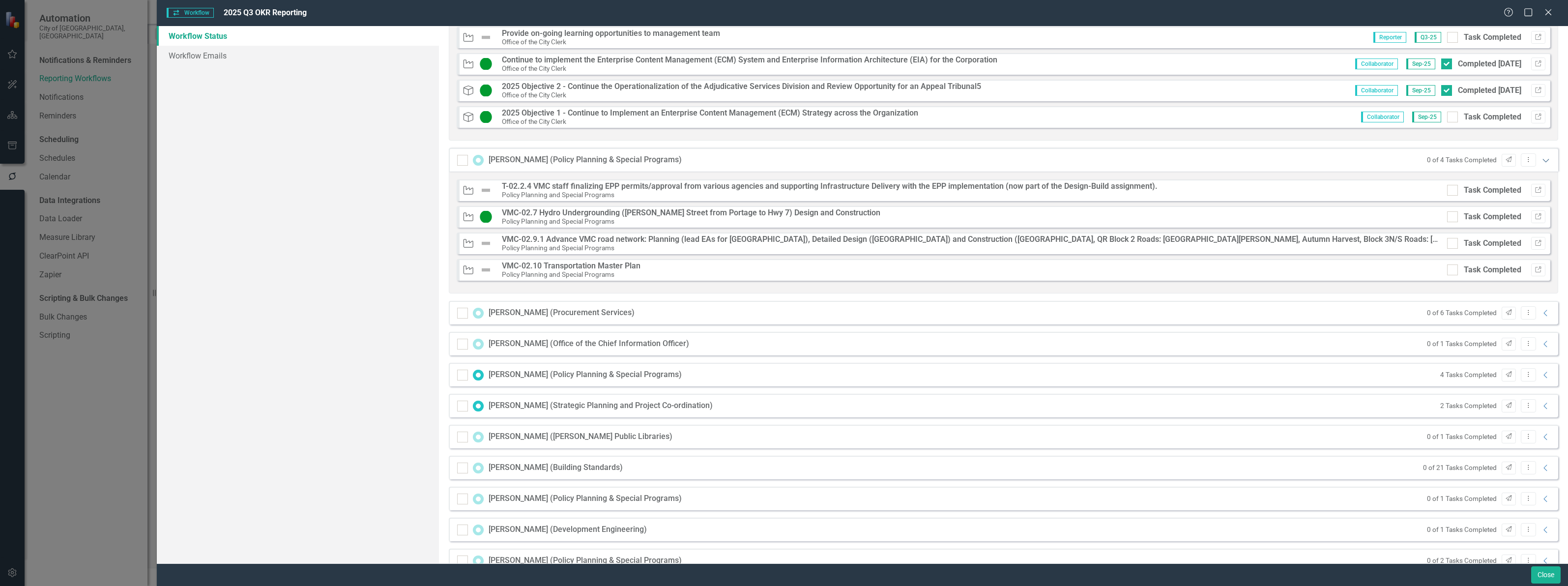
checkbox input "false"
click at [1447, 218] on input "Task Completed" at bounding box center [1450, 215] width 6 height 6
checkbox input "true"
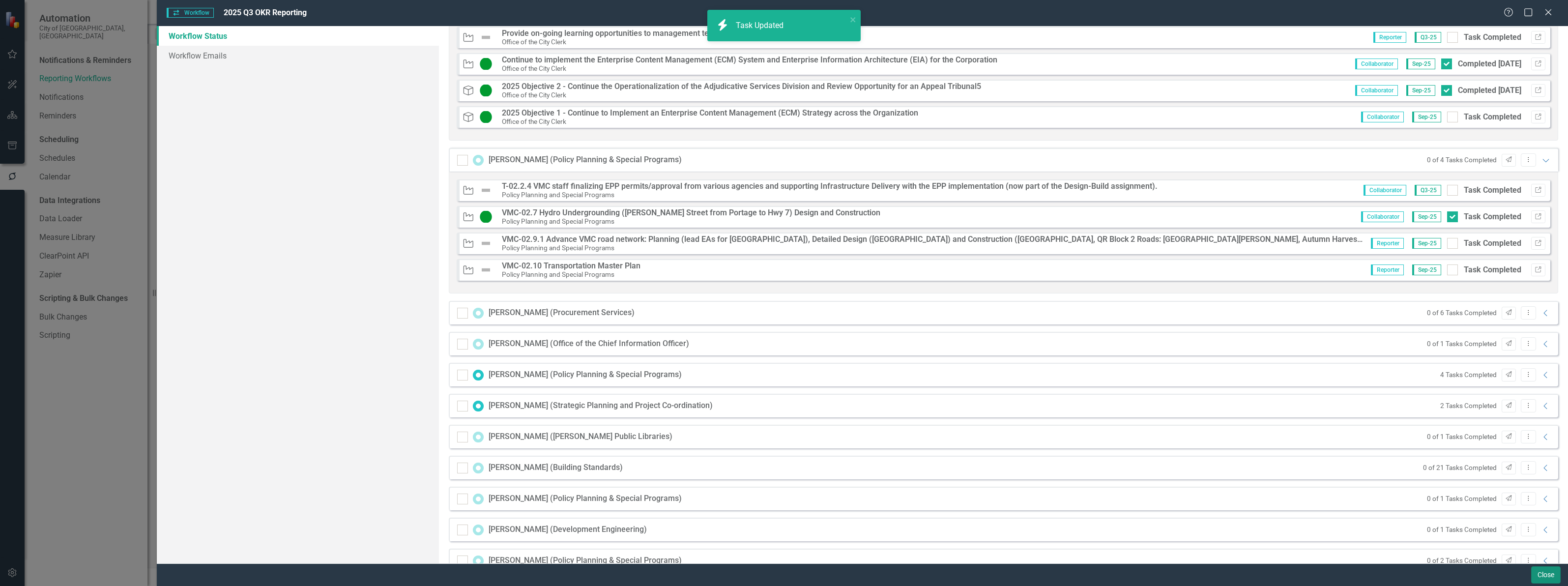
click at [1550, 576] on button "Close" at bounding box center [1545, 575] width 29 height 17
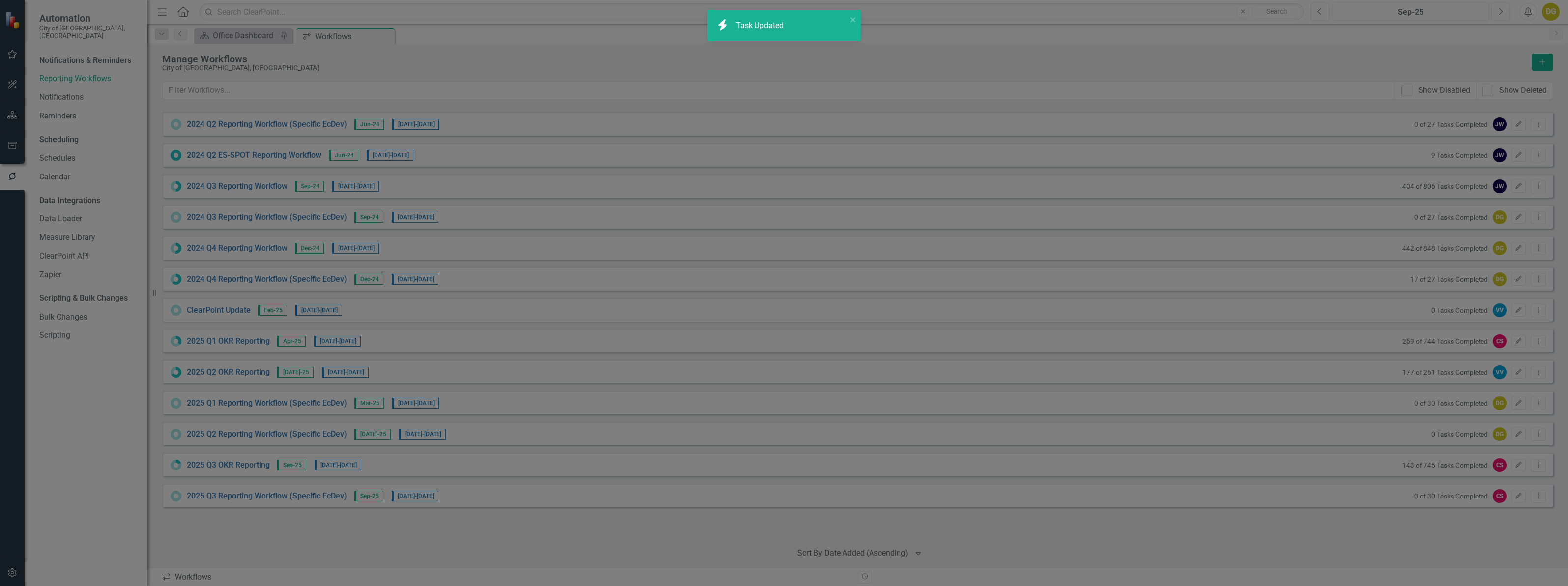
checkbox input "true"
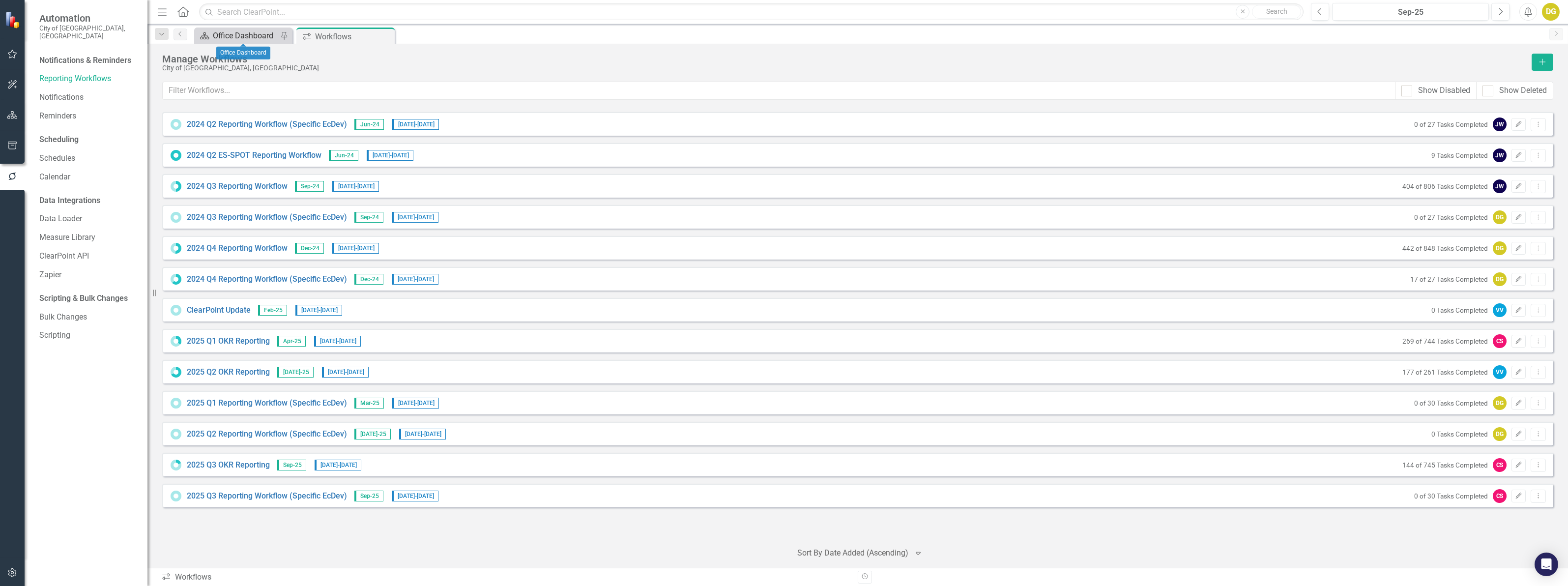
click at [233, 31] on div "Office Dashboard" at bounding box center [245, 36] width 65 height 13
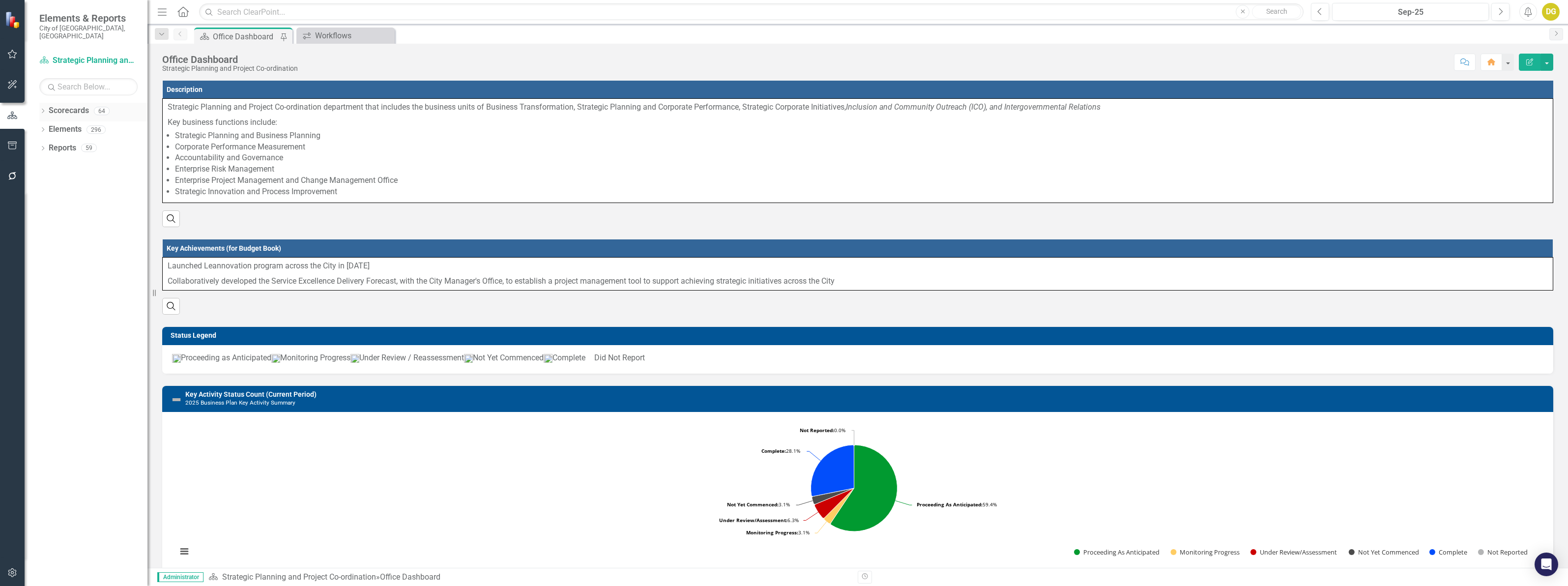
click at [42, 108] on div "Dropdown" at bounding box center [43, 112] width 7 height 8
click at [46, 163] on icon "Dropdown" at bounding box center [48, 166] width 8 height 6
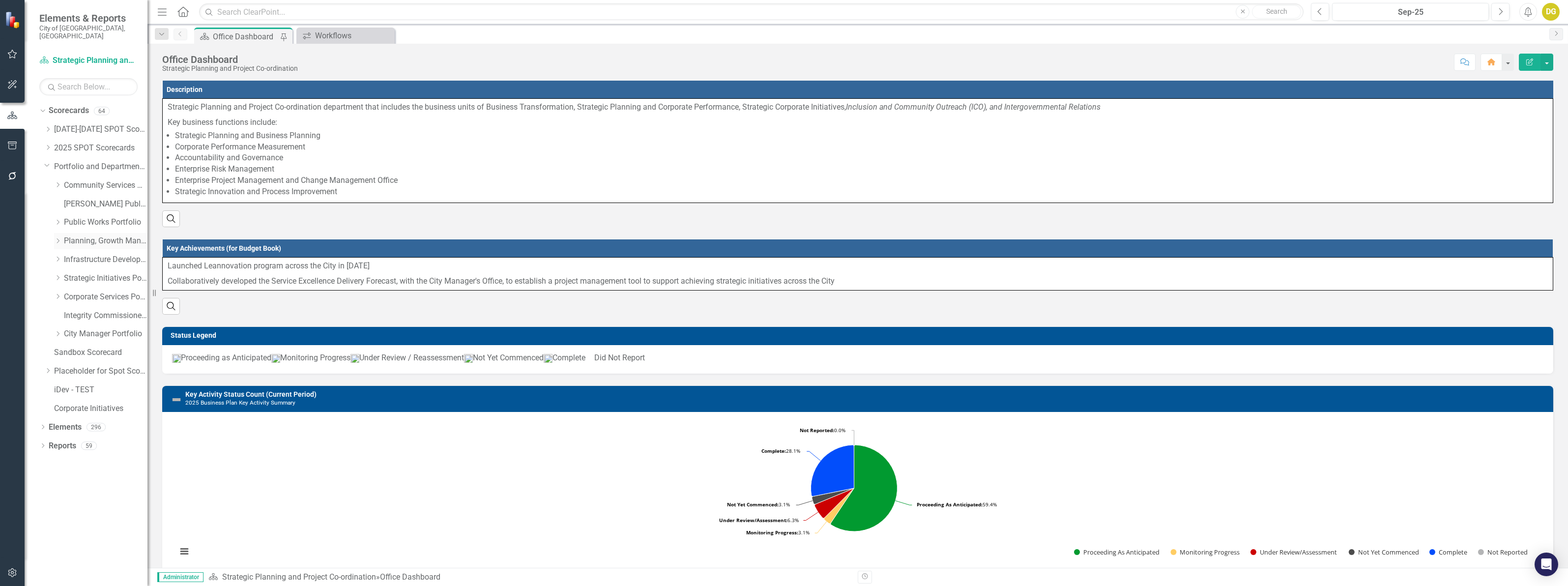
click at [55, 238] on icon "Dropdown" at bounding box center [58, 240] width 8 height 6
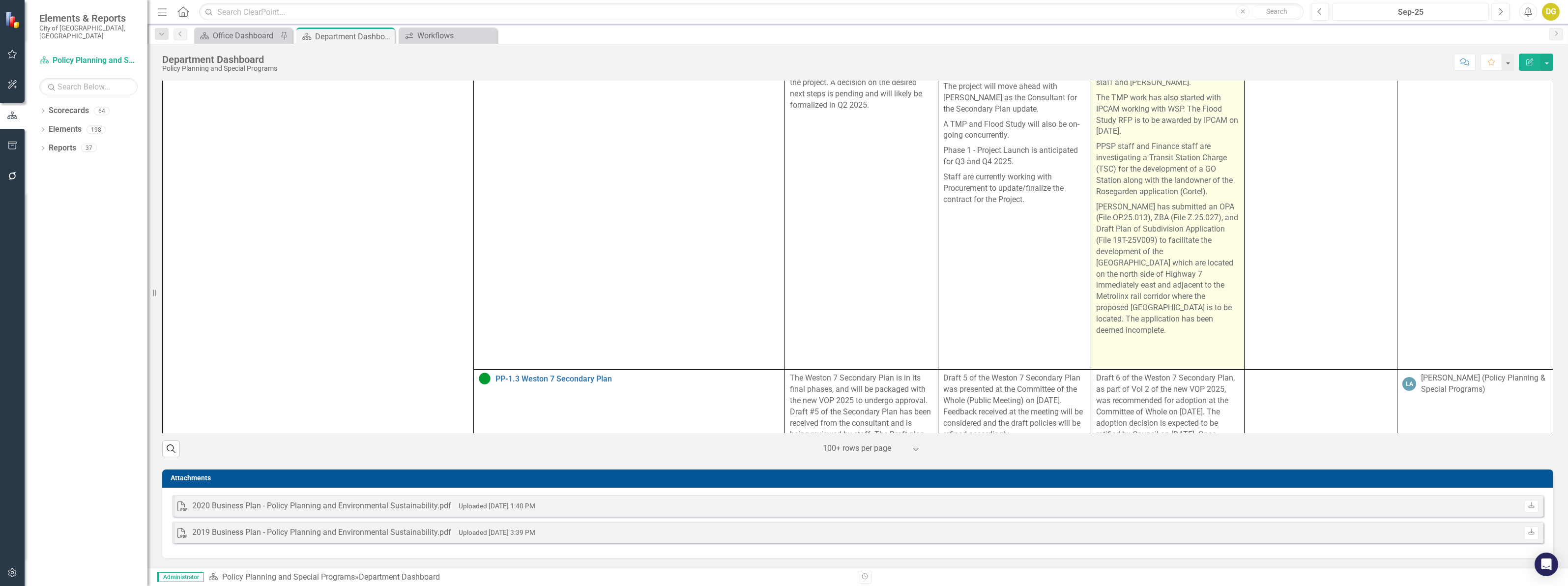
scroll to position [740, 0]
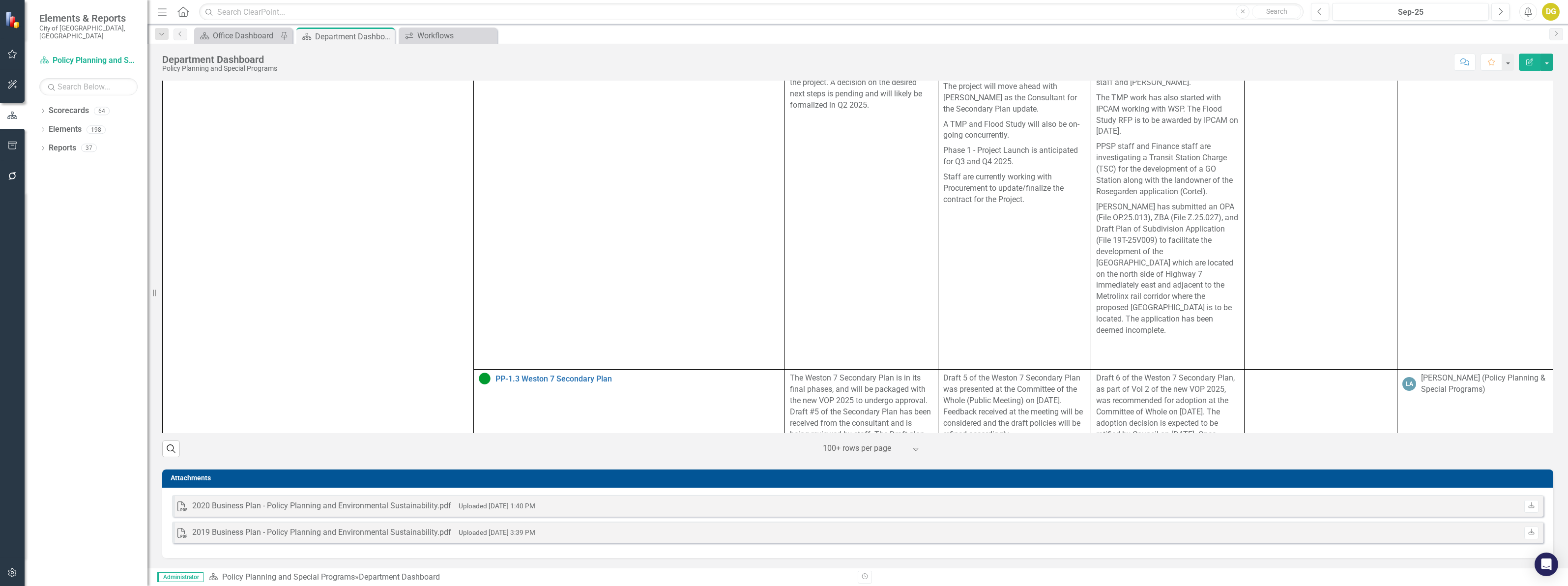
click at [1552, 134] on div "Objectives Key Activities Quarterly Update (Key Accomplishments or Issues) Repo…" at bounding box center [857, 219] width 1406 height 476
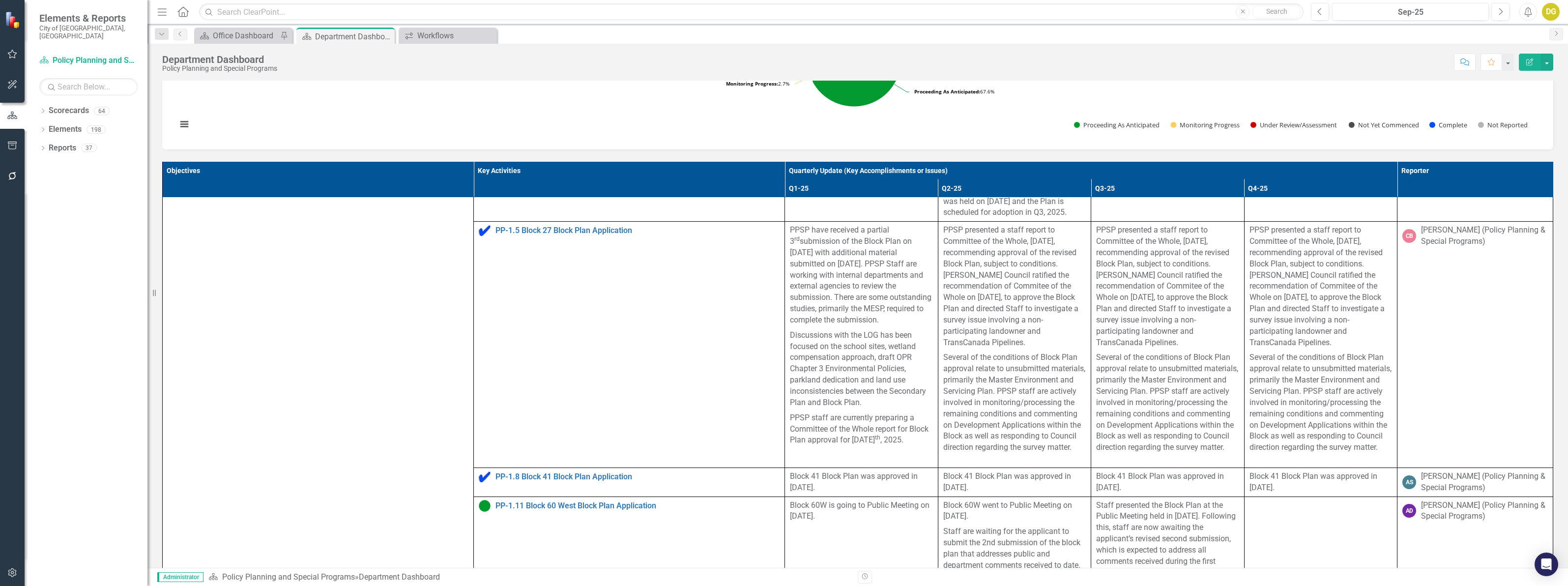
scroll to position [0, 0]
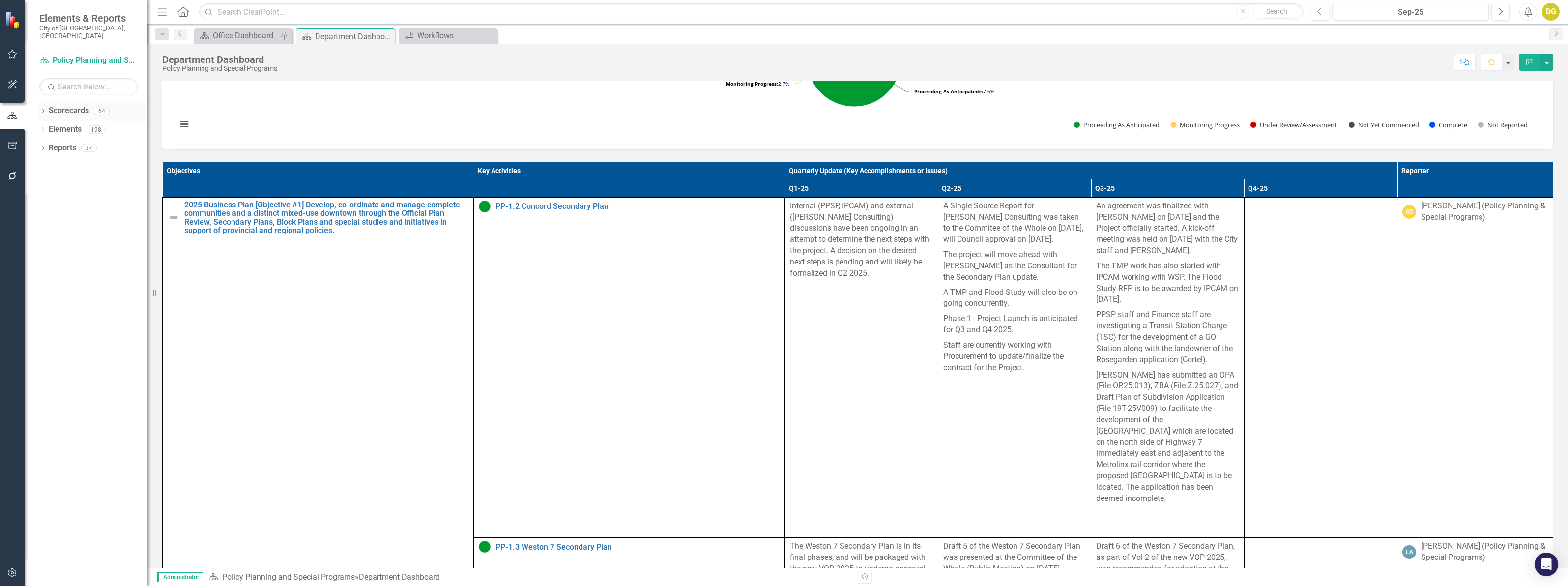
click at [40, 109] on icon "Dropdown" at bounding box center [43, 112] width 7 height 6
click at [45, 164] on div "Dropdown Portfolio and Department Scorecards" at bounding box center [96, 167] width 103 height 16
click at [45, 162] on div "Dropdown" at bounding box center [48, 166] width 8 height 8
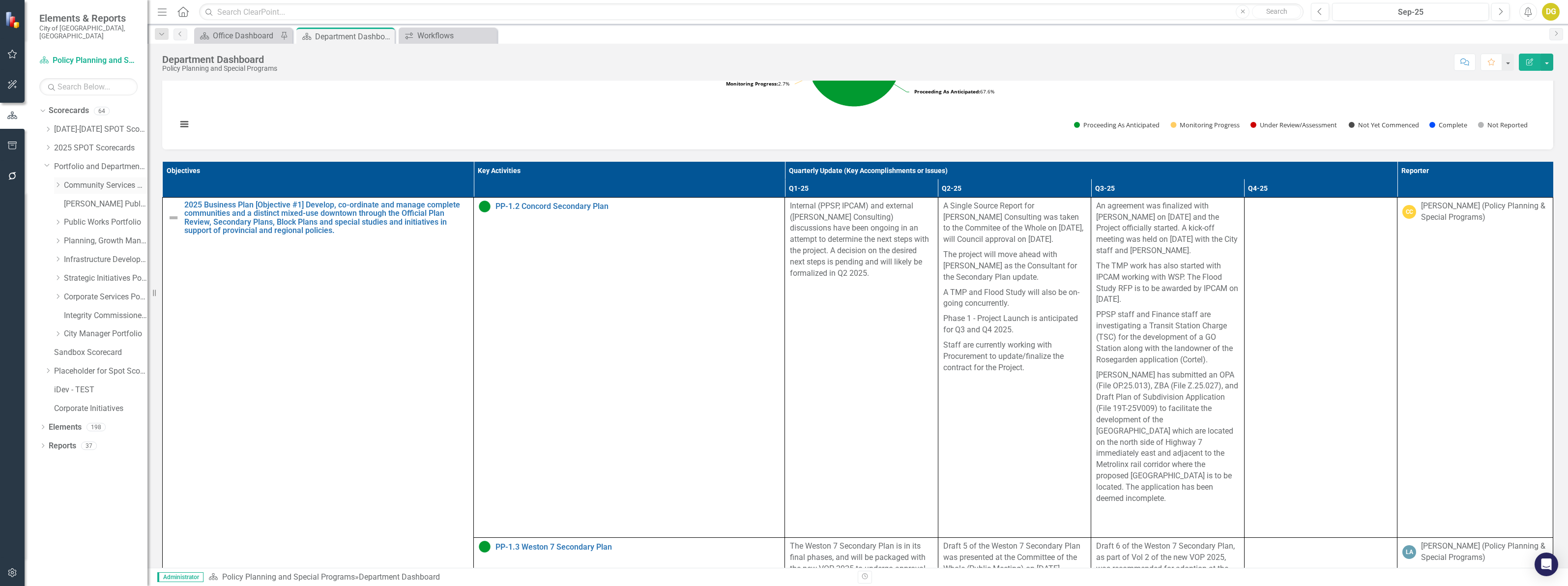
click at [56, 182] on icon "Dropdown" at bounding box center [58, 184] width 8 height 6
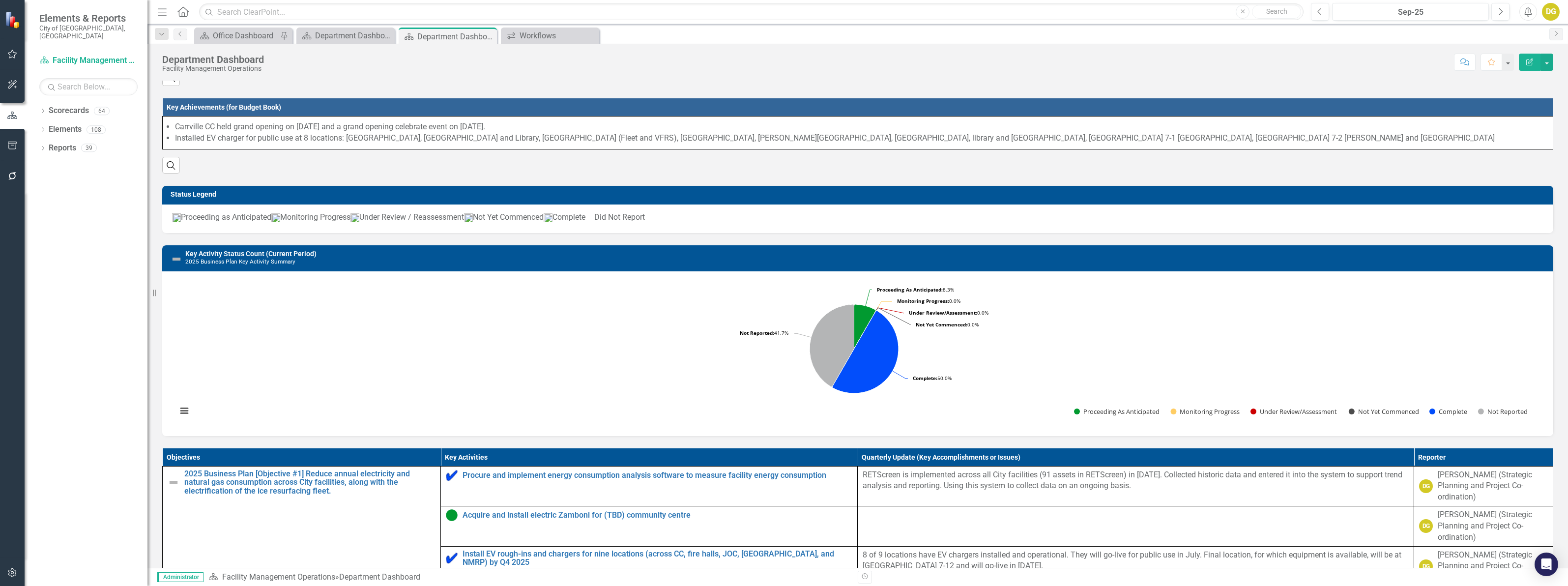
scroll to position [369, 0]
